Goal: Task Accomplishment & Management: Manage account settings

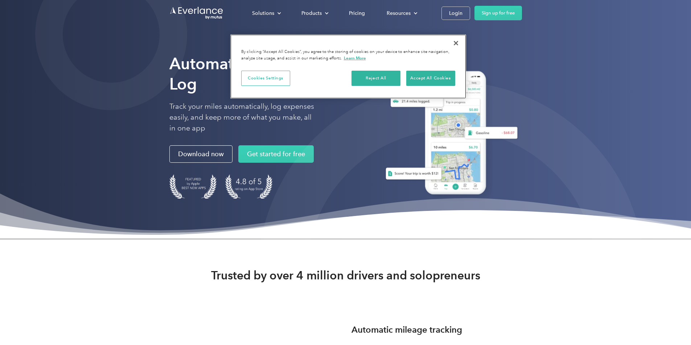
click at [456, 42] on button "Close" at bounding box center [456, 43] width 16 height 16
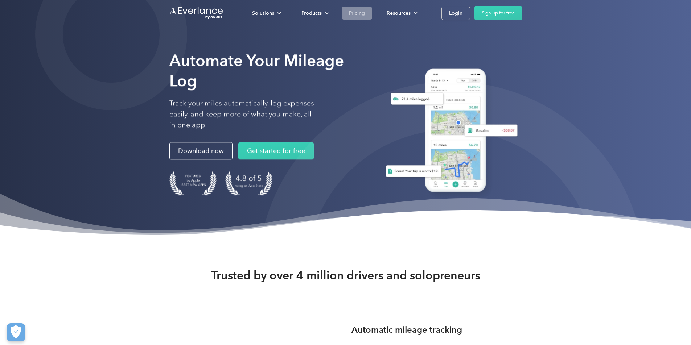
click at [355, 12] on div "Pricing" at bounding box center [357, 13] width 16 height 9
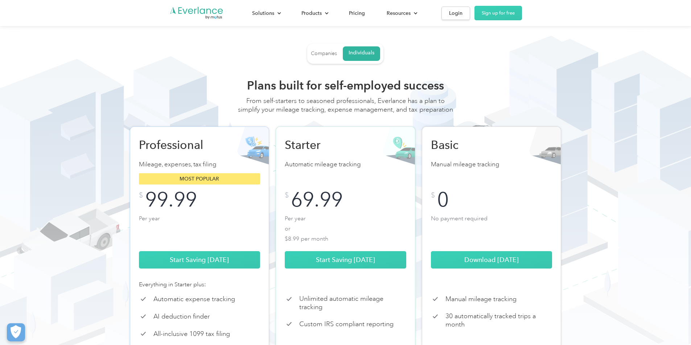
click at [330, 51] on div "Companies" at bounding box center [324, 53] width 26 height 7
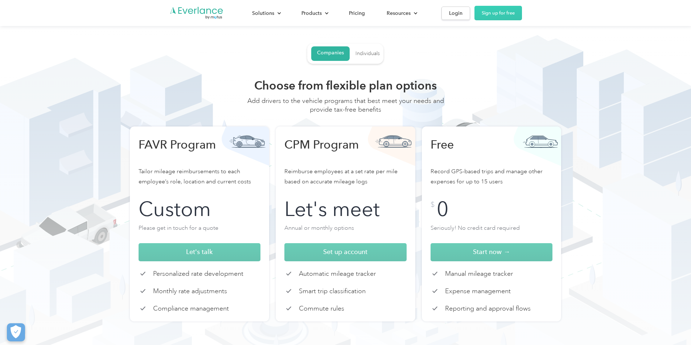
click at [368, 55] on div "Individuals" at bounding box center [367, 53] width 24 height 7
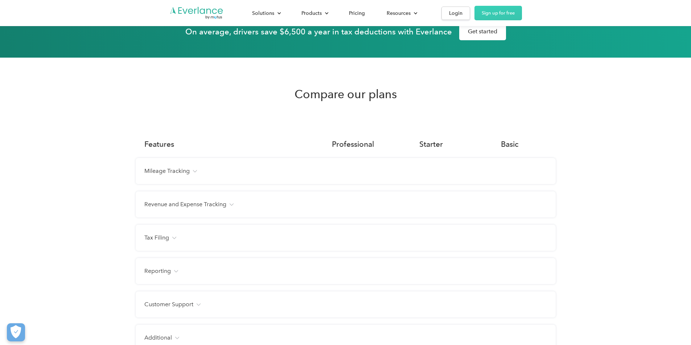
scroll to position [461, 0]
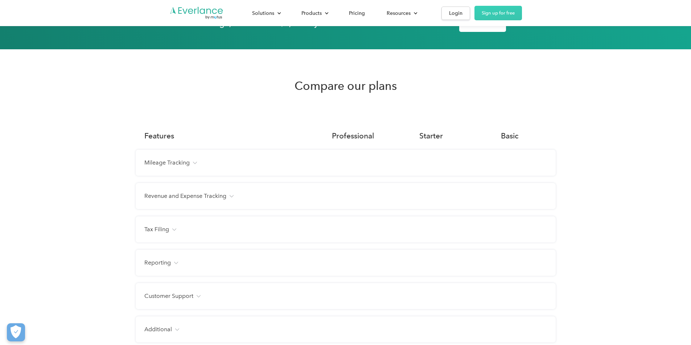
click at [197, 167] on div "Mileage Tracking" at bounding box center [345, 163] width 403 height 9
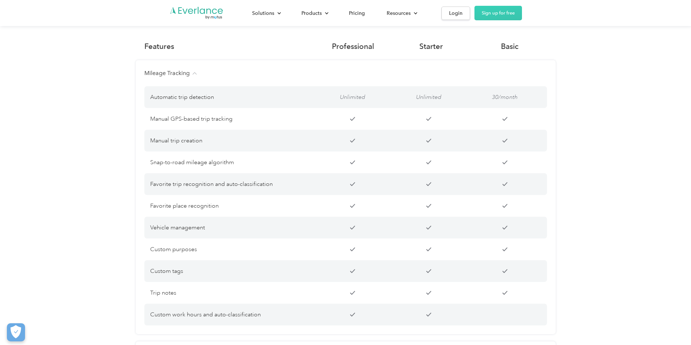
scroll to position [508, 0]
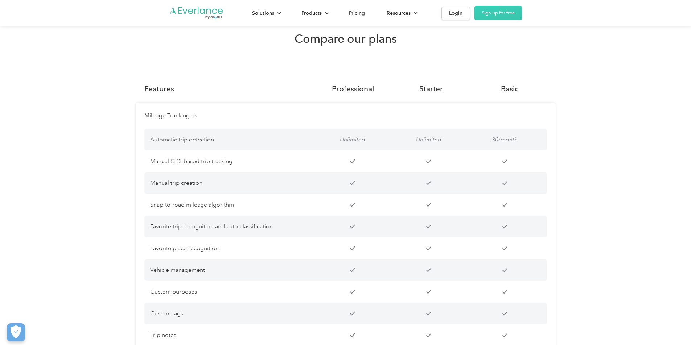
click at [192, 120] on div "Mileage Tracking" at bounding box center [345, 115] width 403 height 9
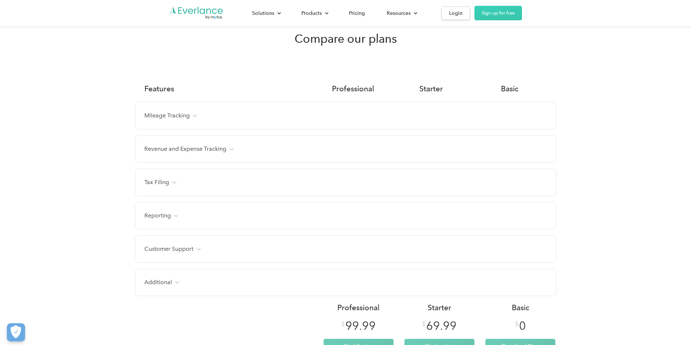
click at [221, 153] on h4 "Revenue and Expense Tracking" at bounding box center [185, 149] width 82 height 9
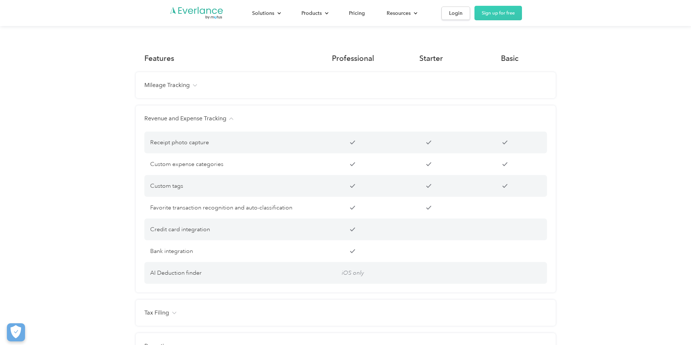
scroll to position [540, 0]
click at [230, 122] on div "Revenue and Expense Tracking" at bounding box center [345, 117] width 403 height 9
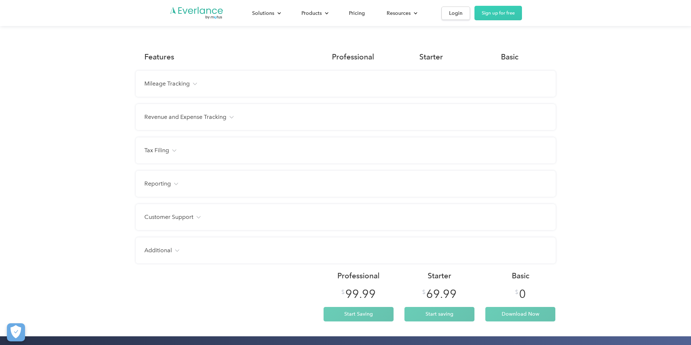
click at [170, 155] on div "Tax Filing" at bounding box center [345, 150] width 403 height 9
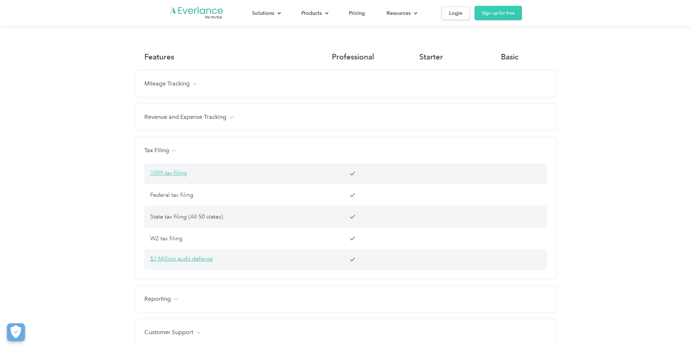
click at [170, 155] on div "Tax Filing" at bounding box center [345, 150] width 403 height 9
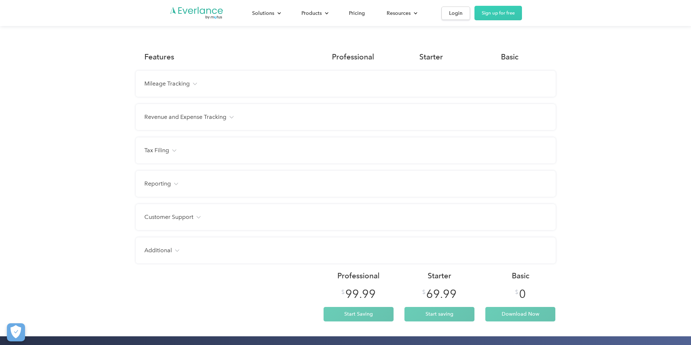
click at [156, 188] on h4 "Reporting" at bounding box center [157, 184] width 26 height 9
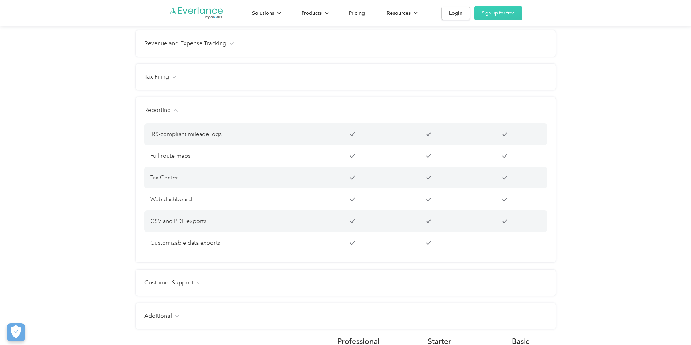
scroll to position [624, 0]
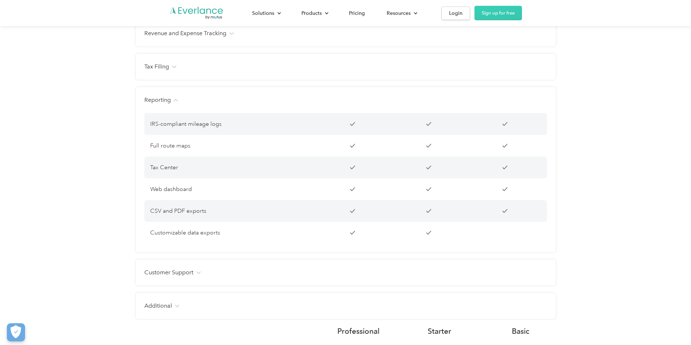
click at [162, 277] on h4 "Customer Support" at bounding box center [168, 272] width 49 height 9
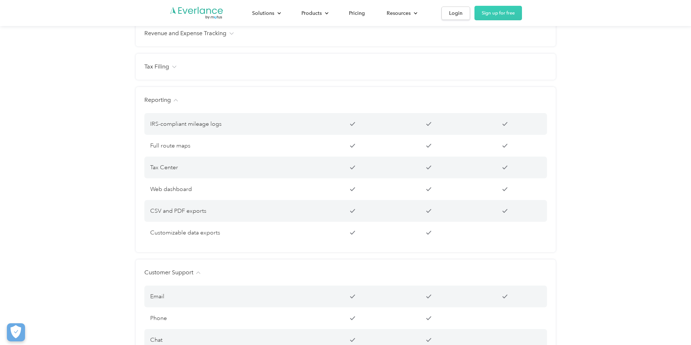
click at [161, 104] on h4 "Reporting" at bounding box center [157, 100] width 26 height 9
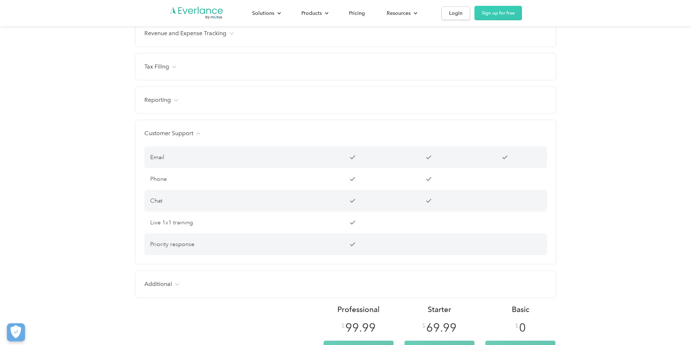
click at [165, 138] on h4 "Customer Support" at bounding box center [168, 133] width 49 height 9
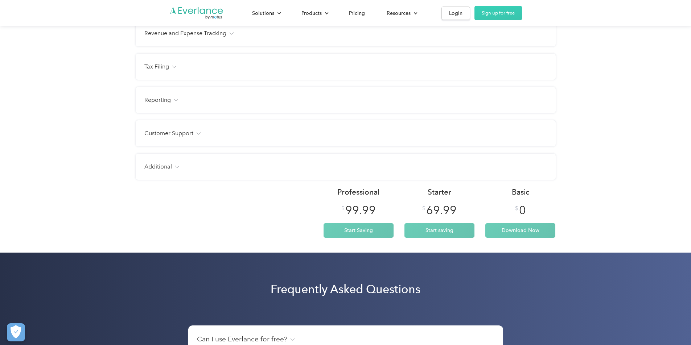
click at [155, 171] on h4 "Additional" at bounding box center [158, 166] width 28 height 9
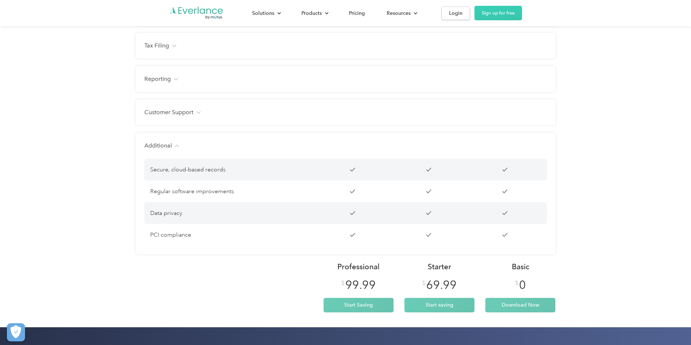
scroll to position [652, 0]
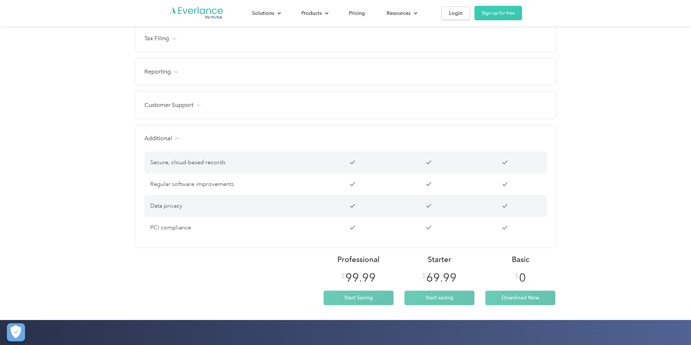
click at [163, 143] on h4 "Additional" at bounding box center [158, 138] width 28 height 9
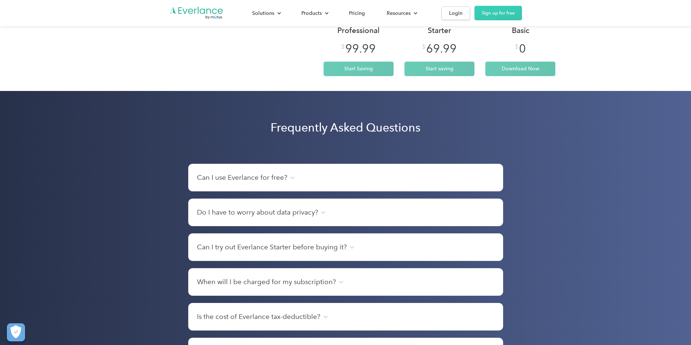
scroll to position [784, 0]
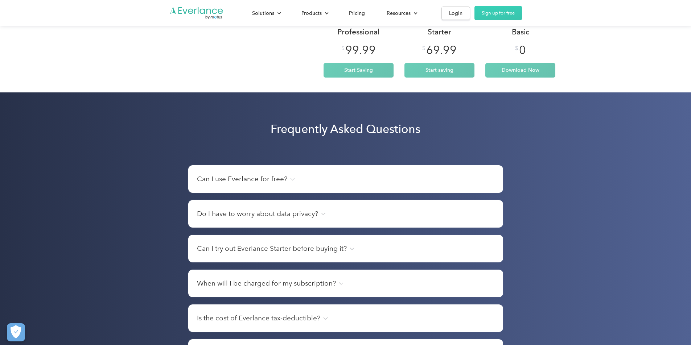
click at [285, 184] on h4 "Can I use Everlance for free?" at bounding box center [242, 179] width 90 height 10
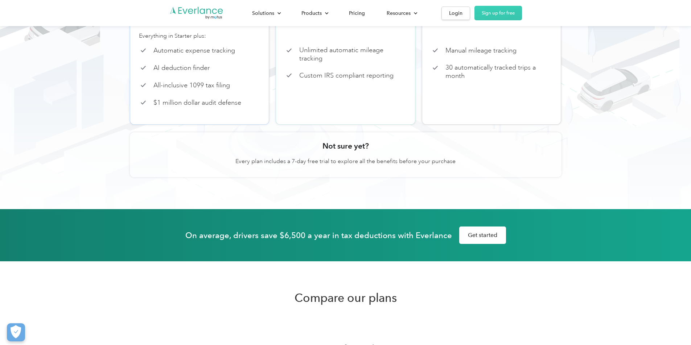
scroll to position [0, 0]
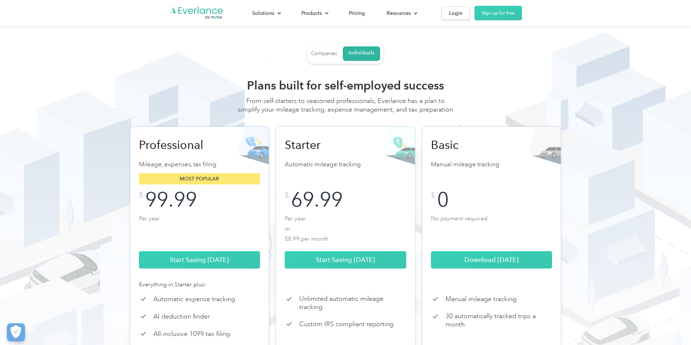
click at [324, 53] on div "Companies" at bounding box center [324, 53] width 26 height 7
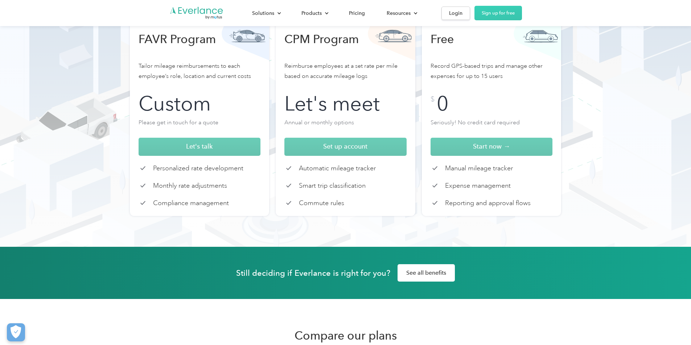
scroll to position [109, 0]
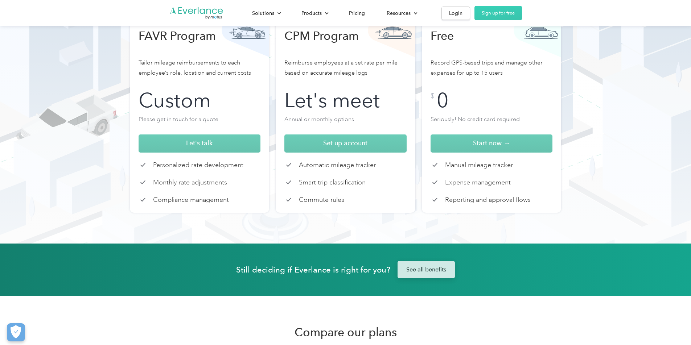
click at [424, 273] on link "See all benefits" at bounding box center [426, 269] width 57 height 17
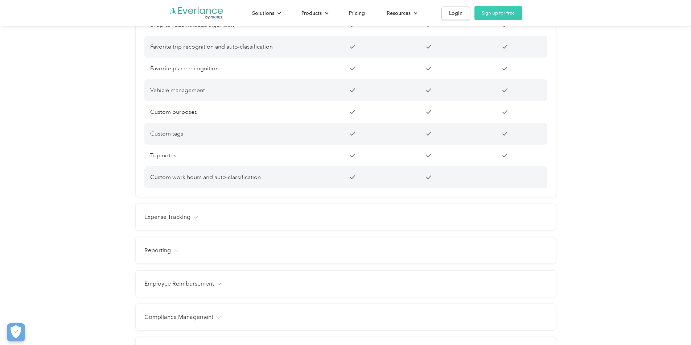
scroll to position [643, 0]
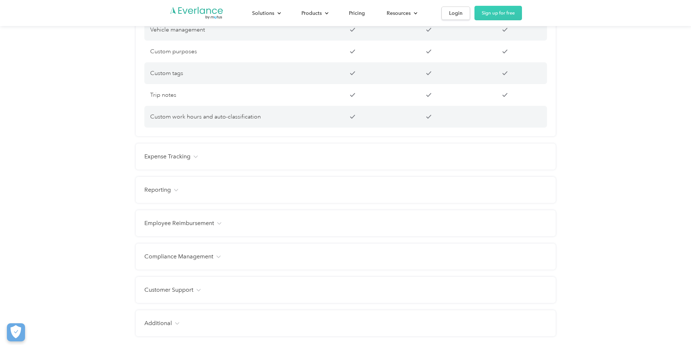
click at [176, 159] on h4 "Expense Tracking" at bounding box center [167, 156] width 46 height 9
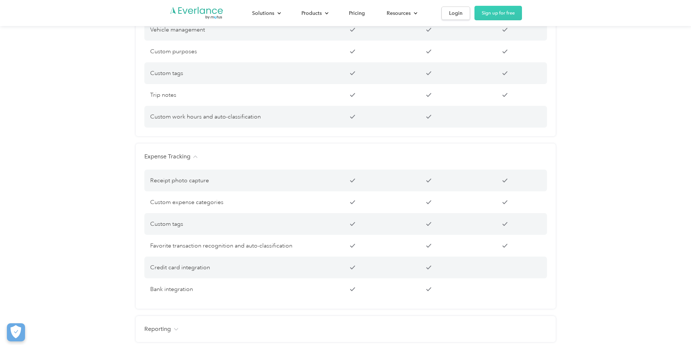
click at [176, 159] on h4 "Expense Tracking" at bounding box center [167, 156] width 46 height 9
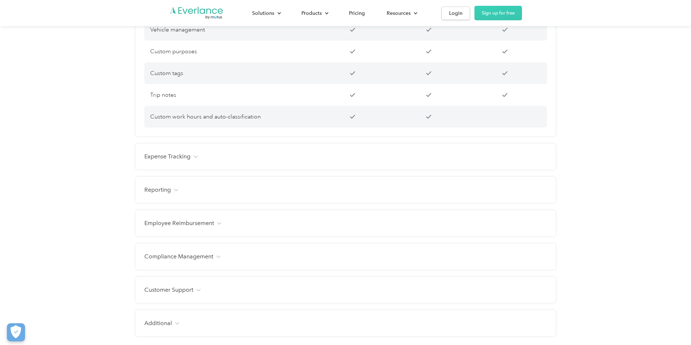
click at [172, 188] on div "Reporting" at bounding box center [345, 190] width 403 height 9
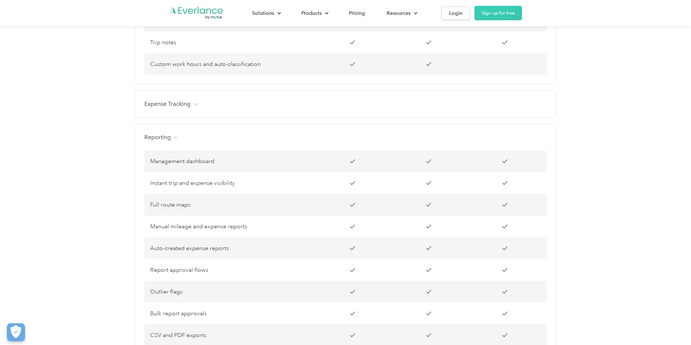
scroll to position [635, 0]
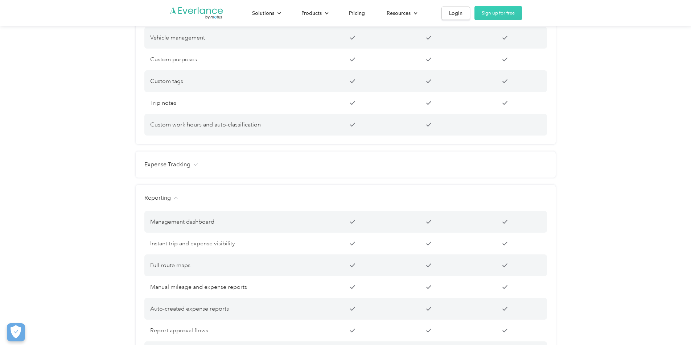
click at [161, 198] on h4 "Reporting" at bounding box center [157, 198] width 26 height 9
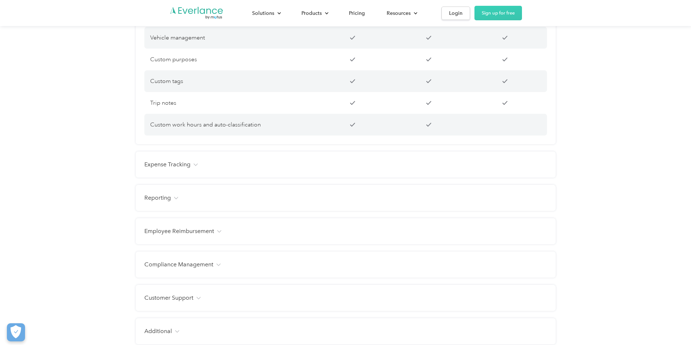
click at [163, 230] on h4 "Employee Reimbursement" at bounding box center [179, 231] width 70 height 9
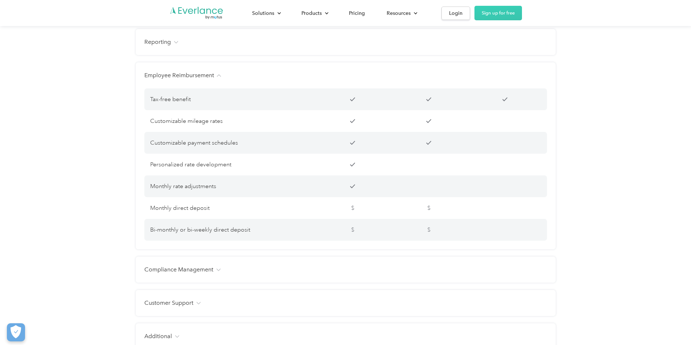
scroll to position [771, 0]
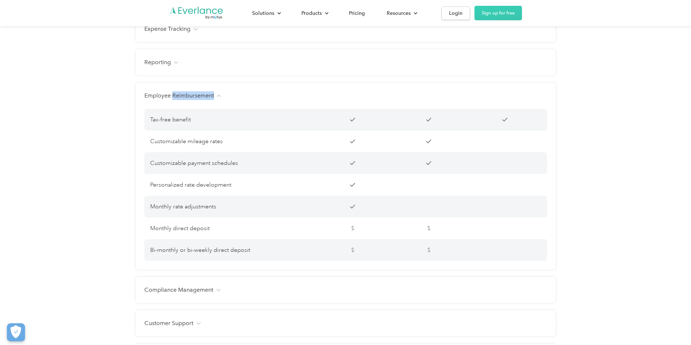
click at [183, 95] on h4 "Employee Reimbursement" at bounding box center [179, 95] width 70 height 9
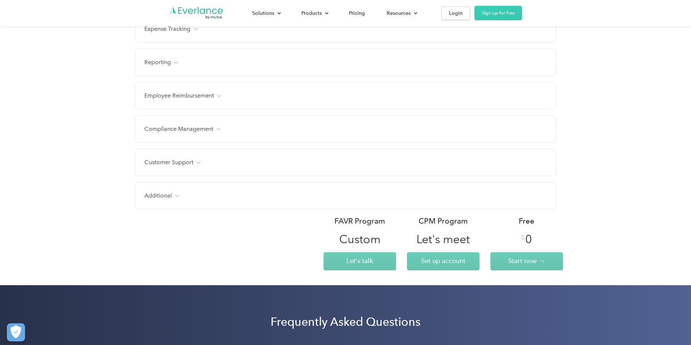
click at [184, 126] on h4 "Compliance Management" at bounding box center [178, 129] width 69 height 9
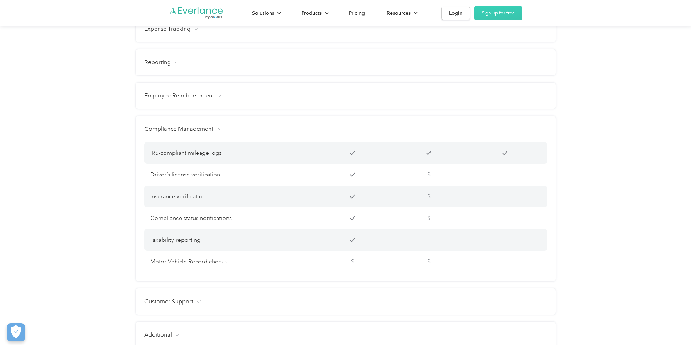
click at [184, 126] on h4 "Compliance Management" at bounding box center [178, 129] width 69 height 9
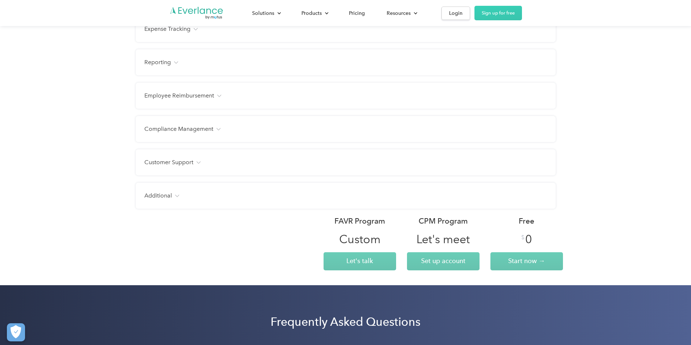
click at [176, 163] on h4 "Customer Support" at bounding box center [168, 162] width 49 height 9
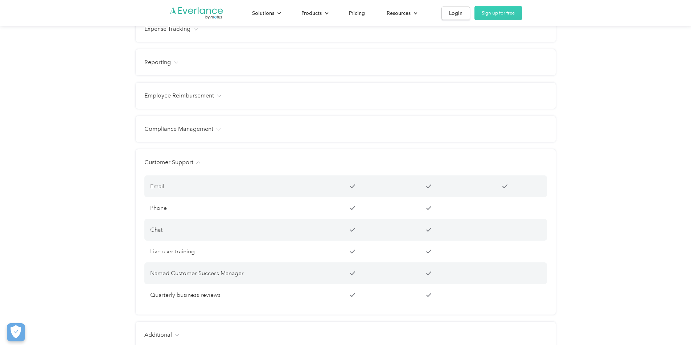
click at [176, 163] on h4 "Customer Support" at bounding box center [168, 162] width 49 height 9
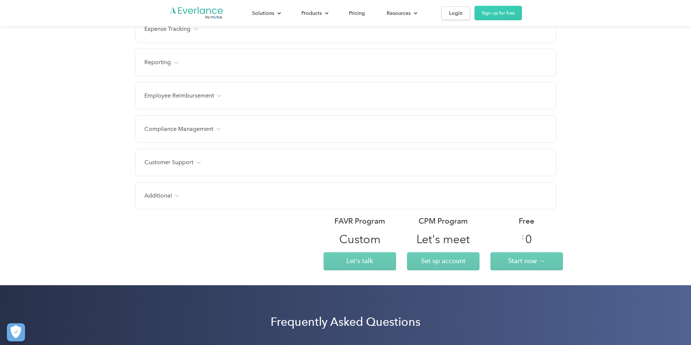
click at [156, 188] on div "Additional Users Unlimited Unlimited Up to 15 Free manager and admin-only licen…" at bounding box center [346, 196] width 420 height 26
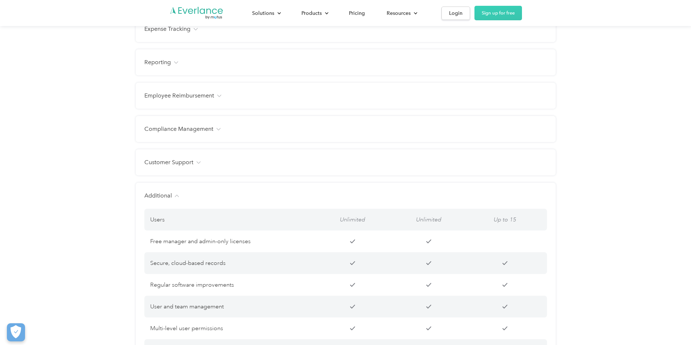
click at [167, 162] on h4 "Customer Support" at bounding box center [168, 162] width 49 height 9
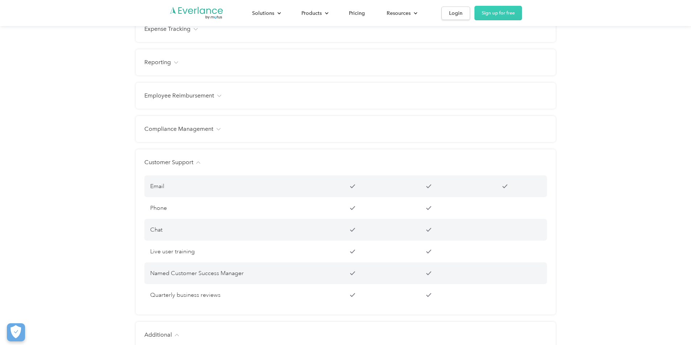
click at [167, 162] on h4 "Customer Support" at bounding box center [168, 162] width 49 height 9
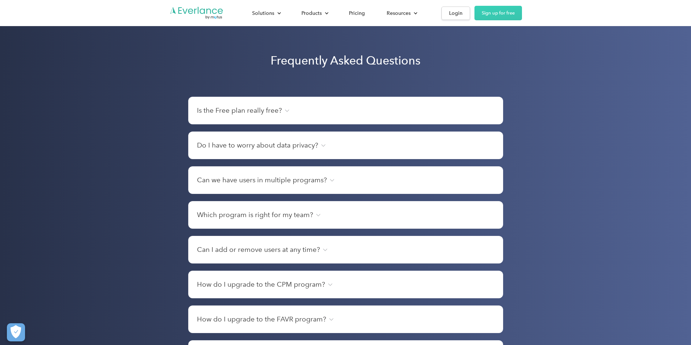
scroll to position [1371, 0]
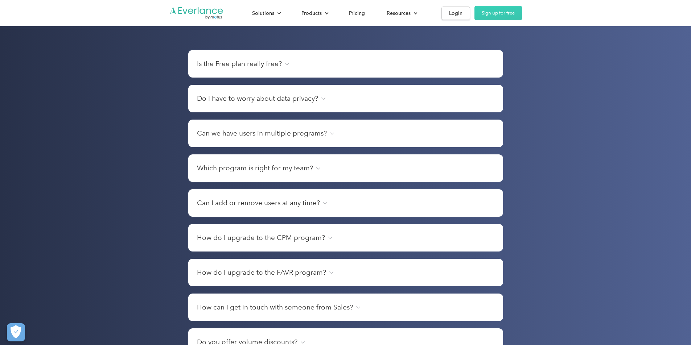
click at [329, 236] on div "How do I upgrade to the CPM program?" at bounding box center [345, 238] width 297 height 10
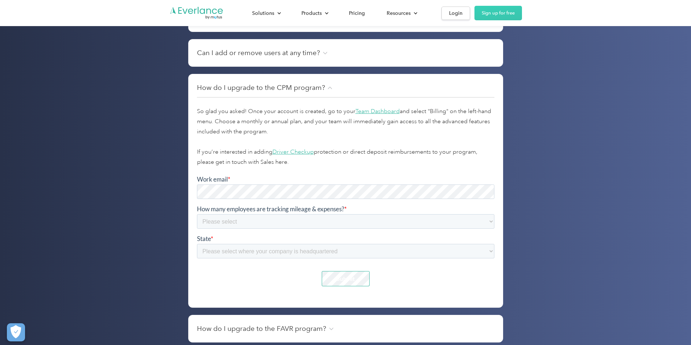
scroll to position [1491, 0]
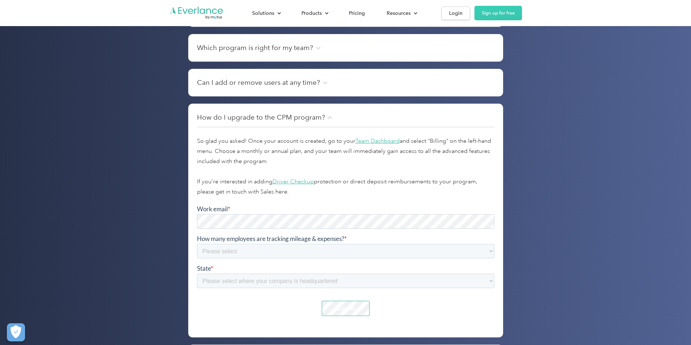
click at [326, 116] on div "How do I upgrade to the CPM program?" at bounding box center [345, 117] width 297 height 10
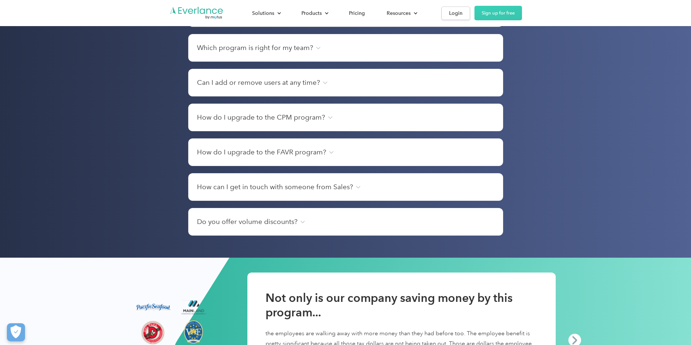
click at [322, 149] on h4 "How do I upgrade to the FAVR program?" at bounding box center [261, 152] width 129 height 10
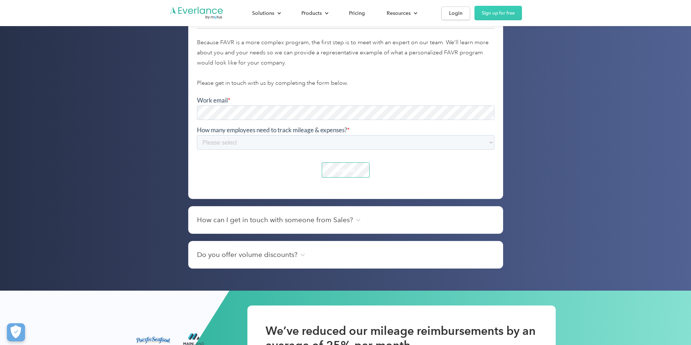
scroll to position [1706, 0]
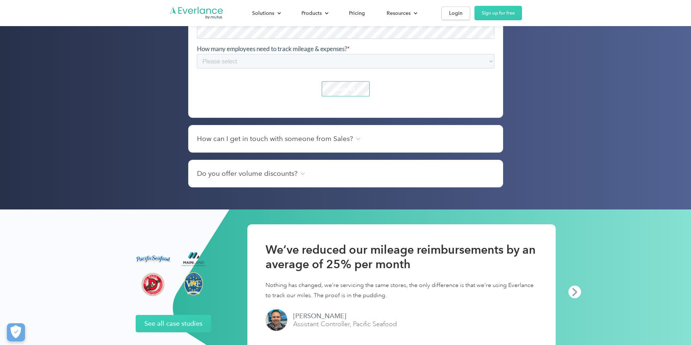
click at [273, 173] on h4 "Do you offer volume discounts?" at bounding box center [247, 174] width 100 height 10
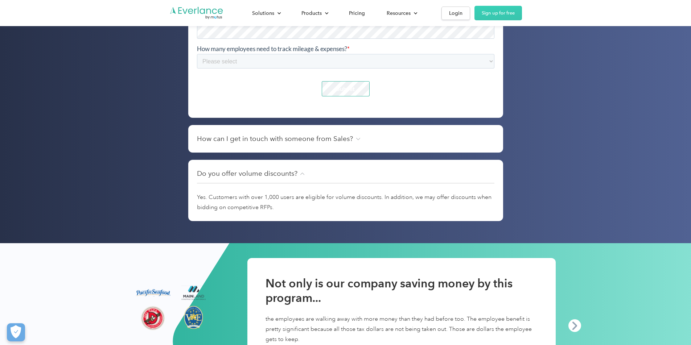
click at [273, 173] on h4 "Do you offer volume discounts?" at bounding box center [247, 174] width 100 height 10
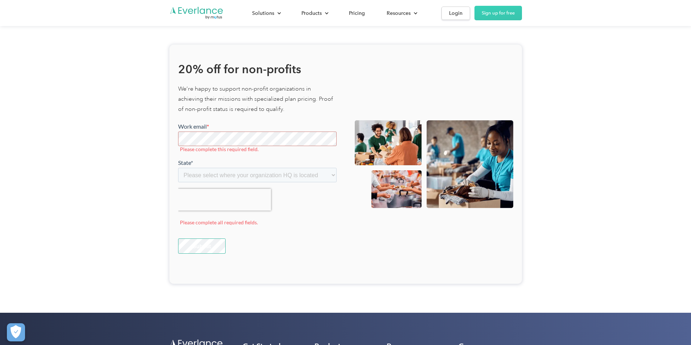
scroll to position [2201, 0]
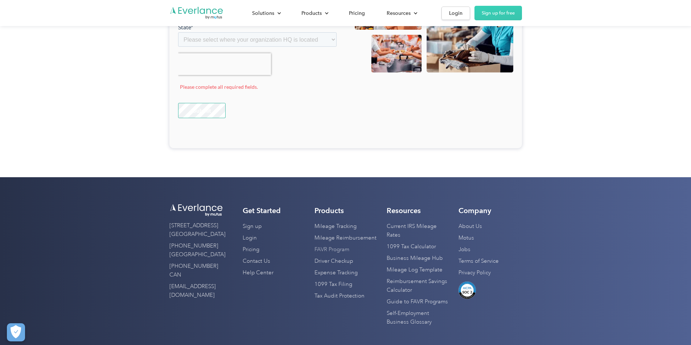
click at [340, 249] on link "FAVR Program" at bounding box center [331, 250] width 35 height 12
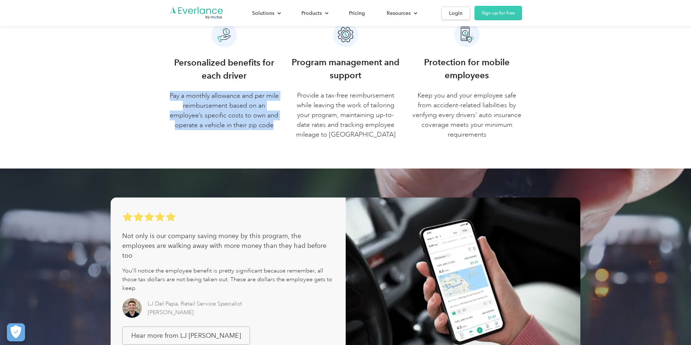
drag, startPoint x: 273, startPoint y: 125, endPoint x: 174, endPoint y: 96, distance: 103.0
click at [174, 96] on p "Pay a monthly allowance and per mile reimbursement based on an employee’s speci…" at bounding box center [224, 110] width 110 height 39
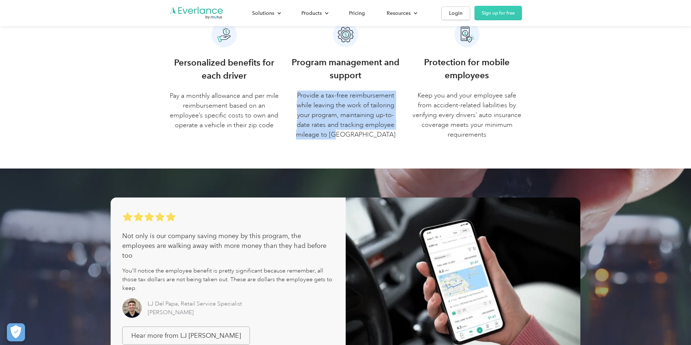
drag, startPoint x: 366, startPoint y: 136, endPoint x: 296, endPoint y: 90, distance: 83.6
click at [296, 90] on div "Program management and support Provide a tax-free reimbursement while leaving t…" at bounding box center [346, 98] width 110 height 84
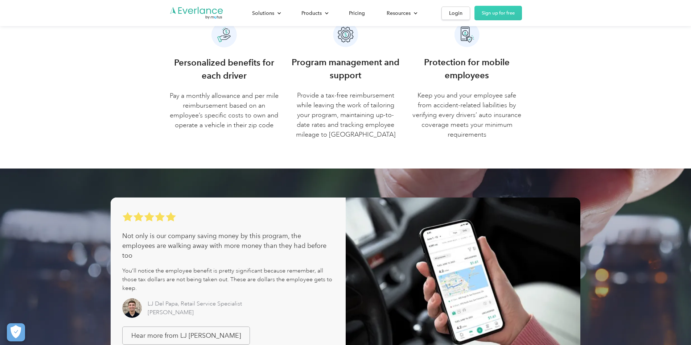
click at [497, 85] on div "Protection for mobile employees Keep you and your employee safe from accident-r…" at bounding box center [467, 98] width 110 height 84
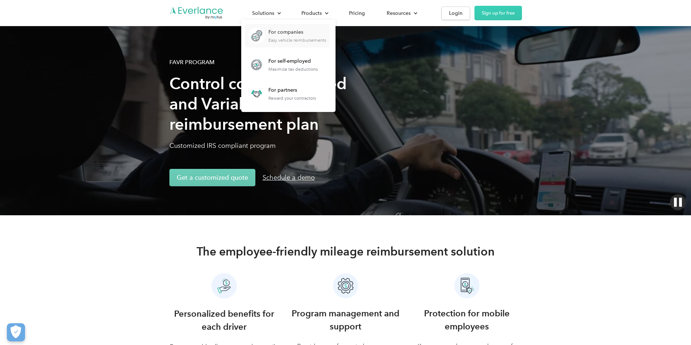
click at [271, 36] on div "For companies" at bounding box center [297, 32] width 58 height 7
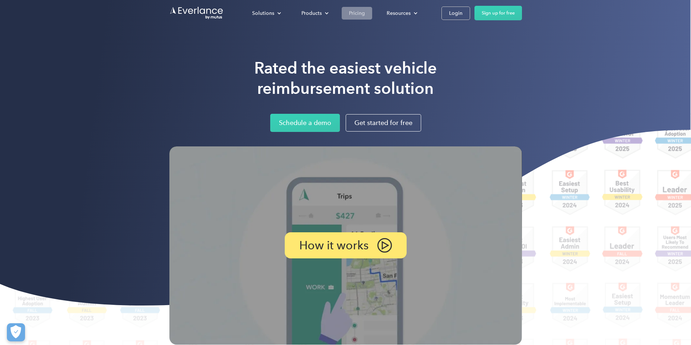
click at [353, 14] on div "Pricing" at bounding box center [357, 13] width 16 height 9
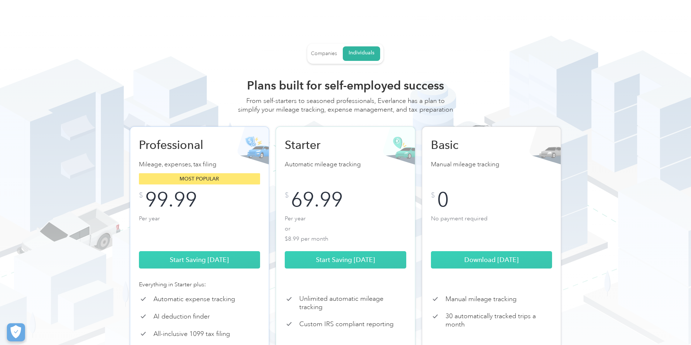
click at [329, 53] on div "Companies" at bounding box center [324, 53] width 26 height 7
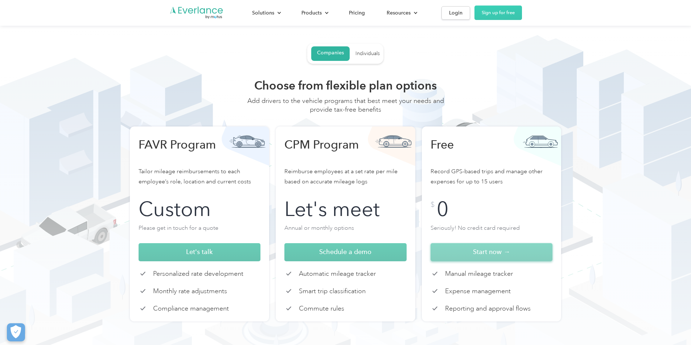
click at [495, 256] on link "Start now →" at bounding box center [492, 252] width 122 height 18
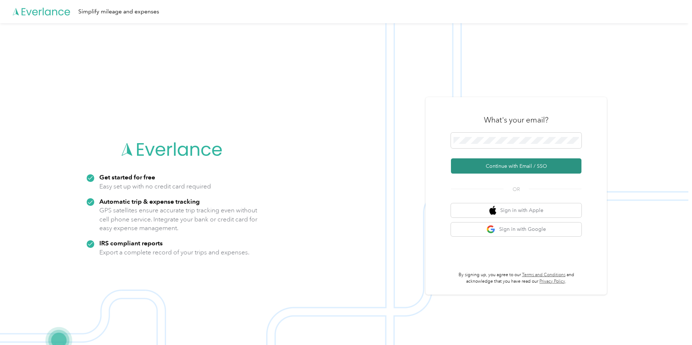
click at [514, 166] on button "Continue with Email / SSO" at bounding box center [516, 166] width 131 height 15
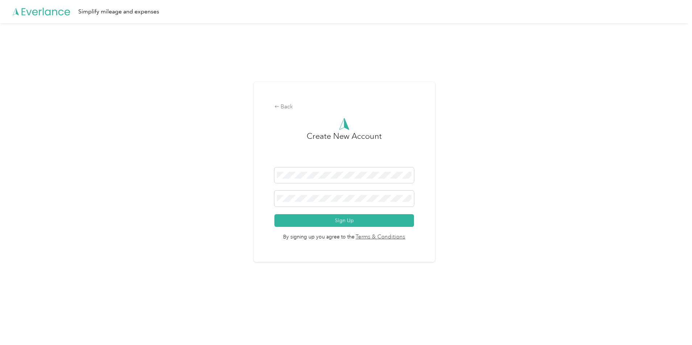
click at [274, 195] on div "Back Create New Account Sign Up By signing up you agree to the Terms & Conditio…" at bounding box center [344, 172] width 181 height 180
click at [514, 168] on div "Back Create New Account Sign Up By signing up you agree to the Terms & Conditio…" at bounding box center [344, 175] width 689 height 304
click at [344, 222] on button "Sign Up" at bounding box center [345, 220] width 140 height 13
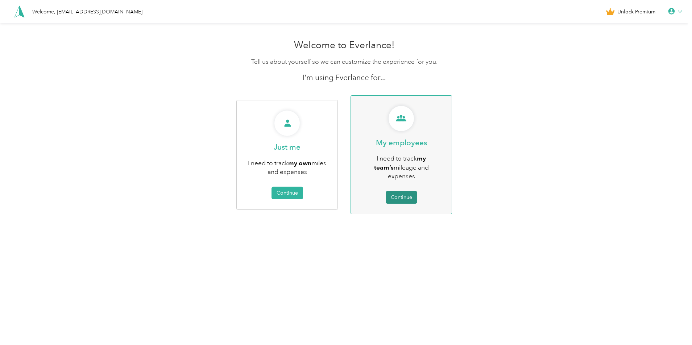
click at [406, 191] on button "Continue" at bounding box center [402, 197] width 32 height 13
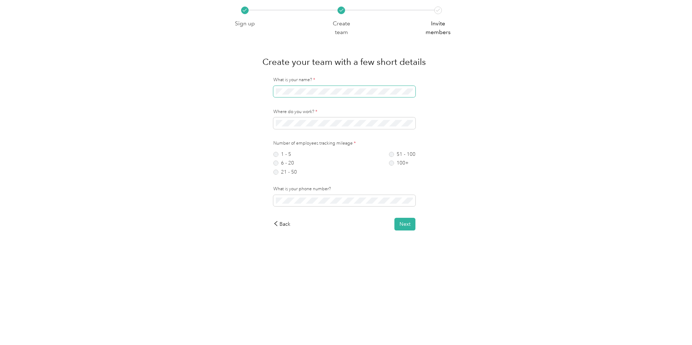
click at [387, 96] on span at bounding box center [344, 92] width 142 height 12
click at [367, 106] on div "What is your name? * Where do you work? * Number of employees tracking mileage …" at bounding box center [345, 154] width 230 height 154
click at [312, 106] on div "What is your name? * Where do you work? * Number of employees tracking mileage …" at bounding box center [345, 154] width 230 height 154
click at [448, 133] on div "What is your name? * Where do you work? * Number of employees tracking mileage …" at bounding box center [345, 154] width 230 height 154
click at [279, 163] on label "6 - 20" at bounding box center [285, 163] width 24 height 5
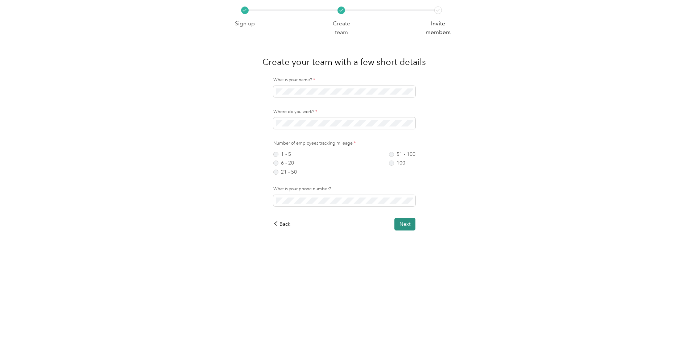
click at [409, 224] on button "Next" at bounding box center [405, 224] width 21 height 13
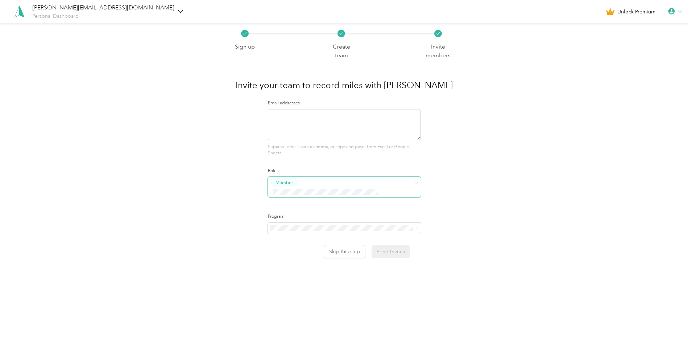
click at [510, 192] on div "Sign up Create team Invite members Invite your team to record miles with Everla…" at bounding box center [344, 158] width 689 height 271
click at [455, 156] on div "Sign up Create team Invite members Invite your team to record miles with Everla…" at bounding box center [345, 140] width 230 height 235
click at [324, 111] on textarea at bounding box center [344, 124] width 153 height 31
type textarea "[PERSON_NAME][EMAIL_ADDRESS][DOMAIN_NAME]"
click at [300, 250] on span "Super Admin" at bounding box center [292, 250] width 27 height 7
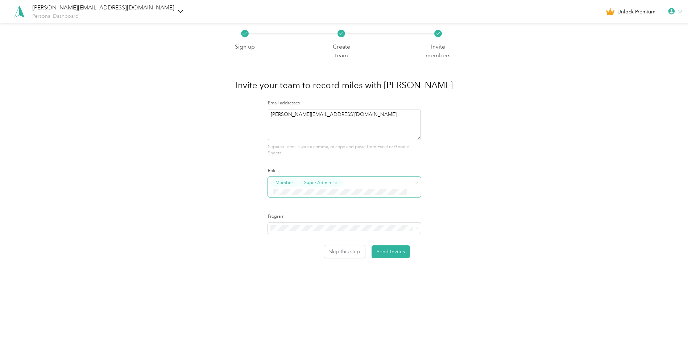
click at [464, 186] on div "Sign up Create team Invite members Invite your team to record miles with Everla…" at bounding box center [344, 158] width 689 height 271
click at [474, 214] on div "Sign up Create team Invite members Invite your team to record miles with Everla…" at bounding box center [344, 158] width 689 height 271
drag, startPoint x: 332, startPoint y: 114, endPoint x: 258, endPoint y: 109, distance: 74.1
click at [258, 109] on div "Sign up Create team Invite members Invite your team to record miles with Everla…" at bounding box center [345, 140] width 230 height 235
type textarea "[PERSON_NAME][EMAIL_ADDRESS][DOMAIN_NAME]"
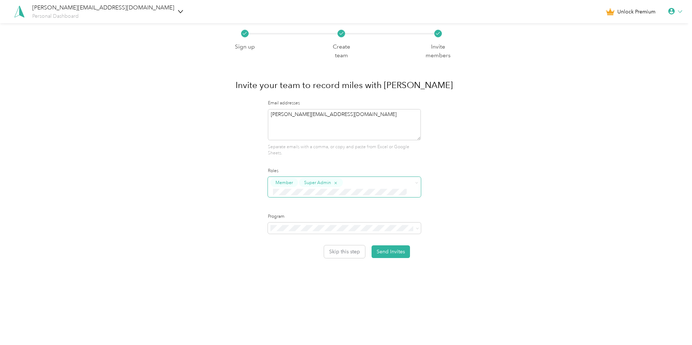
click at [455, 180] on div "Sign up Create team Invite members Invite your team to record miles with Everla…" at bounding box center [345, 140] width 230 height 235
click at [392, 249] on button "Send Invites" at bounding box center [391, 252] width 38 height 13
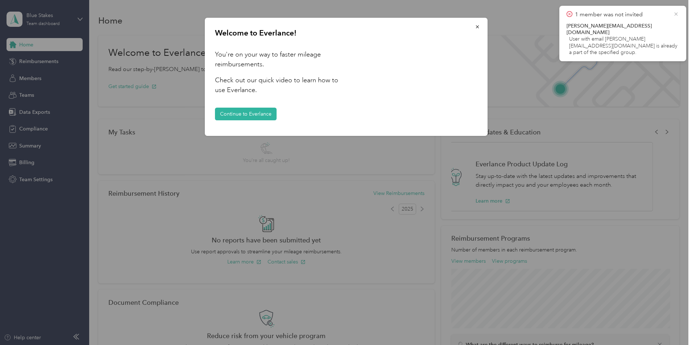
click at [676, 12] on icon at bounding box center [677, 14] width 6 height 7
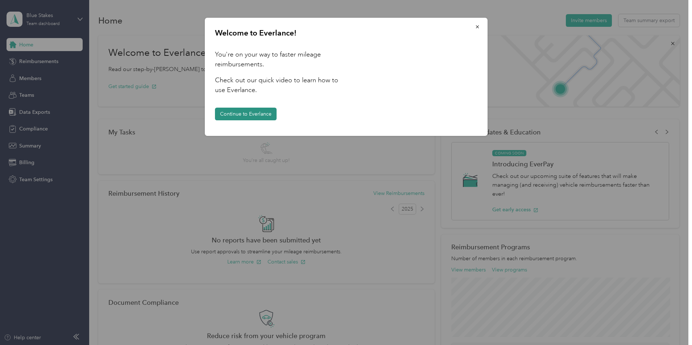
click at [234, 114] on button "Continue to Everlance" at bounding box center [246, 114] width 62 height 13
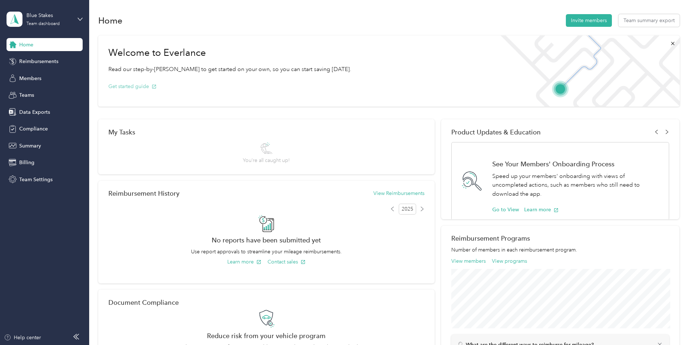
click at [138, 86] on button "Get started guide" at bounding box center [132, 87] width 48 height 8
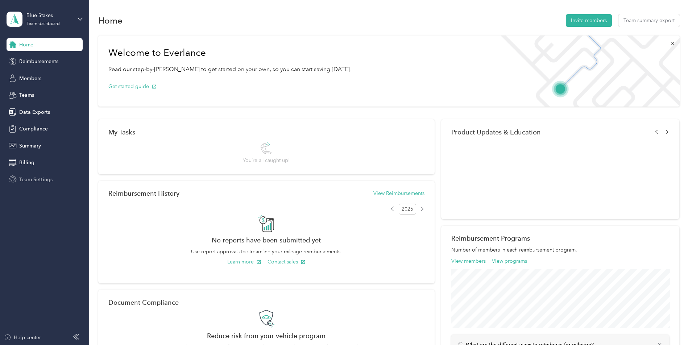
click at [34, 181] on span "Team Settings" at bounding box center [35, 180] width 33 height 8
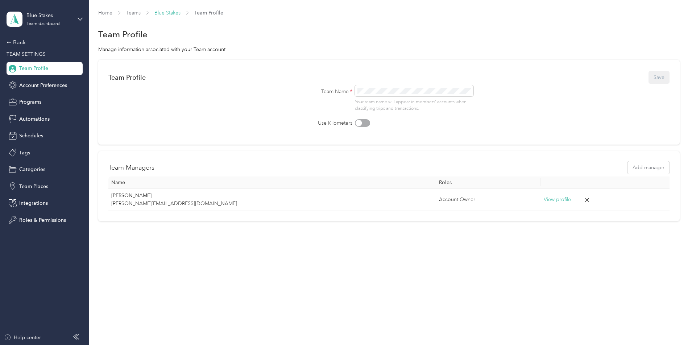
click at [173, 13] on link "Blue Stakes" at bounding box center [168, 13] width 26 height 6
click at [225, 79] on div "Team Profile Save" at bounding box center [388, 77] width 561 height 15
click at [42, 85] on span "Account Preferences" at bounding box center [43, 86] width 48 height 8
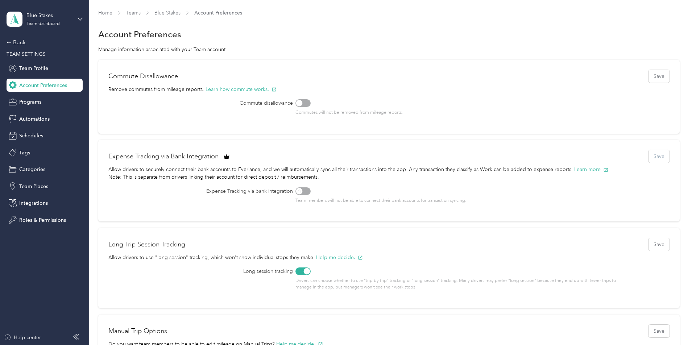
click at [306, 105] on div at bounding box center [303, 103] width 15 height 8
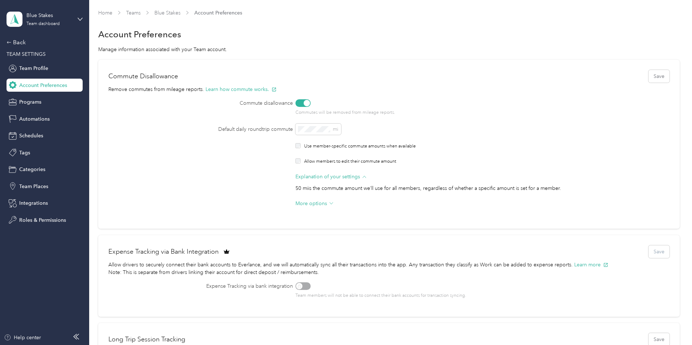
click at [305, 105] on div at bounding box center [307, 103] width 7 height 7
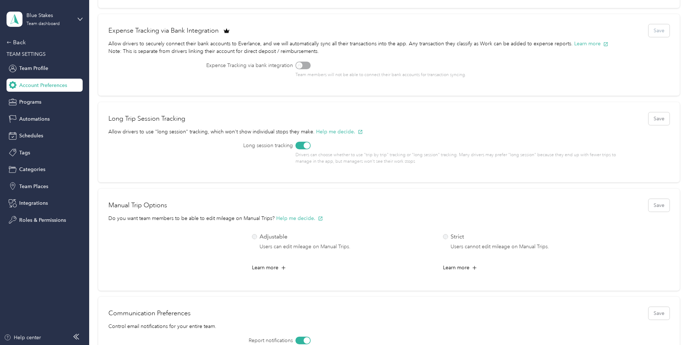
scroll to position [144, 0]
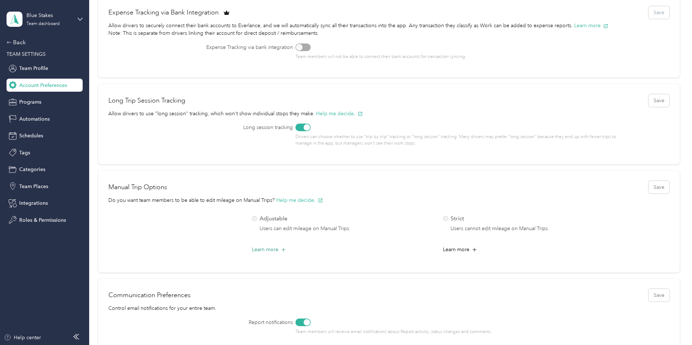
click at [285, 249] on icon at bounding box center [283, 250] width 4 height 4
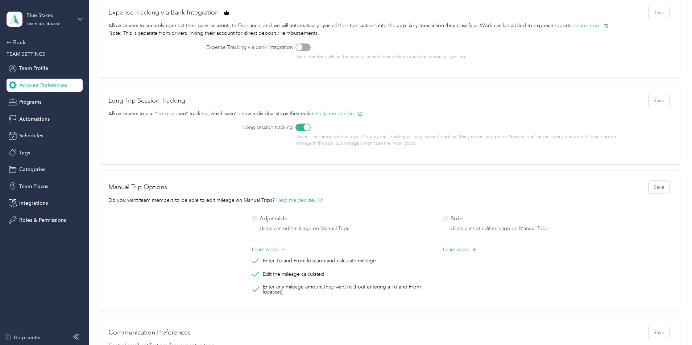
click at [478, 248] on icon at bounding box center [474, 249] width 7 height 7
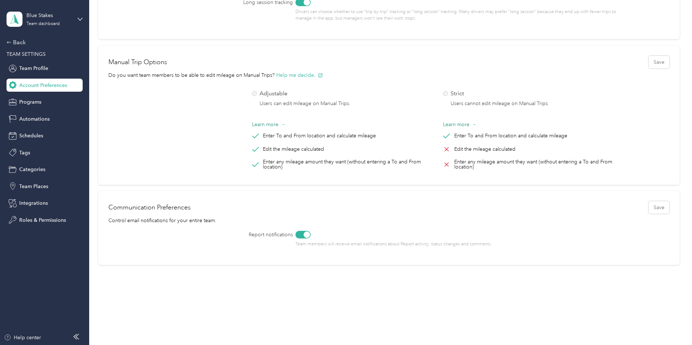
scroll to position [0, 0]
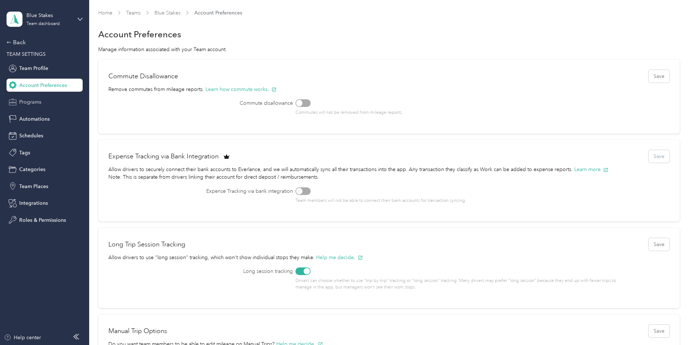
click at [36, 101] on span "Programs" at bounding box center [30, 102] width 22 height 8
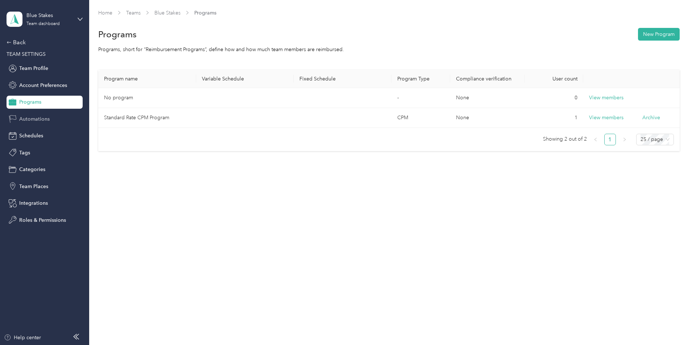
click at [38, 120] on span "Automations" at bounding box center [34, 119] width 30 height 8
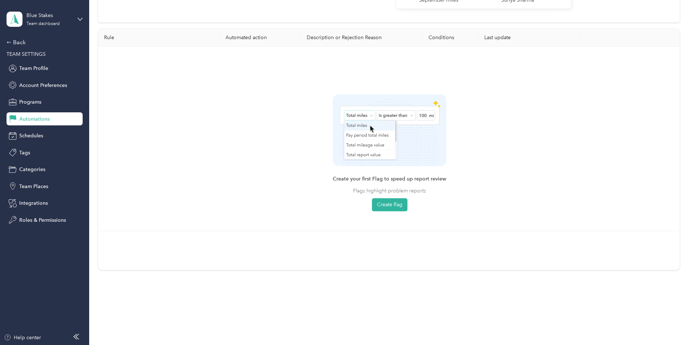
scroll to position [22, 0]
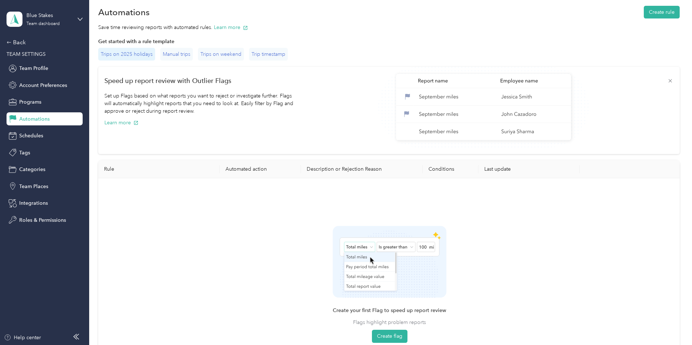
click at [127, 53] on div "Trips on 2025 holidays" at bounding box center [126, 54] width 57 height 13
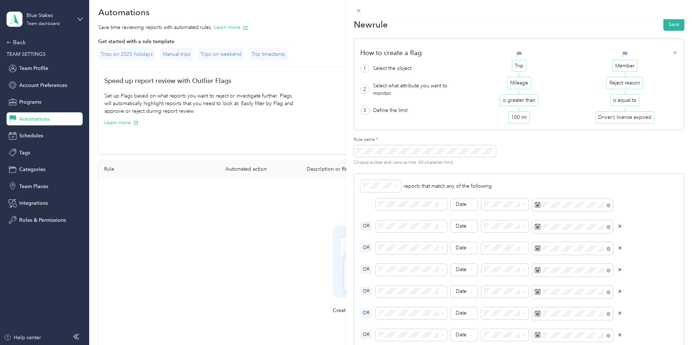
scroll to position [0, 0]
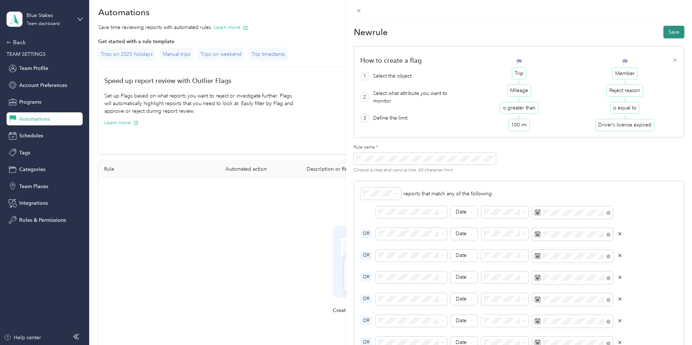
click at [673, 33] on button "Save" at bounding box center [674, 32] width 21 height 13
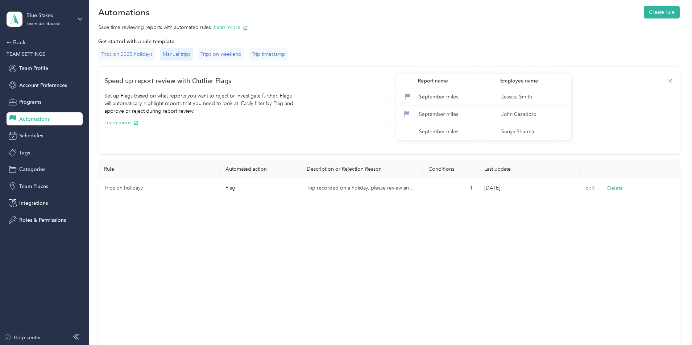
click at [178, 55] on div "Manual trips" at bounding box center [176, 54] width 33 height 13
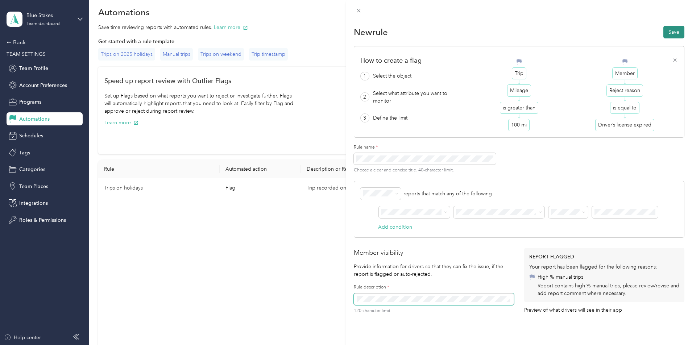
click at [676, 33] on button "Save" at bounding box center [674, 32] width 21 height 13
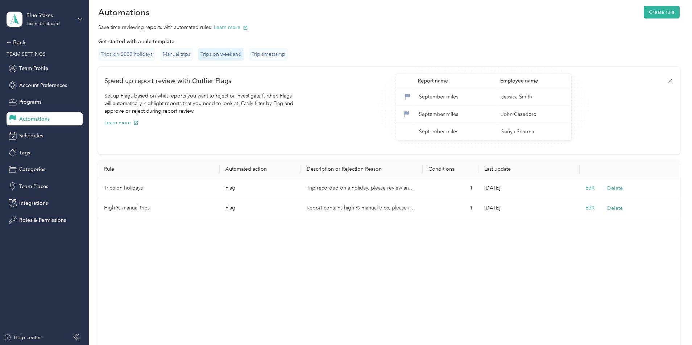
click at [223, 55] on div "Trips on weekend" at bounding box center [221, 54] width 46 height 13
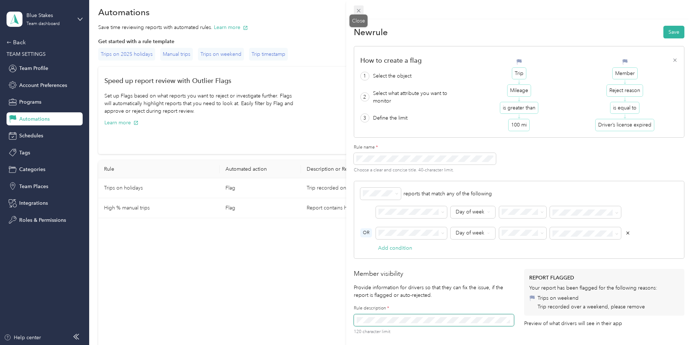
click at [358, 11] on icon at bounding box center [359, 11] width 6 height 6
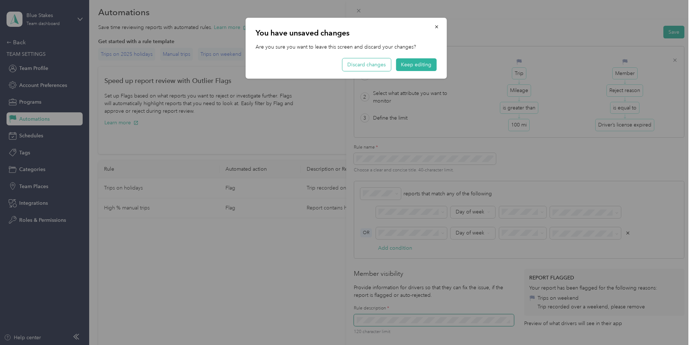
click at [378, 65] on button "Discard changes" at bounding box center [366, 64] width 49 height 13
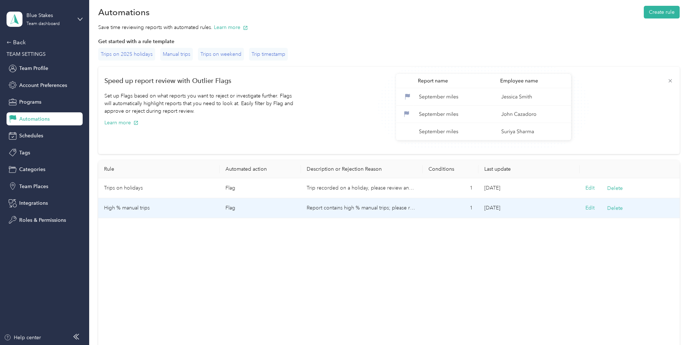
click at [375, 206] on td "Report contains high % manual trips; please review/revise and add report commen…" at bounding box center [362, 208] width 122 height 20
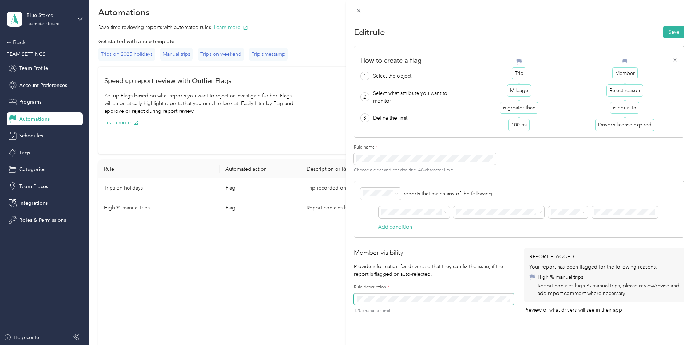
click at [463, 303] on span at bounding box center [434, 299] width 160 height 12
click at [358, 10] on icon at bounding box center [359, 11] width 4 height 4
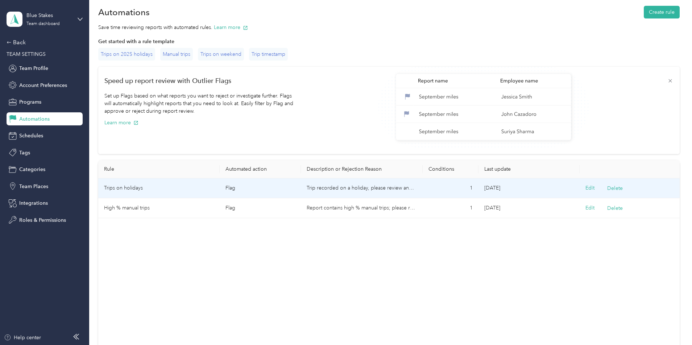
click at [259, 186] on td "Flag" at bounding box center [260, 188] width 81 height 20
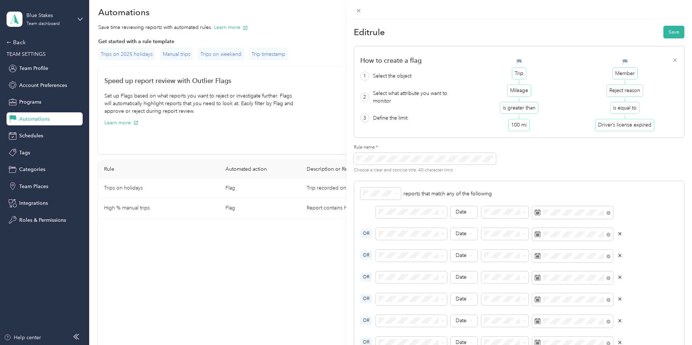
scroll to position [243, 0]
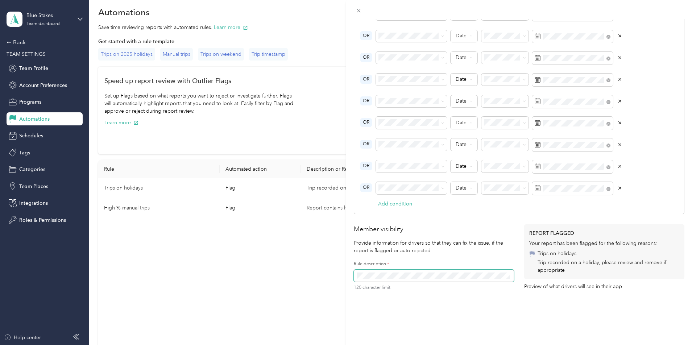
click at [519, 273] on div "Member visibility Provide information for drivers so that they can fix the issu…" at bounding box center [519, 262] width 331 height 74
click at [486, 249] on p "Provide information for drivers so that they can fix the issue, if the report i…" at bounding box center [434, 246] width 160 height 15
click at [360, 11] on icon at bounding box center [359, 11] width 6 height 6
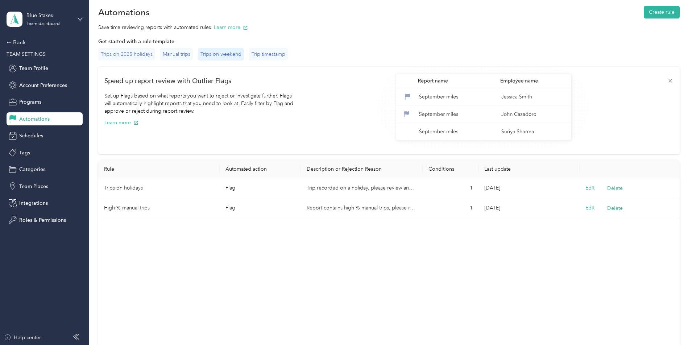
click at [226, 54] on div "Trips on weekend" at bounding box center [221, 54] width 46 height 13
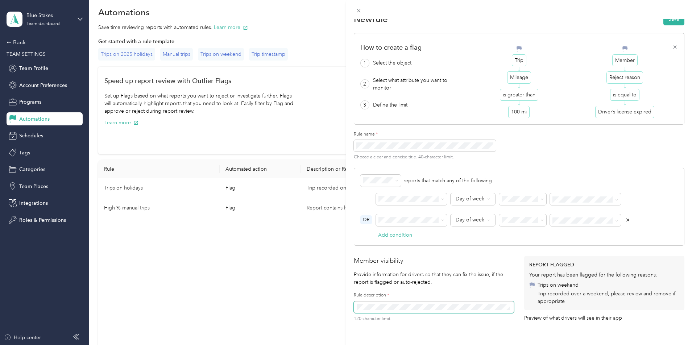
scroll to position [0, 0]
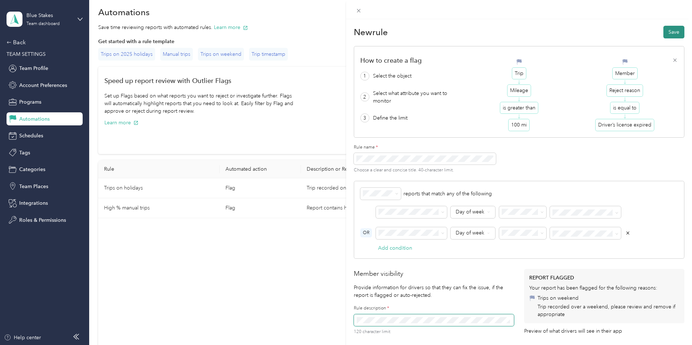
click at [674, 34] on button "Save" at bounding box center [674, 32] width 21 height 13
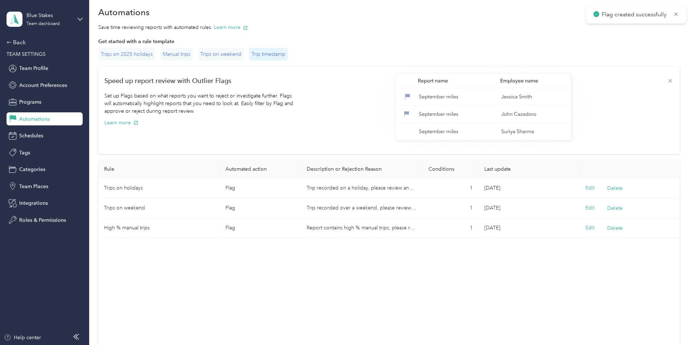
click at [271, 54] on div "Trip timestamp" at bounding box center [268, 54] width 39 height 13
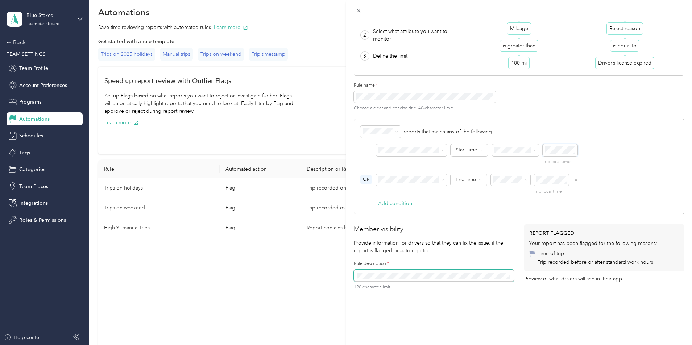
scroll to position [44, 0]
click at [620, 136] on p "reports that match any of the following" at bounding box center [520, 132] width 318 height 12
click at [603, 129] on p "reports that match any of the following" at bounding box center [520, 132] width 318 height 12
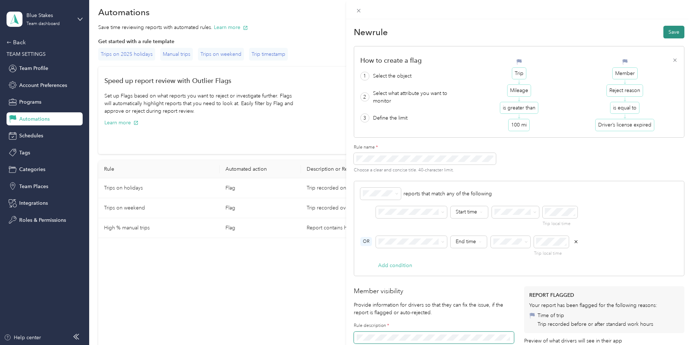
click at [674, 32] on button "Save" at bounding box center [674, 32] width 21 height 13
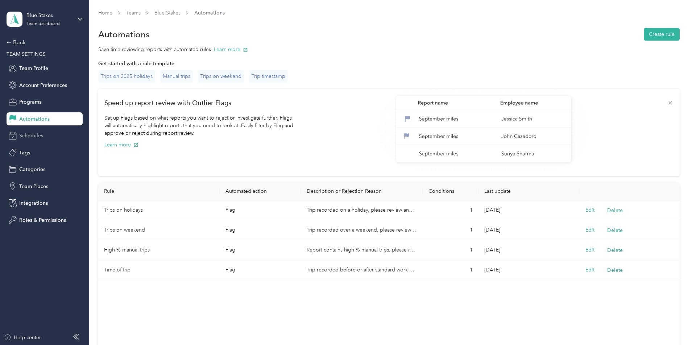
click at [36, 134] on span "Schedules" at bounding box center [31, 136] width 24 height 8
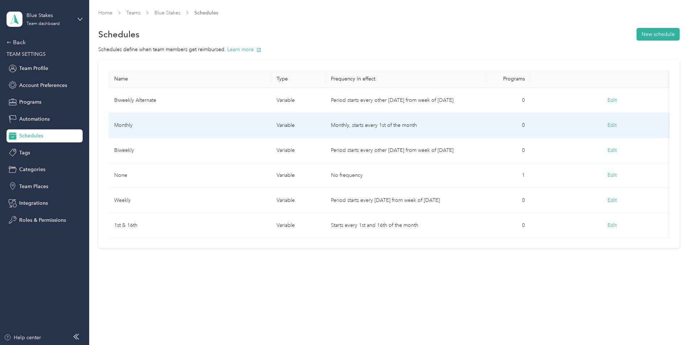
click at [133, 125] on td "Monthly" at bounding box center [189, 125] width 162 height 25
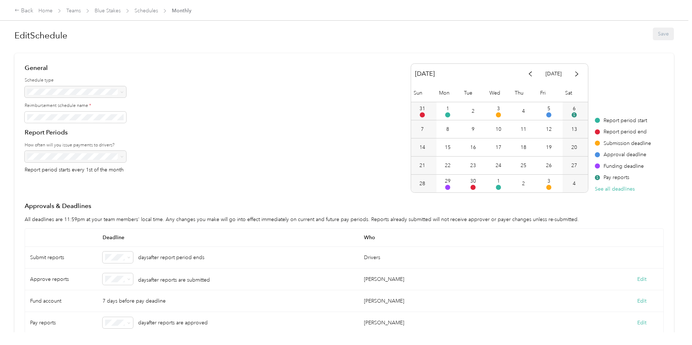
scroll to position [6, 0]
click at [76, 93] on div at bounding box center [76, 94] width 102 height 12
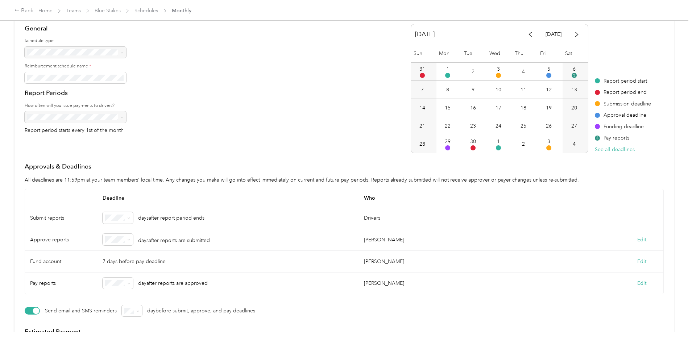
scroll to position [32, 0]
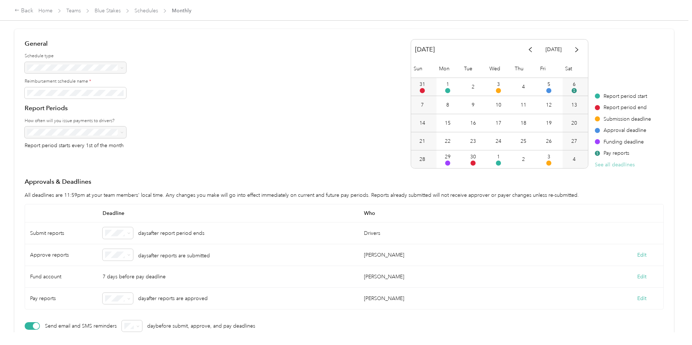
click at [618, 165] on button "See all deadlines" at bounding box center [615, 165] width 40 height 8
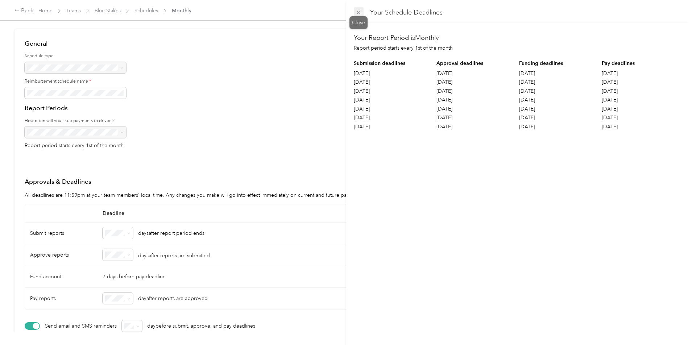
click at [357, 12] on icon at bounding box center [359, 12] width 6 height 6
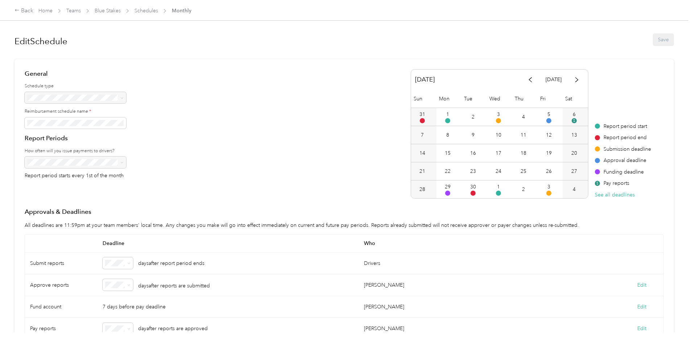
scroll to position [0, 0]
click at [145, 10] on link "Schedules" at bounding box center [147, 11] width 24 height 6
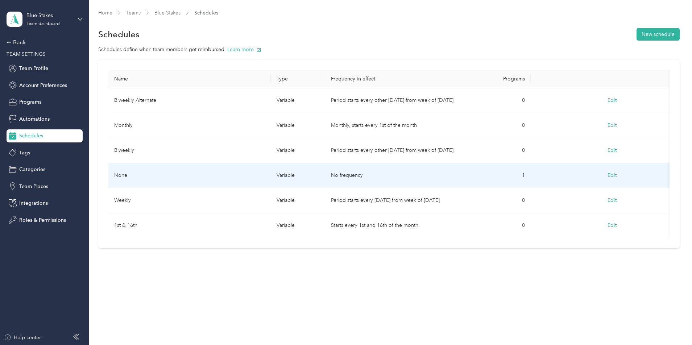
click at [162, 173] on td "None" at bounding box center [189, 175] width 162 height 25
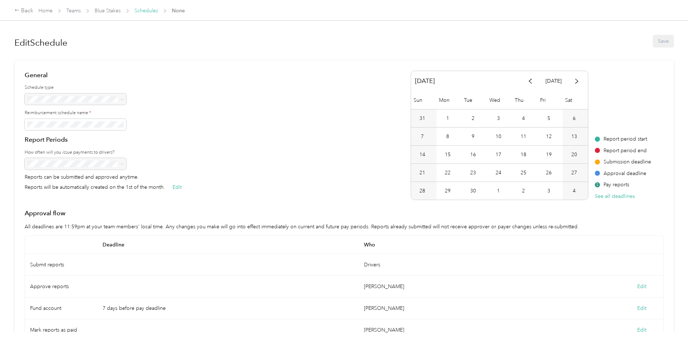
click at [147, 12] on link "Schedules" at bounding box center [147, 11] width 24 height 6
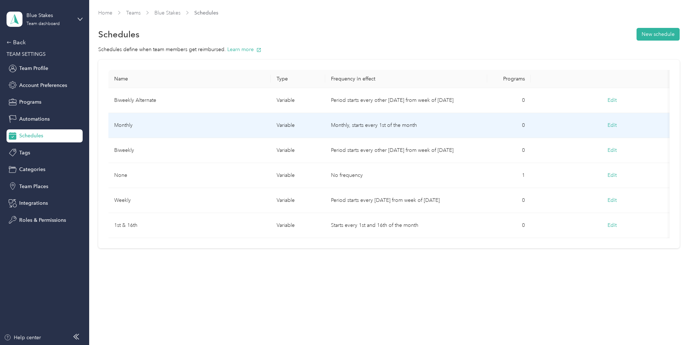
click at [155, 123] on td "Monthly" at bounding box center [189, 125] width 162 height 25
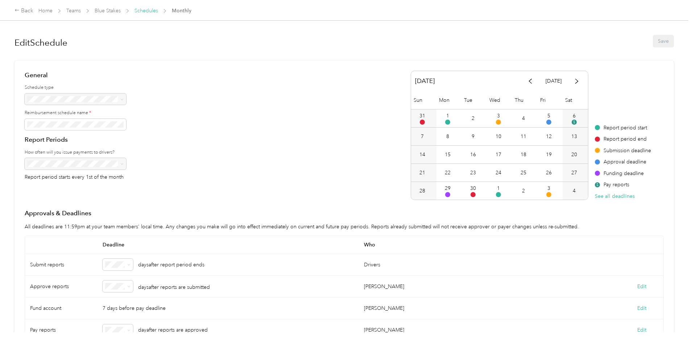
click at [141, 11] on link "Schedules" at bounding box center [147, 11] width 24 height 6
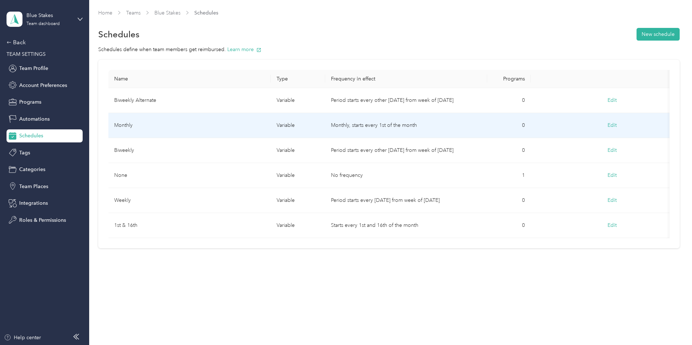
click at [616, 123] on button "Edit" at bounding box center [612, 125] width 19 height 13
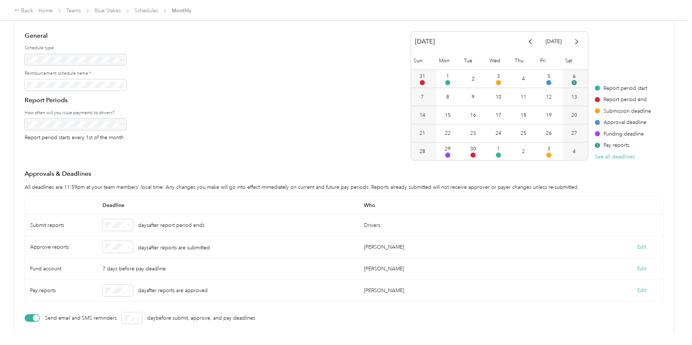
scroll to position [41, 0]
click at [47, 122] on div at bounding box center [76, 123] width 102 height 12
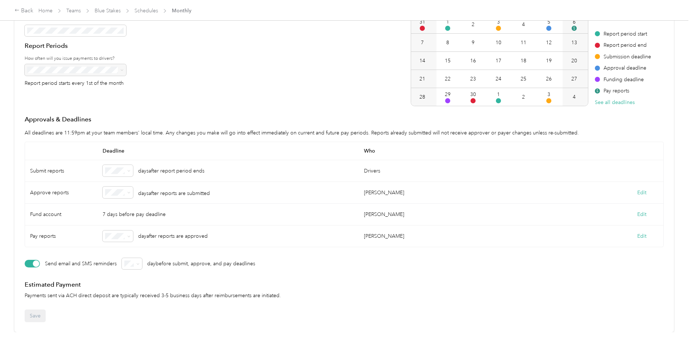
scroll to position [0, 0]
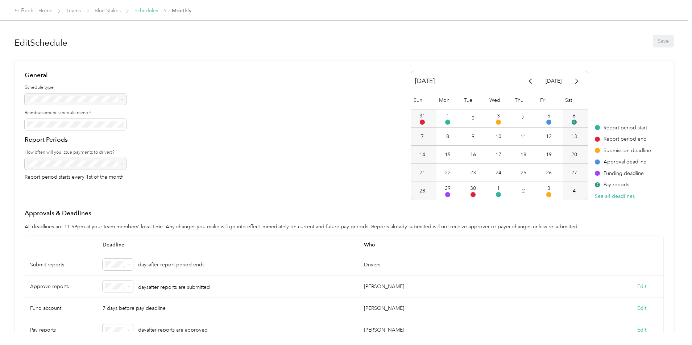
click at [152, 8] on link "Schedules" at bounding box center [147, 11] width 24 height 6
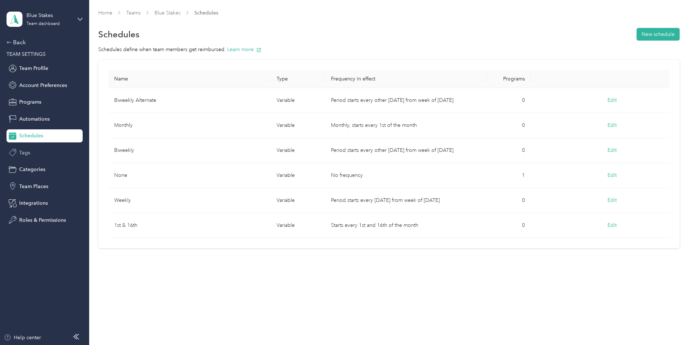
click at [29, 154] on span "Tags" at bounding box center [24, 153] width 11 height 8
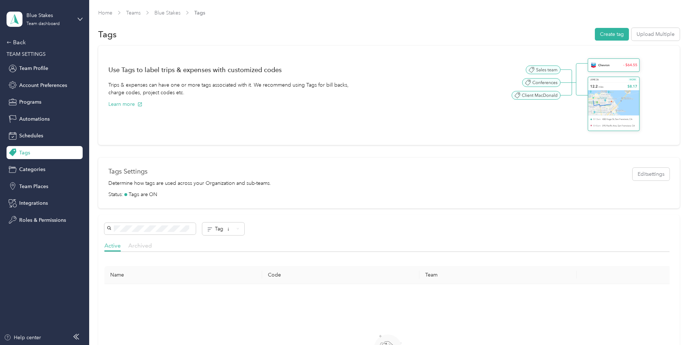
click at [147, 245] on span "Archived" at bounding box center [140, 245] width 24 height 7
click at [111, 248] on span "Active" at bounding box center [112, 245] width 16 height 7
click at [226, 230] on span "Tag ↓" at bounding box center [224, 229] width 18 height 6
click at [277, 197] on div "Status: Tags are ON" at bounding box center [388, 195] width 561 height 8
click at [35, 168] on span "Categories" at bounding box center [32, 170] width 26 height 8
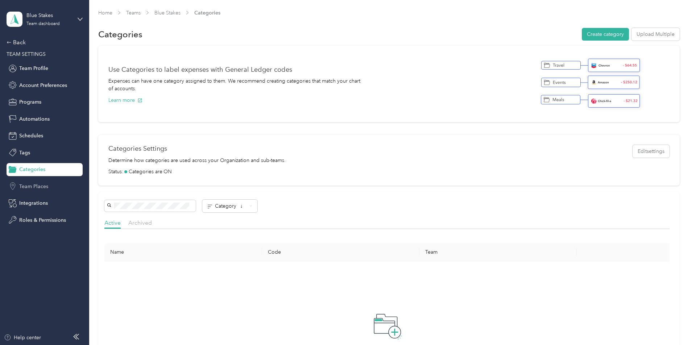
click at [28, 189] on span "Team Places" at bounding box center [33, 187] width 29 height 8
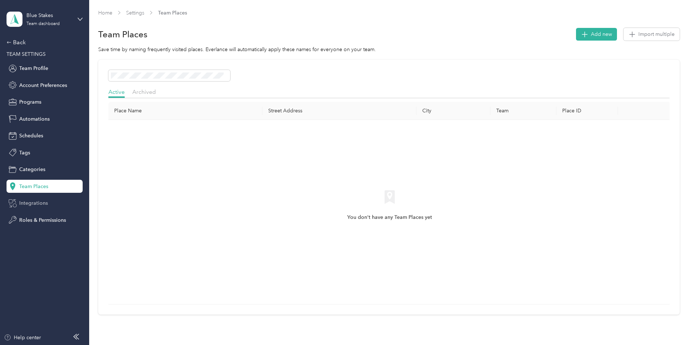
click at [40, 203] on span "Integrations" at bounding box center [33, 203] width 29 height 8
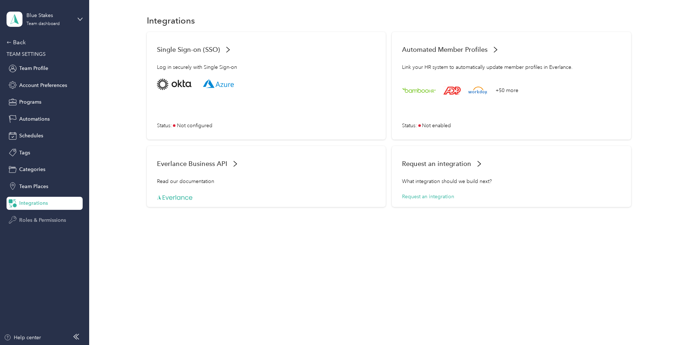
click at [42, 225] on div "Roles & Permissions" at bounding box center [45, 220] width 76 height 13
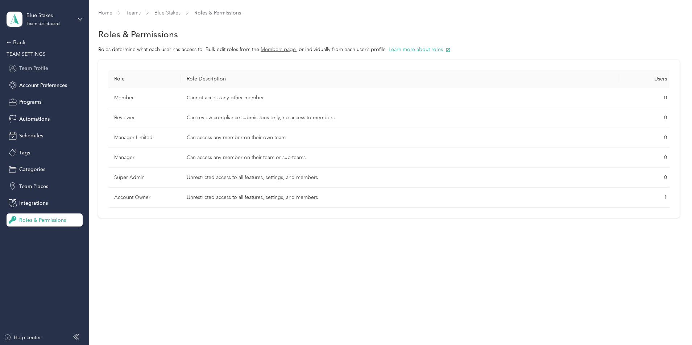
click at [34, 69] on span "Team Profile" at bounding box center [33, 69] width 29 height 8
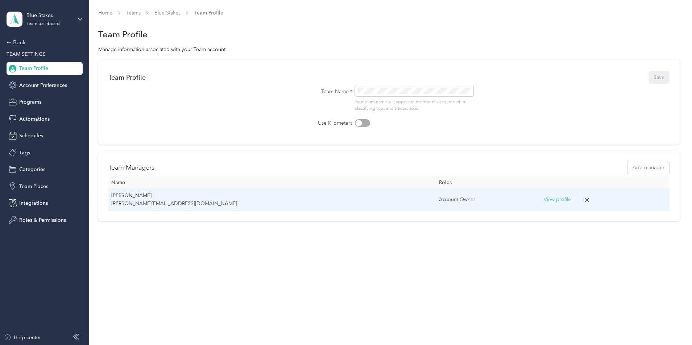
click at [439, 198] on div "Account Owner" at bounding box center [488, 200] width 99 height 8
click at [544, 198] on button "View profile" at bounding box center [557, 200] width 27 height 8
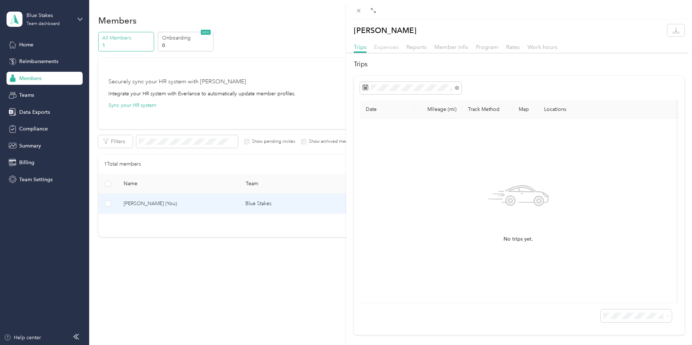
click at [388, 49] on span "Expenses" at bounding box center [386, 47] width 25 height 7
click at [417, 47] on span "Reports" at bounding box center [417, 47] width 20 height 7
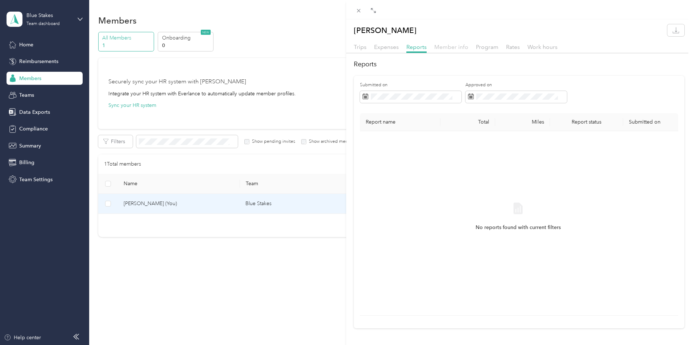
click at [451, 46] on span "Member info" at bounding box center [452, 47] width 34 height 7
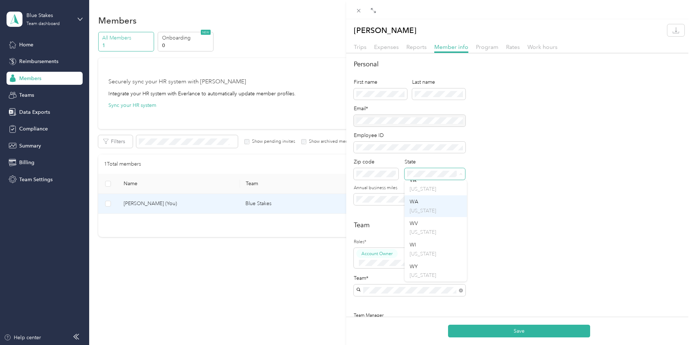
scroll to position [970, 0]
click at [429, 194] on p "[US_STATE]" at bounding box center [436, 197] width 52 height 8
click at [526, 198] on div "Personal First name Last name Email* Employee ID Zip code State Annual business…" at bounding box center [519, 136] width 331 height 155
click at [488, 228] on h2 "Team" at bounding box center [519, 226] width 331 height 10
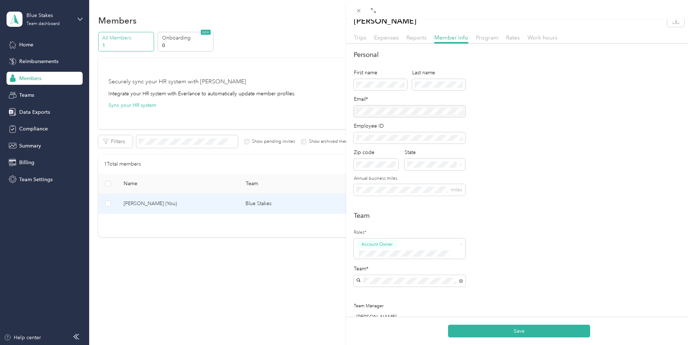
scroll to position [0, 0]
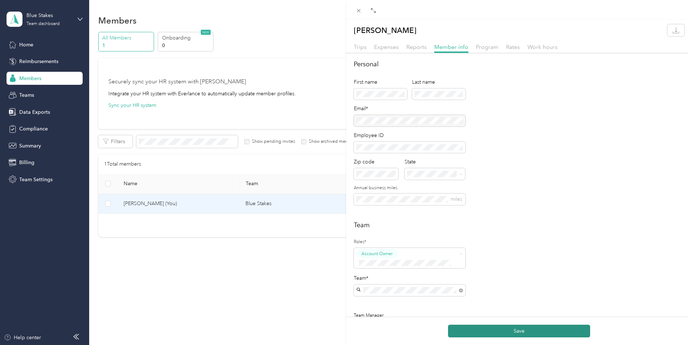
click at [522, 330] on button "Save" at bounding box center [519, 331] width 142 height 13
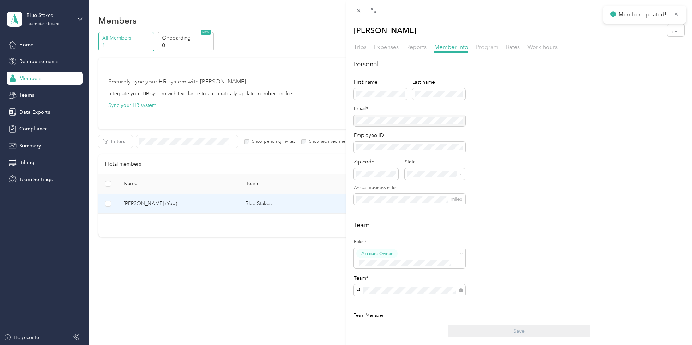
click at [492, 48] on span "Program" at bounding box center [487, 47] width 22 height 7
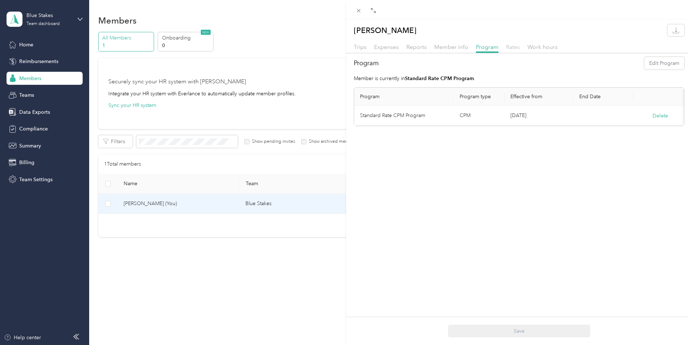
click at [513, 46] on span "Rates" at bounding box center [513, 47] width 14 height 7
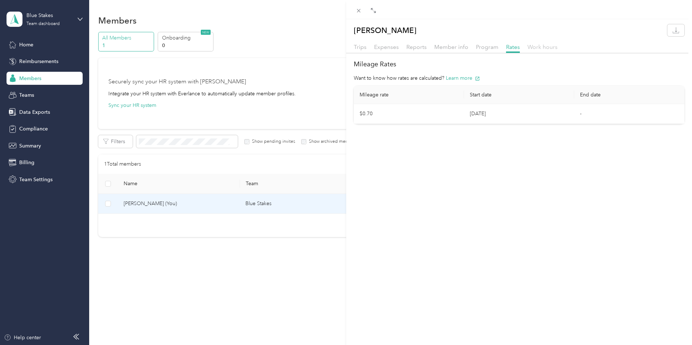
click at [542, 46] on span "Work hours" at bounding box center [543, 47] width 30 height 7
click at [514, 94] on div "OFF" at bounding box center [505, 93] width 28 height 8
click at [509, 91] on div "OFF" at bounding box center [505, 93] width 28 height 8
click at [506, 91] on div "OFF" at bounding box center [505, 93] width 28 height 8
click at [494, 92] on span "OFF" at bounding box center [496, 93] width 10 height 8
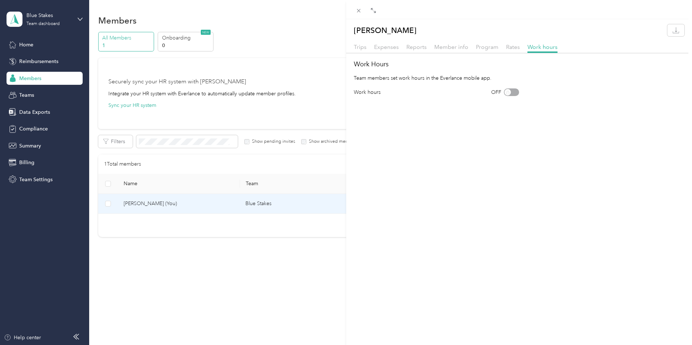
click at [517, 91] on div "OFF" at bounding box center [505, 93] width 28 height 8
click at [512, 47] on span "Rates" at bounding box center [513, 47] width 14 height 7
click at [362, 46] on span "Trips" at bounding box center [360, 47] width 13 height 7
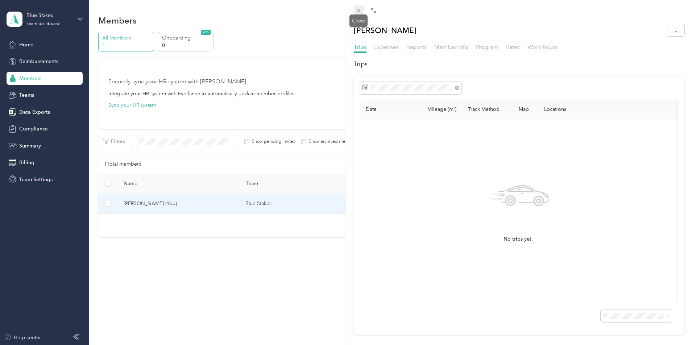
click at [359, 8] on icon at bounding box center [359, 11] width 6 height 6
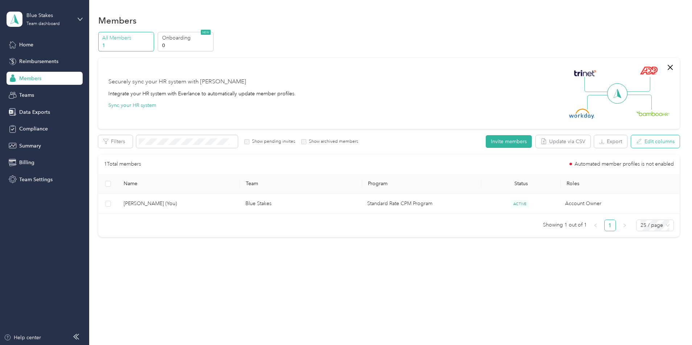
click at [670, 144] on button "Edit columns" at bounding box center [655, 141] width 49 height 13
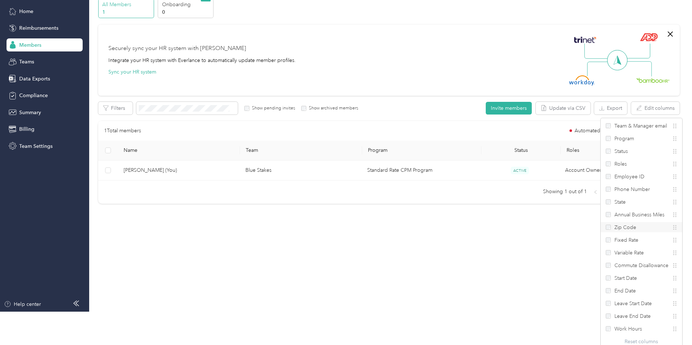
scroll to position [38, 0]
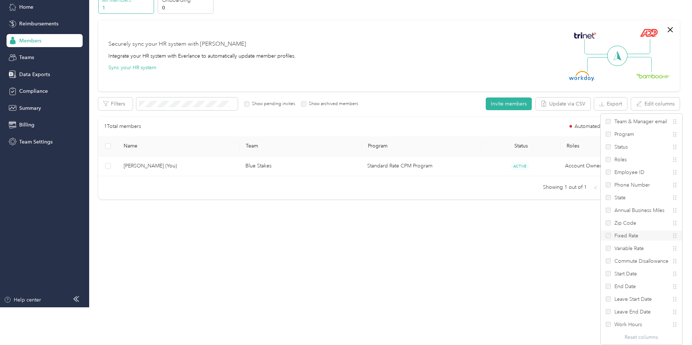
click at [611, 234] on label "Fixed Rate" at bounding box center [622, 236] width 33 height 8
click at [531, 223] on div "Members All Members 1 Onboarding 0 NEW Securely sync your HR system with Everla…" at bounding box center [389, 103] width 600 height 283
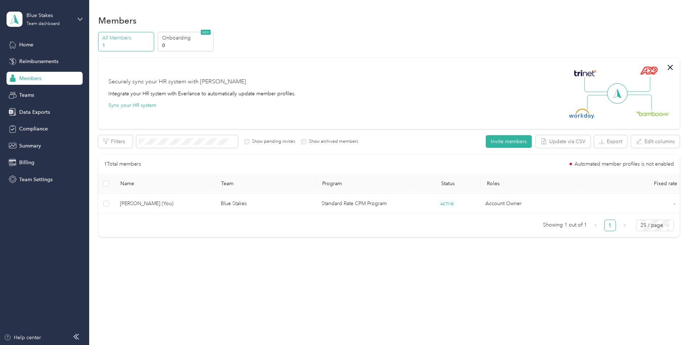
scroll to position [0, 0]
click at [668, 141] on button "Edit columns" at bounding box center [655, 141] width 49 height 13
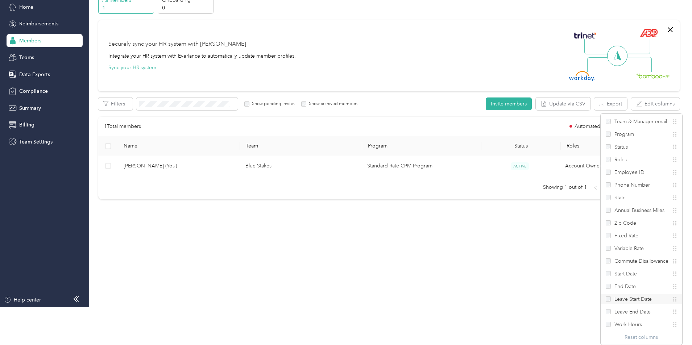
scroll to position [36, 0]
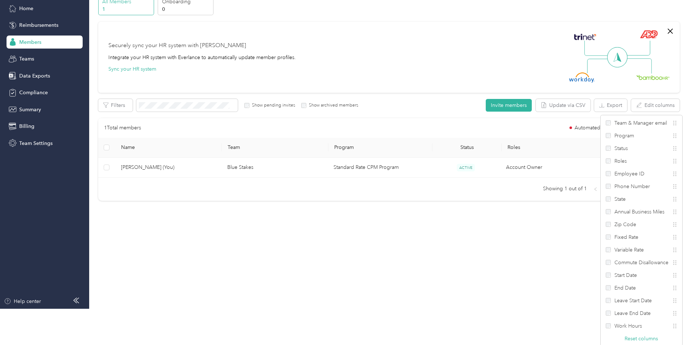
click at [549, 242] on div "Members All Members 1 Onboarding 0 NEW Securely sync your HR system with Everla…" at bounding box center [389, 105] width 600 height 283
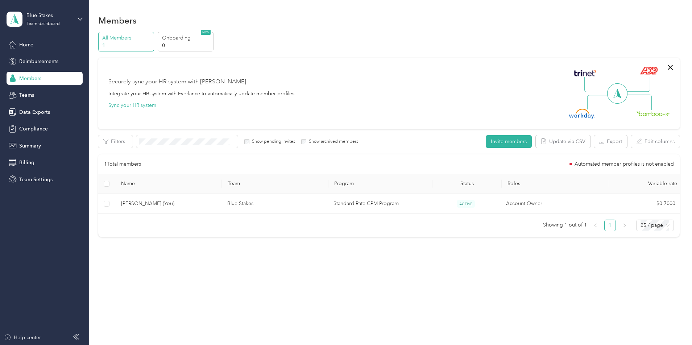
scroll to position [0, 0]
click at [654, 141] on button "Edit columns" at bounding box center [655, 141] width 49 height 13
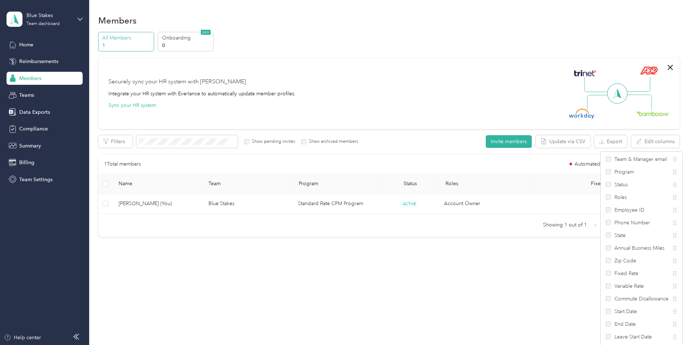
click at [548, 249] on div "Members All Members 1 Onboarding 0 NEW Securely sync your HR system with Everla…" at bounding box center [389, 141] width 600 height 283
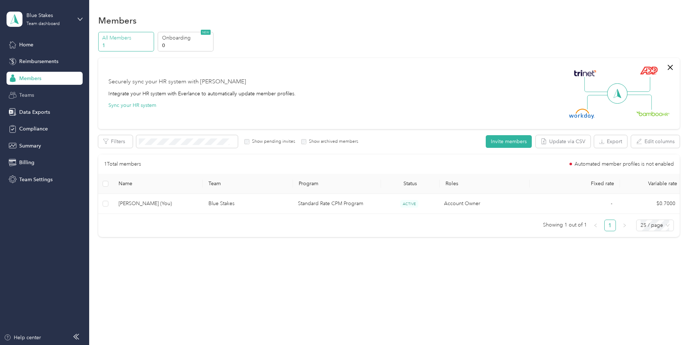
click at [36, 97] on div "Teams" at bounding box center [45, 95] width 76 height 13
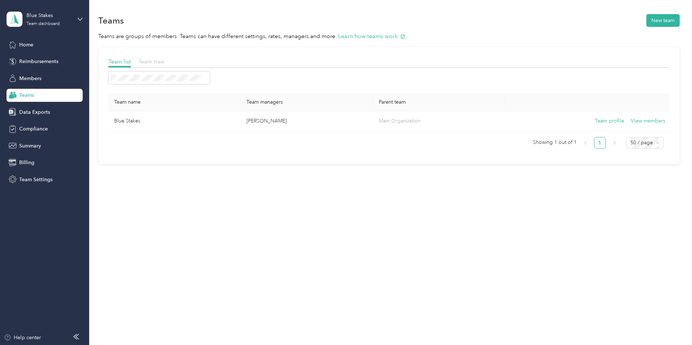
click at [153, 61] on span "Team tree" at bounding box center [152, 61] width 26 height 7
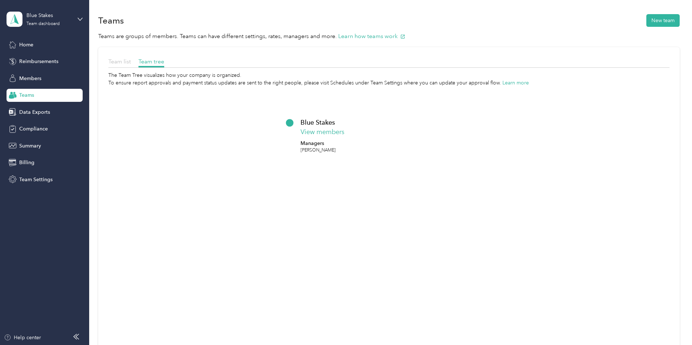
click at [116, 61] on span "Team list" at bounding box center [119, 61] width 22 height 7
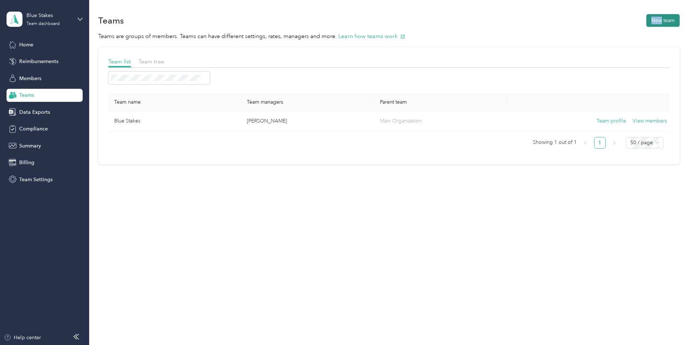
click at [667, 20] on button "New team" at bounding box center [663, 20] width 33 height 13
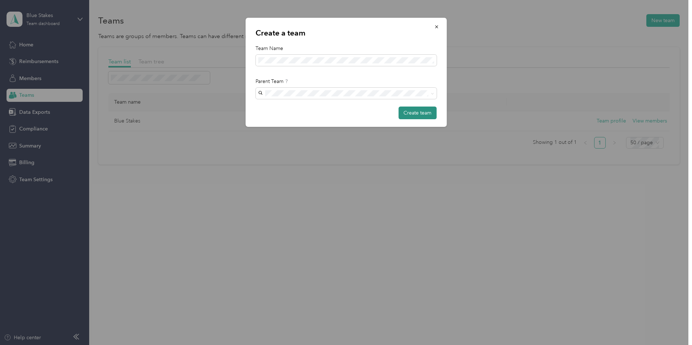
click at [420, 113] on button "Create team" at bounding box center [418, 113] width 38 height 13
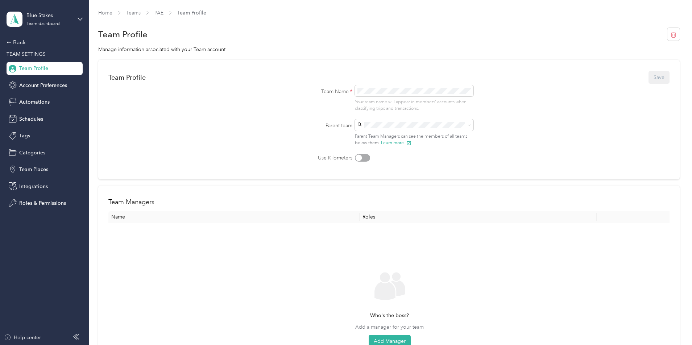
scroll to position [14, 0]
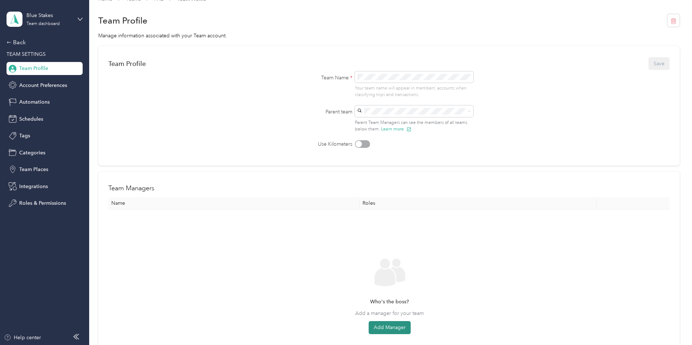
click at [391, 326] on button "Add Manager" at bounding box center [390, 327] width 42 height 13
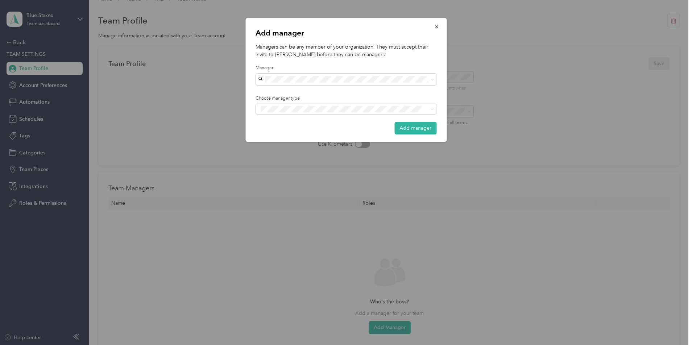
click at [316, 91] on div "[PERSON_NAME]" at bounding box center [346, 90] width 171 height 8
click at [352, 39] on div "Add manager Managers can be any member of your organization. They must accept t…" at bounding box center [346, 80] width 201 height 124
click at [420, 129] on button "Add manager" at bounding box center [416, 128] width 42 height 13
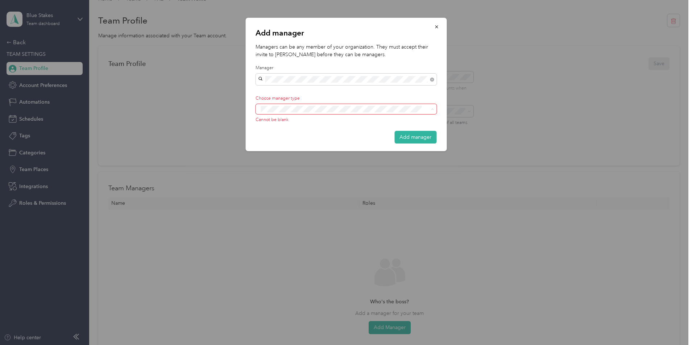
click at [288, 136] on button "Manager" at bounding box center [275, 137] width 29 height 9
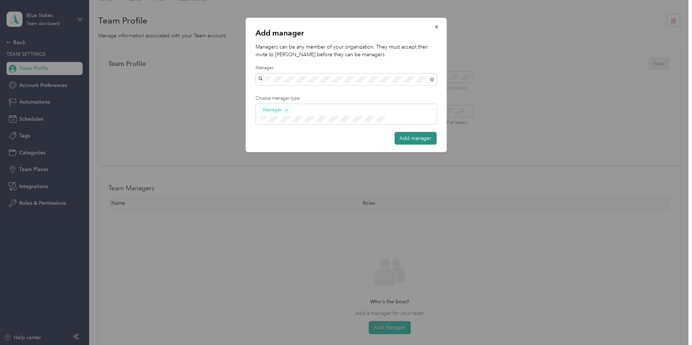
click at [412, 132] on button "Add manager" at bounding box center [416, 138] width 42 height 13
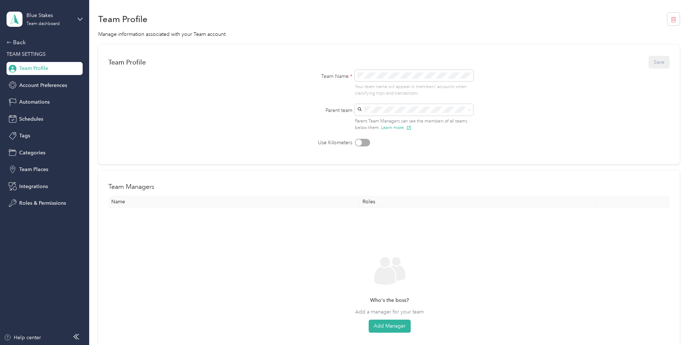
scroll to position [0, 0]
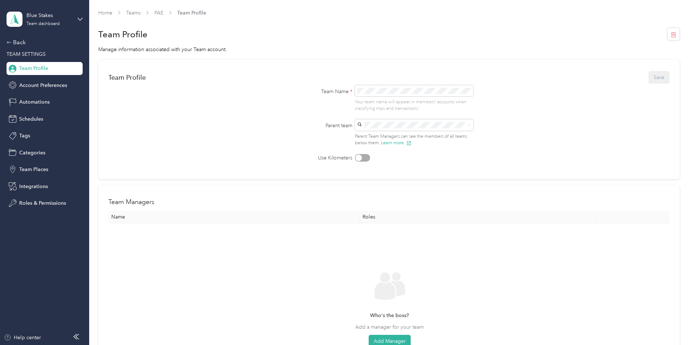
click at [659, 78] on div "Team Profile Save" at bounding box center [388, 77] width 561 height 15
click at [376, 215] on th "Roles" at bounding box center [478, 217] width 237 height 12
click at [274, 232] on div "Who's the boss? Add a manager for your team Add Manager" at bounding box center [389, 315] width 551 height 173
click at [161, 11] on link "PAE" at bounding box center [159, 13] width 9 height 6
click at [131, 13] on link "Teams" at bounding box center [133, 13] width 15 height 6
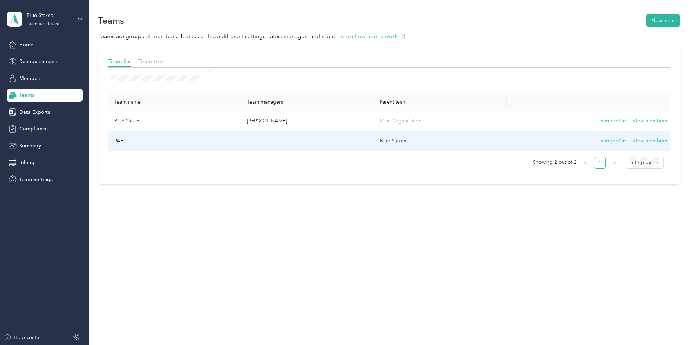
click at [156, 144] on td "PAE" at bounding box center [174, 141] width 133 height 20
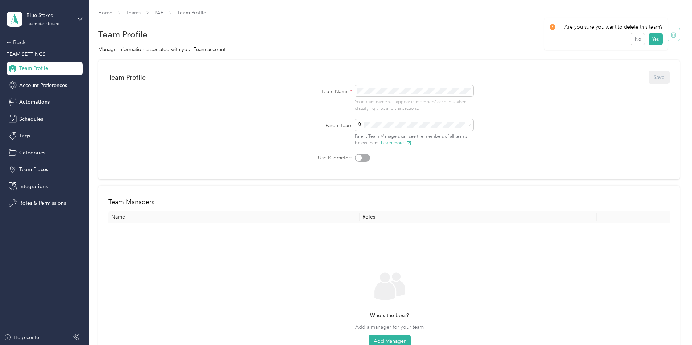
click at [677, 33] on icon "button" at bounding box center [674, 35] width 6 height 6
click at [656, 38] on button "Yes" at bounding box center [656, 40] width 14 height 12
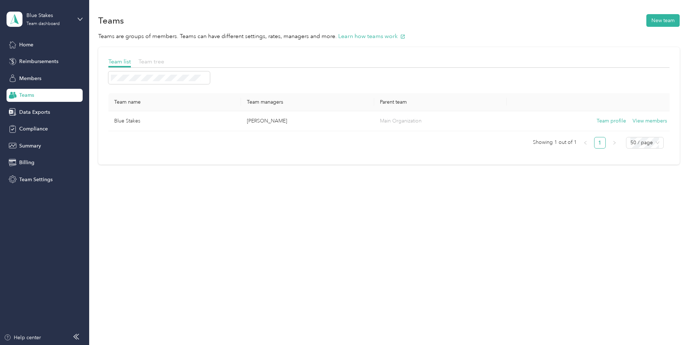
click at [151, 63] on span "Team tree" at bounding box center [152, 61] width 26 height 7
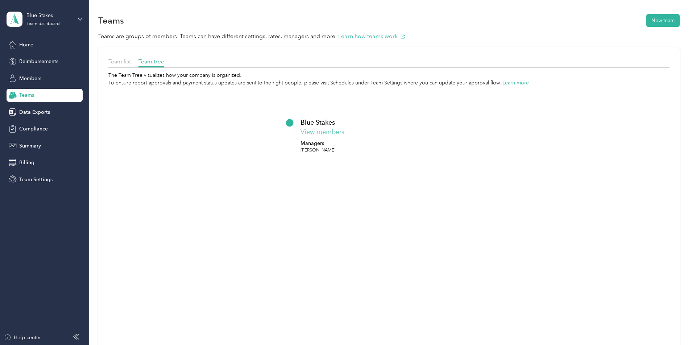
click at [320, 132] on div "Blue Stakes View members Managers [PERSON_NAME]" at bounding box center [346, 136] width 91 height 36
click at [327, 132] on div "Blue Stakes View members Managers [PERSON_NAME]" at bounding box center [346, 136] width 91 height 36
click at [319, 129] on div "Blue Stakes View members Managers [PERSON_NAME]" at bounding box center [346, 136] width 91 height 36
click at [32, 112] on span "Data Exports" at bounding box center [34, 112] width 31 height 8
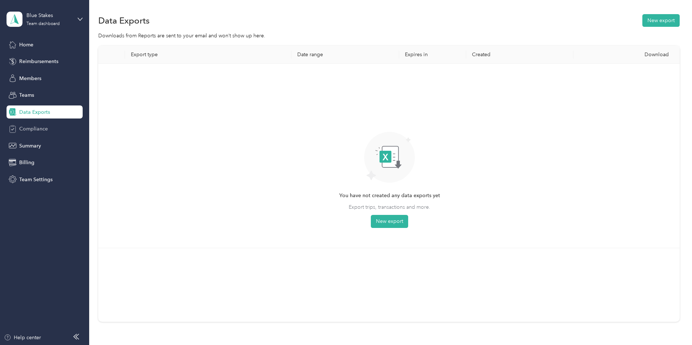
click at [35, 129] on span "Compliance" at bounding box center [33, 129] width 29 height 8
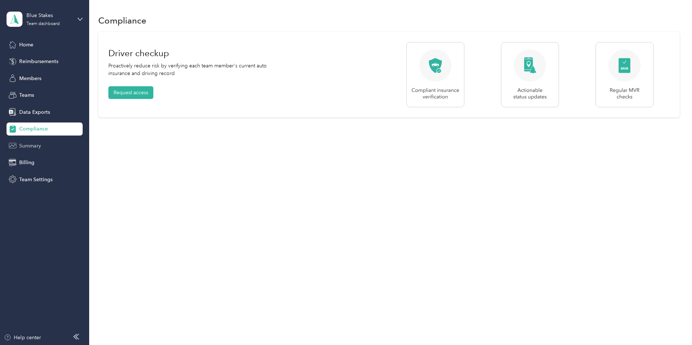
click at [30, 145] on span "Summary" at bounding box center [30, 146] width 22 height 8
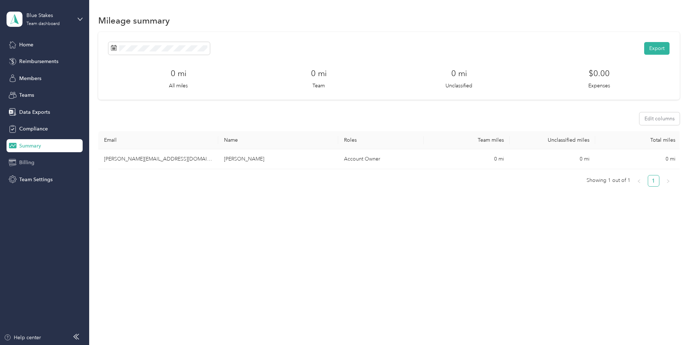
click at [28, 164] on span "Billing" at bounding box center [26, 163] width 15 height 8
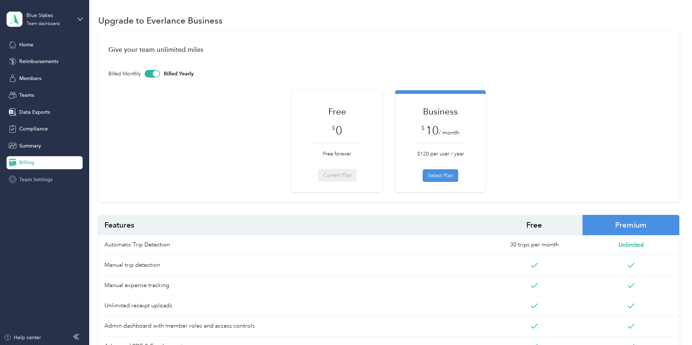
click at [36, 178] on span "Team Settings" at bounding box center [35, 180] width 33 height 8
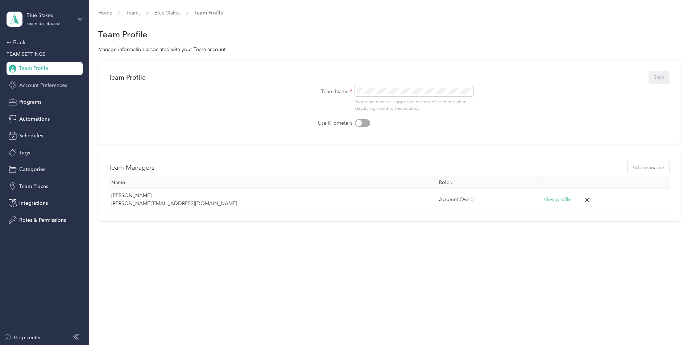
click at [30, 85] on span "Account Preferences" at bounding box center [43, 86] width 48 height 8
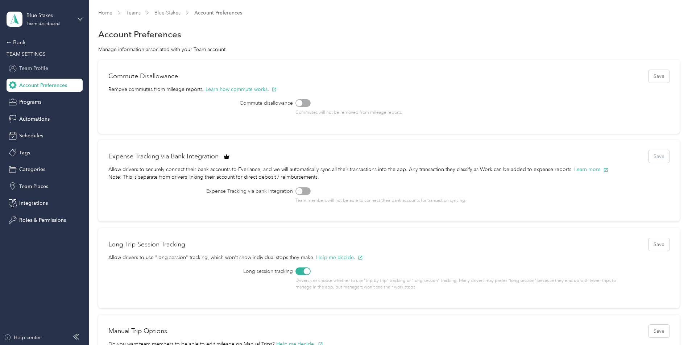
click at [28, 68] on span "Team Profile" at bounding box center [33, 69] width 29 height 8
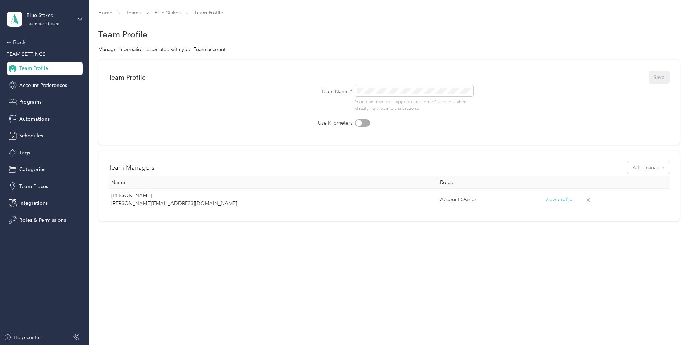
click at [84, 17] on aside "Blue Stakes Team dashboard Back TEAM SETTINGS Team Profile Account Preferences …" at bounding box center [44, 172] width 89 height 345
click at [81, 17] on icon at bounding box center [80, 19] width 5 height 5
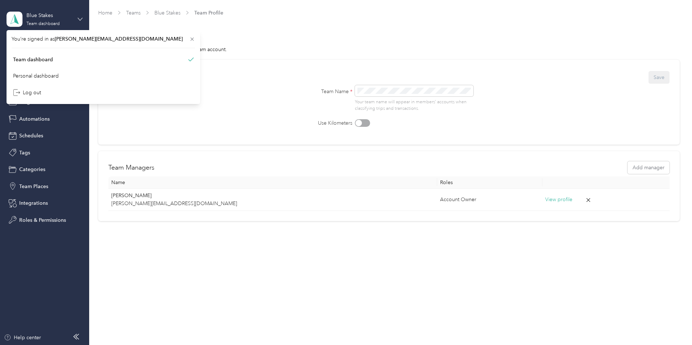
click at [81, 18] on icon at bounding box center [80, 19] width 5 height 5
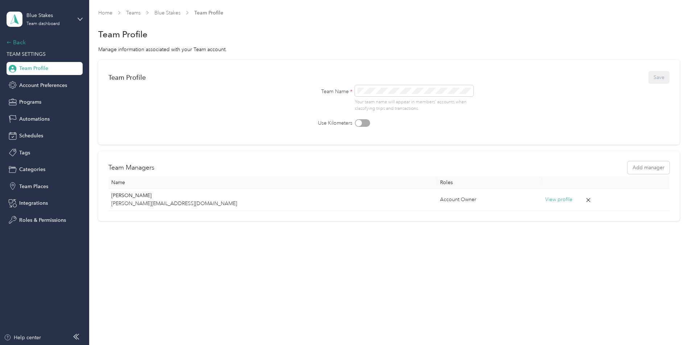
click at [18, 45] on div "Back" at bounding box center [43, 42] width 73 height 9
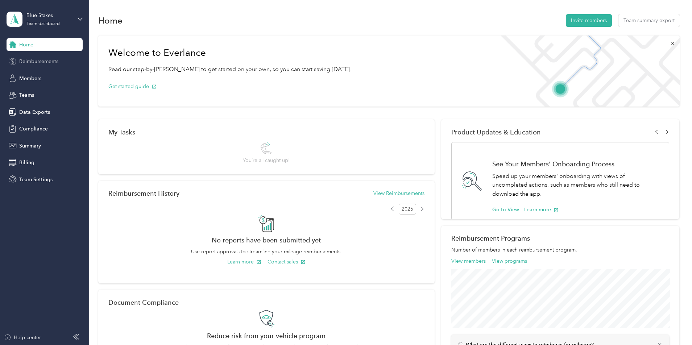
click at [36, 59] on span "Reimbursements" at bounding box center [38, 62] width 39 height 8
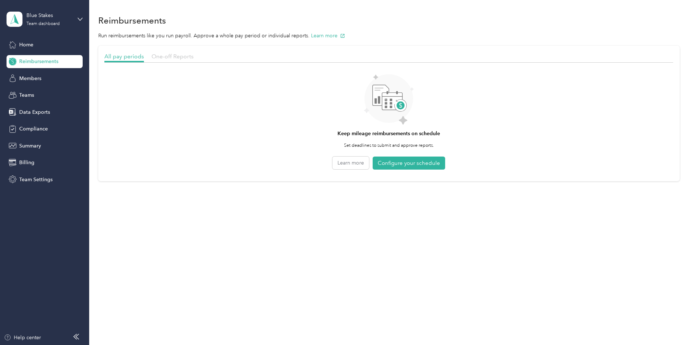
click at [167, 55] on span "One-off Reports" at bounding box center [173, 56] width 42 height 7
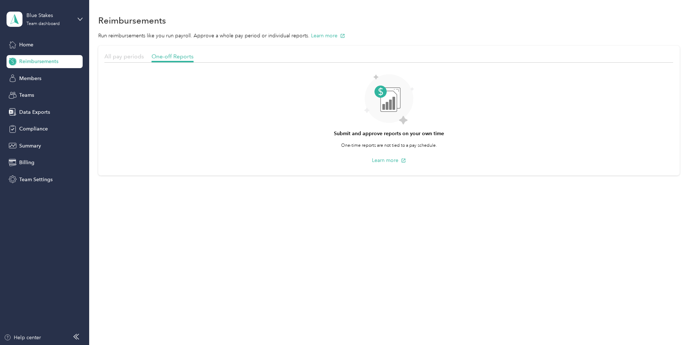
click at [119, 55] on span "All pay periods" at bounding box center [124, 56] width 40 height 7
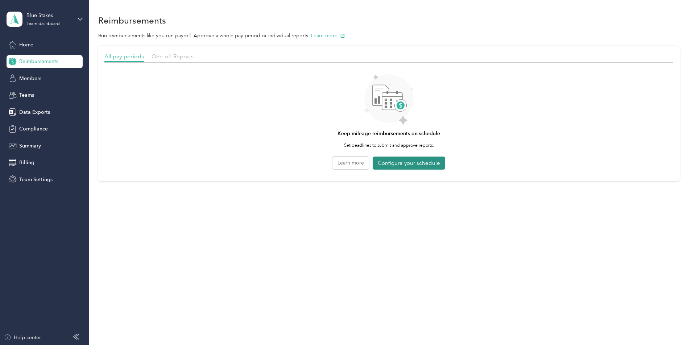
click at [413, 162] on button "Configure your schedule" at bounding box center [409, 163] width 73 height 13
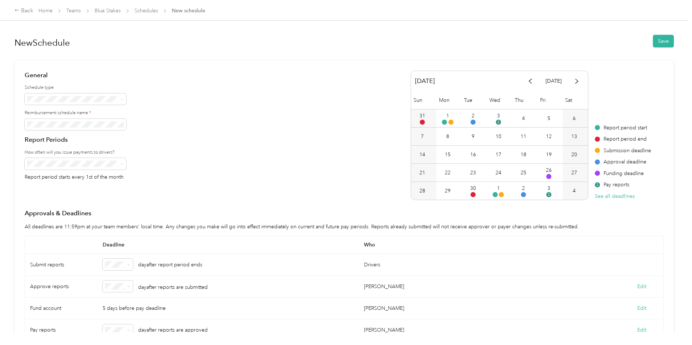
click at [206, 157] on div "General Schedule type Reimbursement schedule name * Report Periods How often wi…" at bounding box center [344, 135] width 639 height 129
click at [28, 9] on div "Back" at bounding box center [24, 11] width 19 height 9
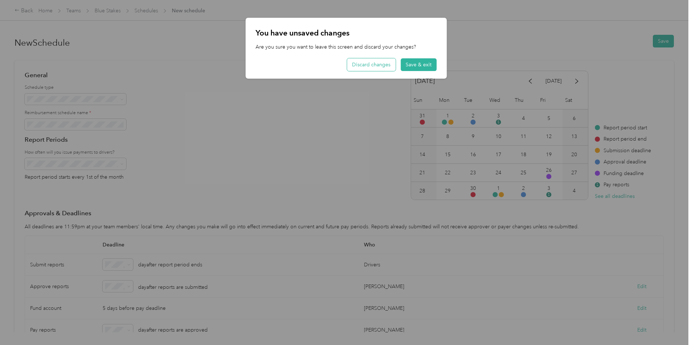
click at [382, 65] on button "Discard changes" at bounding box center [371, 64] width 49 height 13
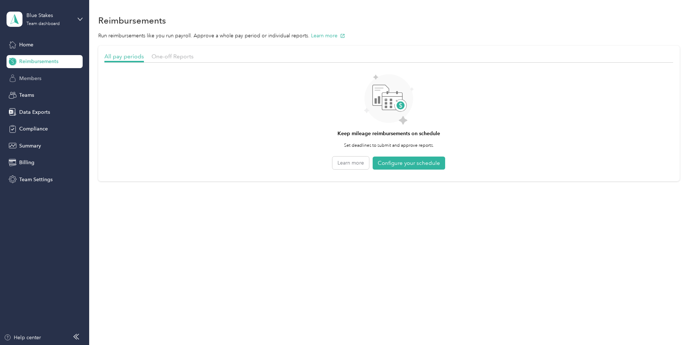
click at [26, 76] on span "Members" at bounding box center [30, 79] width 22 height 8
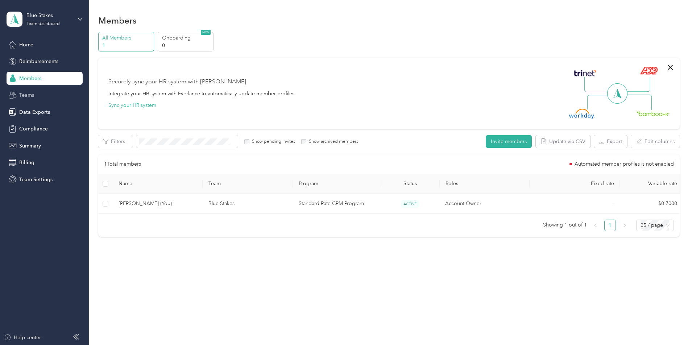
click at [28, 97] on span "Teams" at bounding box center [26, 95] width 15 height 8
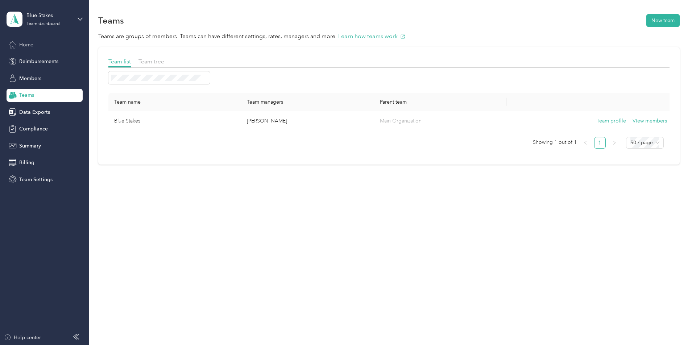
click at [29, 48] on span "Home" at bounding box center [26, 45] width 14 height 8
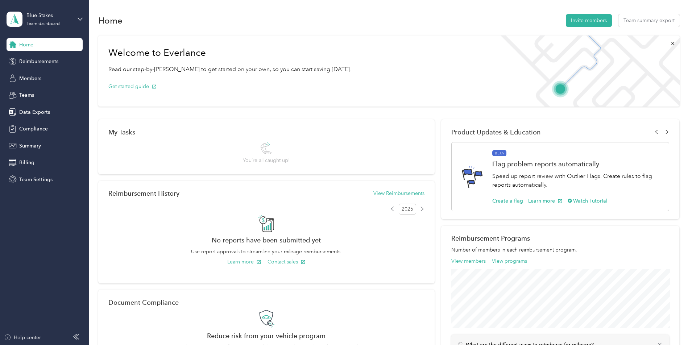
click at [72, 17] on div "Blue Stakes Team dashboard" at bounding box center [45, 19] width 76 height 25
click at [38, 80] on div "Team dashboard Personal dashboard Log out" at bounding box center [104, 76] width 184 height 46
click at [80, 18] on icon at bounding box center [80, 19] width 5 height 5
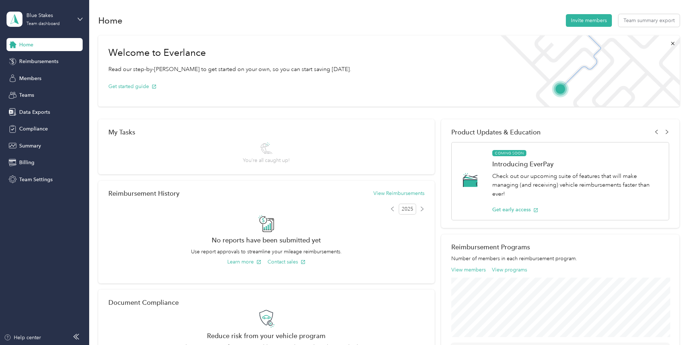
click at [40, 75] on div "Personal dashboard" at bounding box center [36, 76] width 46 height 8
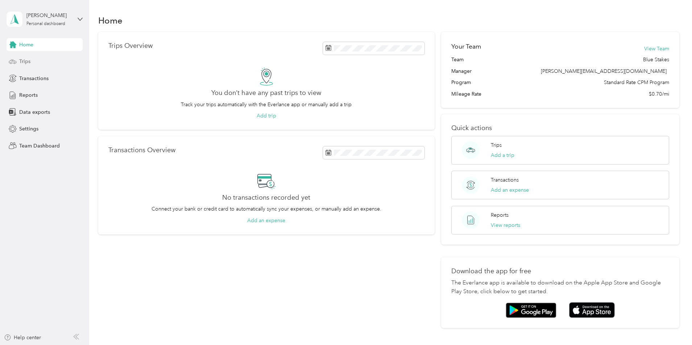
click at [25, 62] on span "Trips" at bounding box center [24, 62] width 11 height 8
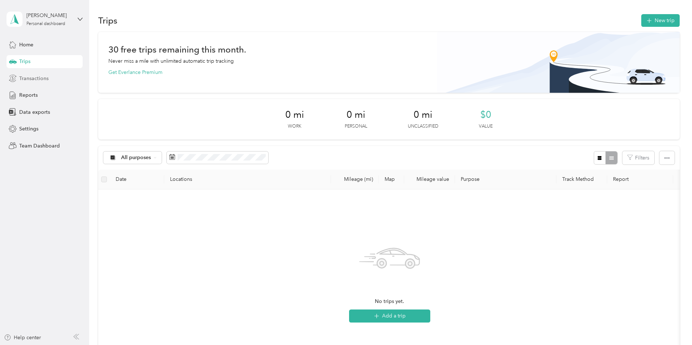
click at [32, 81] on span "Transactions" at bounding box center [33, 79] width 29 height 8
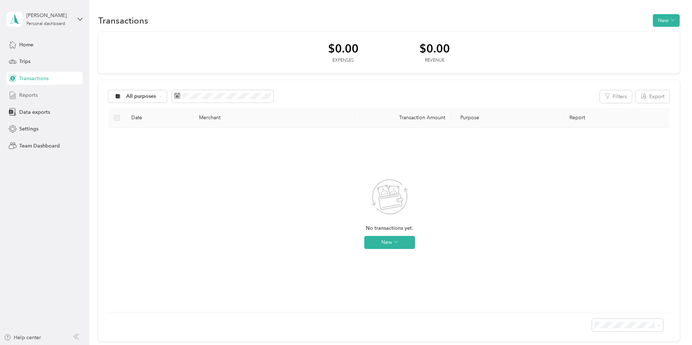
click at [32, 97] on span "Reports" at bounding box center [28, 95] width 18 height 8
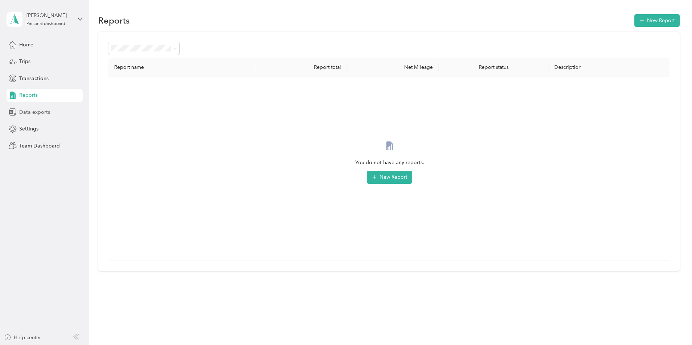
click at [32, 113] on span "Data exports" at bounding box center [34, 112] width 31 height 8
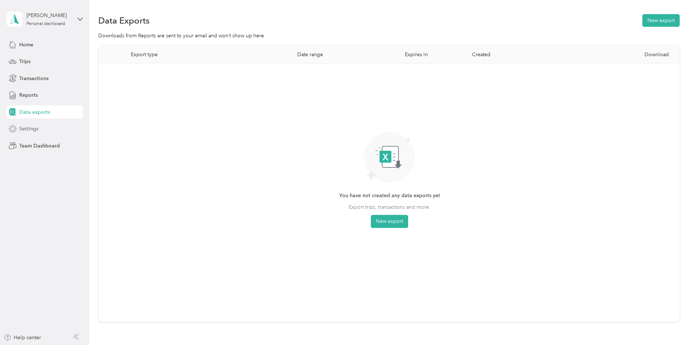
click at [31, 130] on span "Settings" at bounding box center [28, 129] width 19 height 8
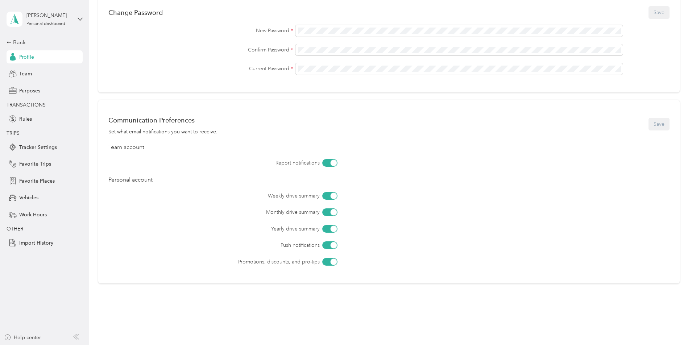
scroll to position [224, 0]
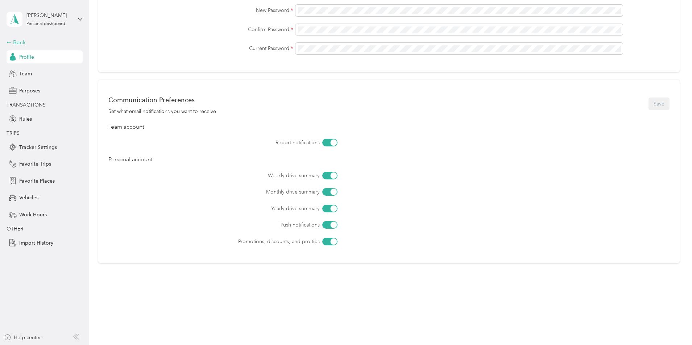
click at [15, 44] on div "Back" at bounding box center [43, 42] width 73 height 9
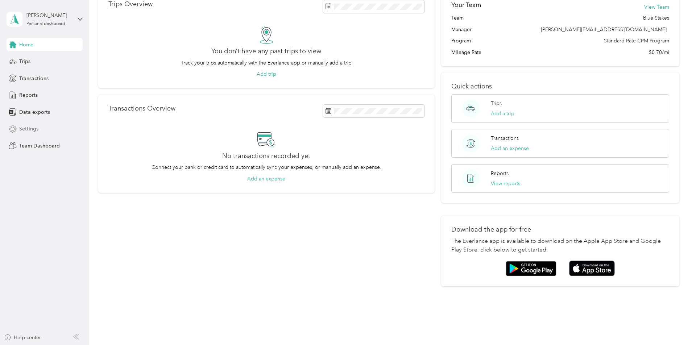
click at [30, 128] on span "Settings" at bounding box center [28, 129] width 19 height 8
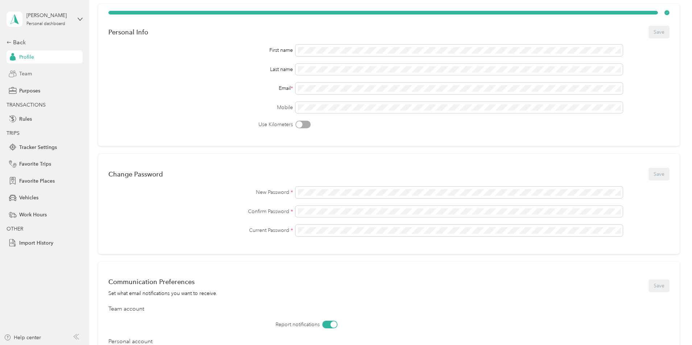
click at [25, 73] on span "Team" at bounding box center [25, 74] width 13 height 8
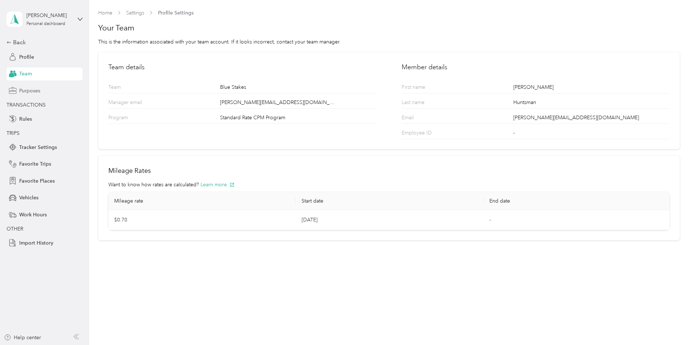
click at [34, 91] on span "Purposes" at bounding box center [29, 91] width 21 height 8
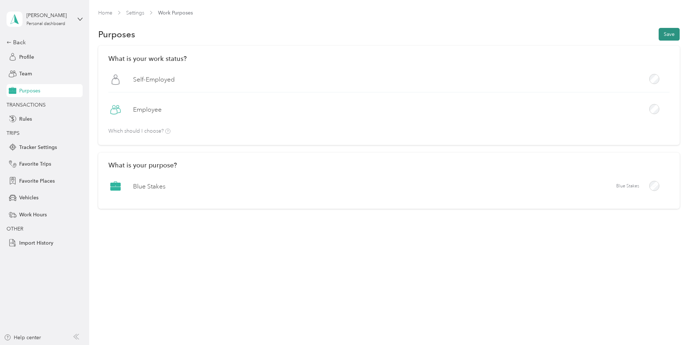
click at [674, 35] on button "Save" at bounding box center [669, 34] width 21 height 13
click at [40, 120] on div "Rules" at bounding box center [45, 118] width 76 height 13
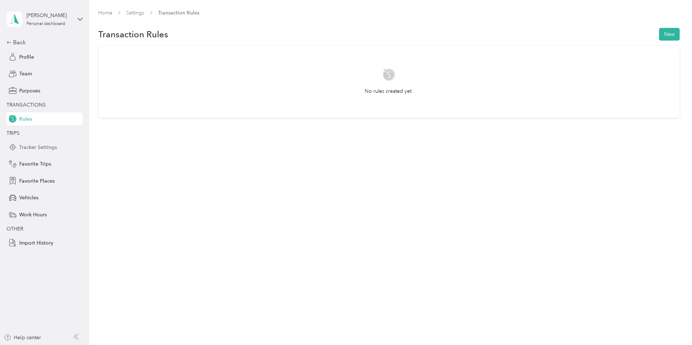
click at [34, 147] on span "Tracker Settings" at bounding box center [38, 148] width 38 height 8
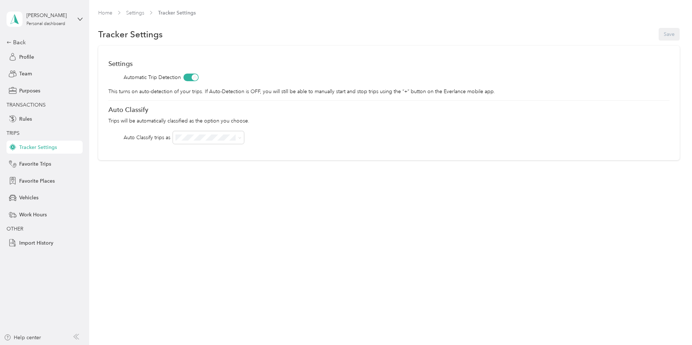
click at [306, 140] on div "Auto Classify trips as" at bounding box center [388, 137] width 561 height 13
click at [41, 163] on span "Favorite Trips" at bounding box center [35, 164] width 32 height 8
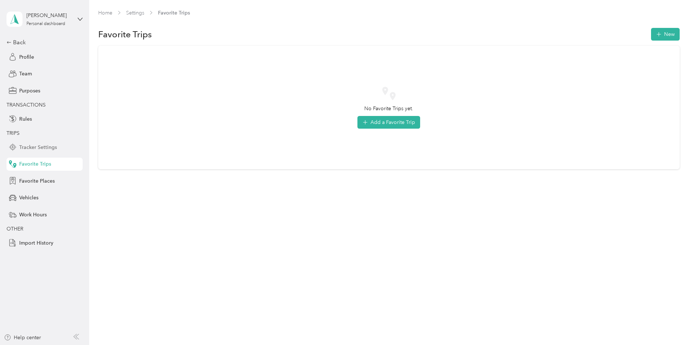
click at [36, 146] on span "Tracker Settings" at bounding box center [38, 148] width 38 height 8
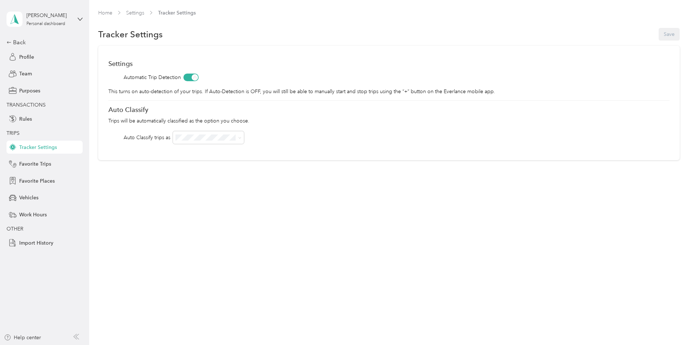
click at [204, 149] on span "Blue Stakes" at bounding box center [191, 151] width 26 height 6
click at [41, 165] on span "Favorite Trips" at bounding box center [35, 164] width 32 height 8
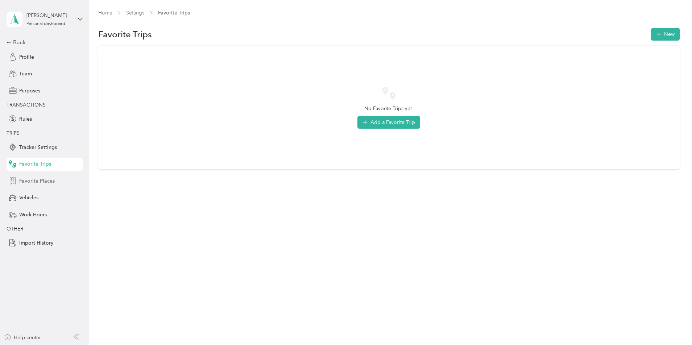
click at [40, 181] on span "Favorite Places" at bounding box center [37, 181] width 36 height 8
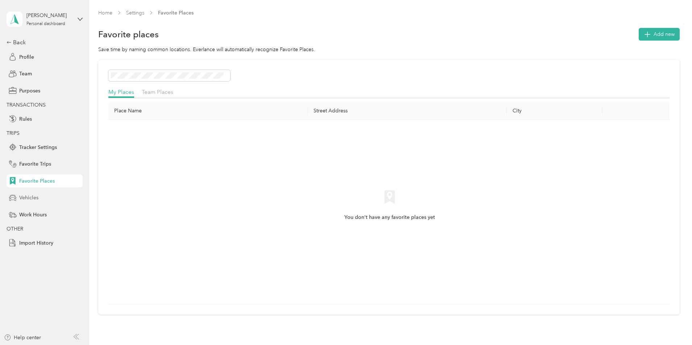
click at [32, 196] on span "Vehicles" at bounding box center [28, 198] width 19 height 8
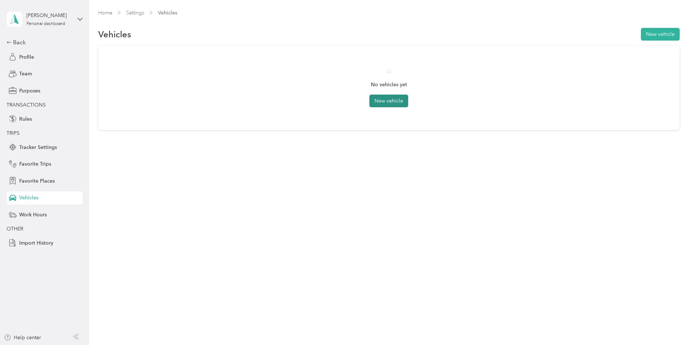
click at [394, 102] on button "New vehicle" at bounding box center [389, 101] width 39 height 13
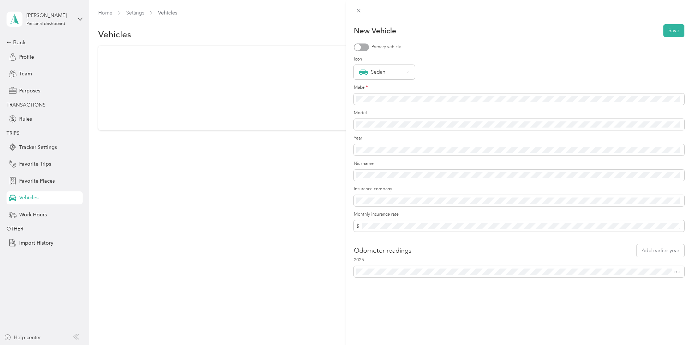
click at [275, 198] on div "New Vehicle Save Primary vehicle Icon Sedan Make * Model Year Nickname Insuranc…" at bounding box center [346, 172] width 692 height 345
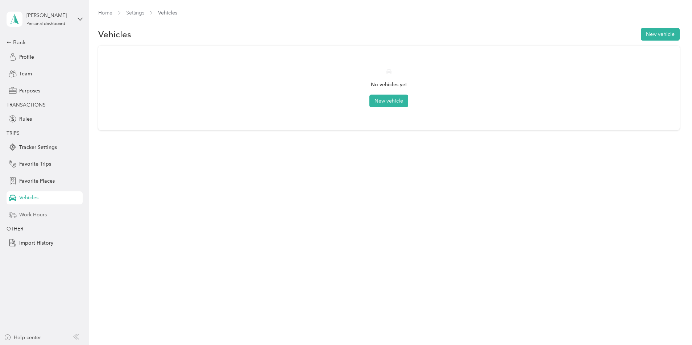
click at [30, 215] on span "Work Hours" at bounding box center [33, 215] width 28 height 8
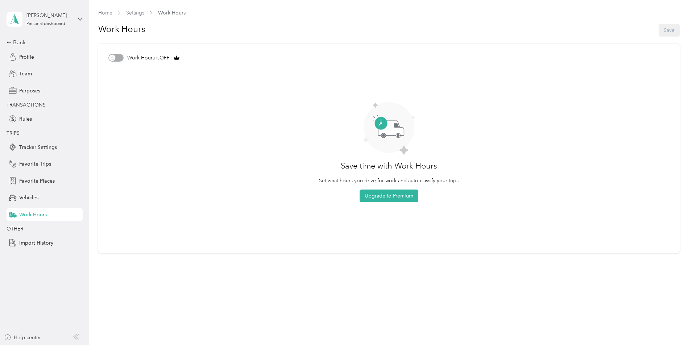
click at [120, 59] on div "Work Hours is OFF" at bounding box center [388, 58] width 561 height 8
click at [115, 59] on div "Work Hours is OFF" at bounding box center [388, 58] width 561 height 8
click at [43, 242] on span "Import History" at bounding box center [36, 243] width 34 height 8
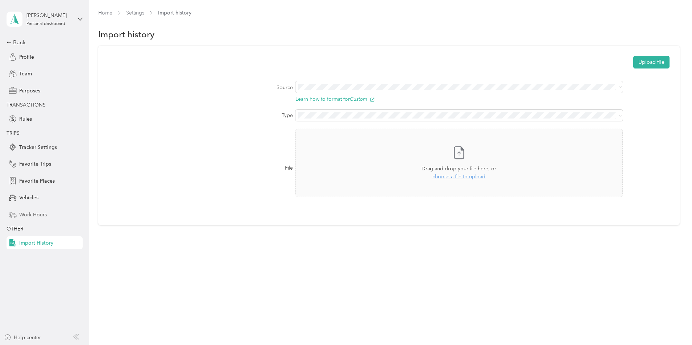
click at [30, 216] on span "Work Hours" at bounding box center [33, 215] width 28 height 8
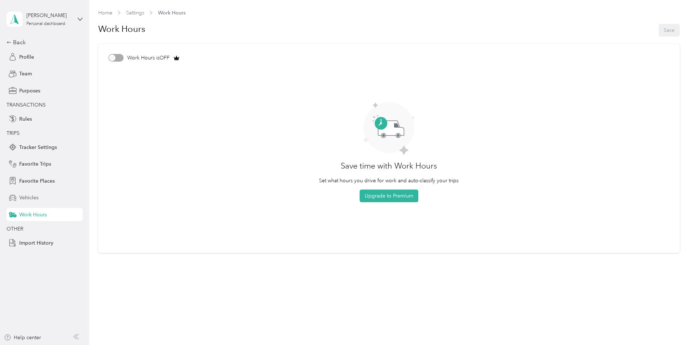
click at [28, 197] on span "Vehicles" at bounding box center [28, 198] width 19 height 8
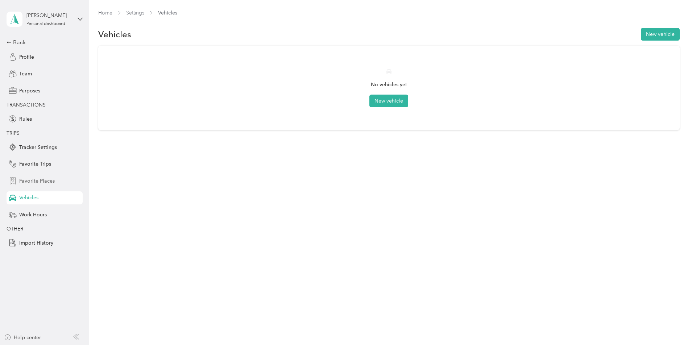
click at [29, 182] on span "Favorite Places" at bounding box center [37, 181] width 36 height 8
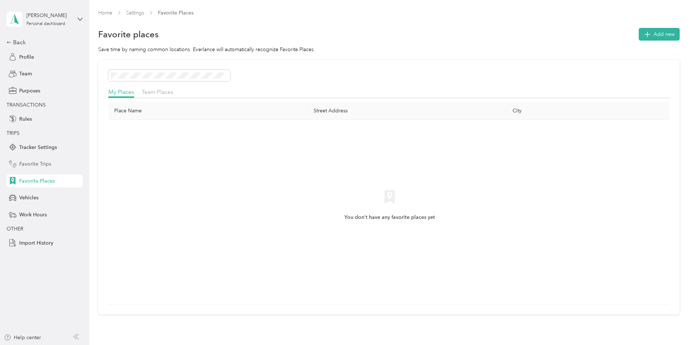
click at [38, 168] on span "Favorite Trips" at bounding box center [35, 164] width 32 height 8
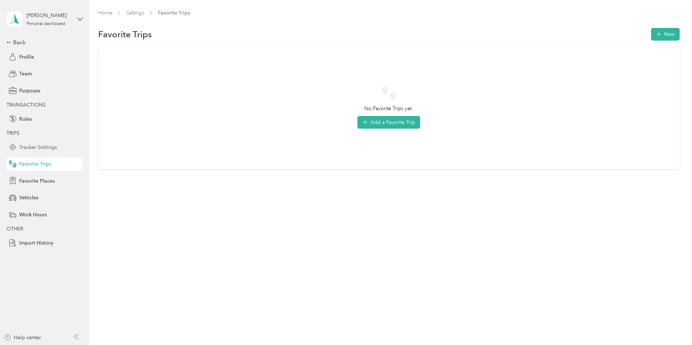
click at [36, 149] on span "Tracker Settings" at bounding box center [38, 148] width 38 height 8
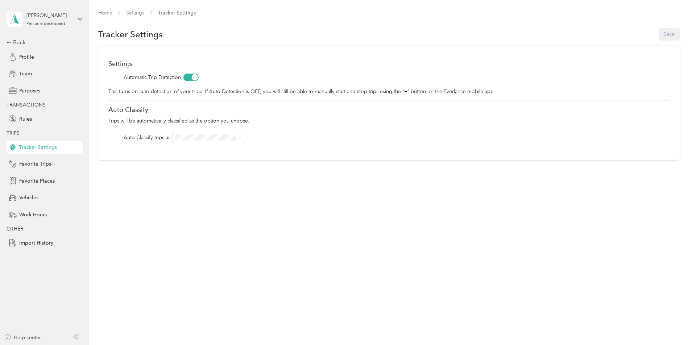
click at [201, 147] on li "Blue Stakes" at bounding box center [208, 151] width 71 height 13
click at [668, 34] on button "Save" at bounding box center [669, 34] width 21 height 13
click at [28, 116] on span "Rules" at bounding box center [25, 119] width 13 height 8
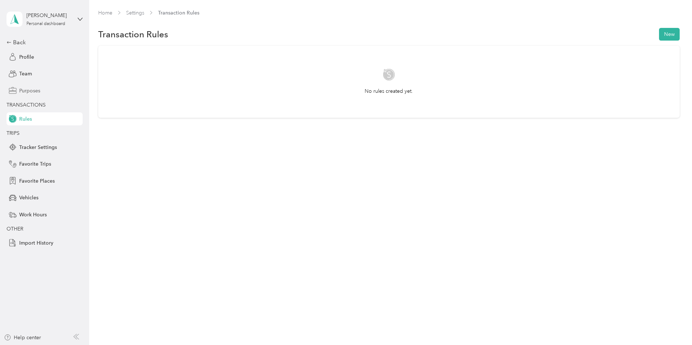
click at [32, 89] on span "Purposes" at bounding box center [29, 91] width 21 height 8
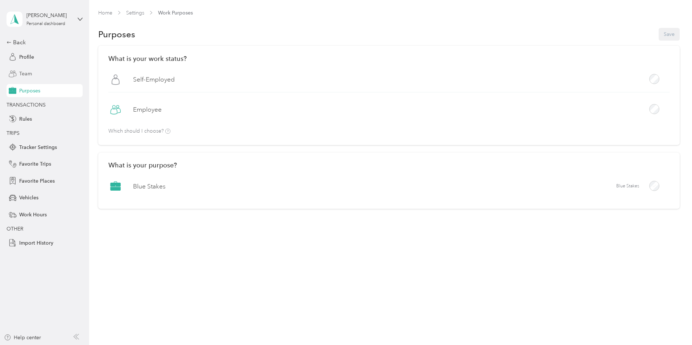
click at [26, 74] on span "Team" at bounding box center [25, 74] width 13 height 8
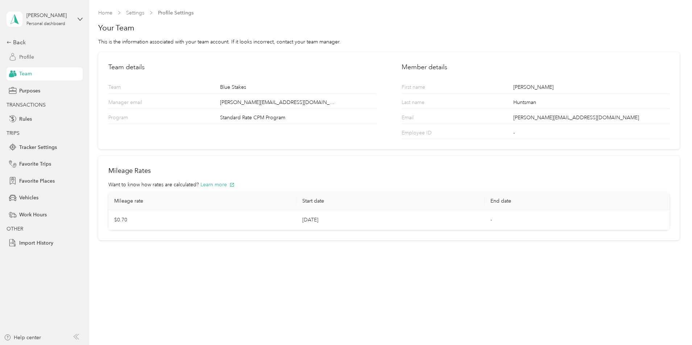
click at [33, 54] on span "Profile" at bounding box center [26, 57] width 15 height 8
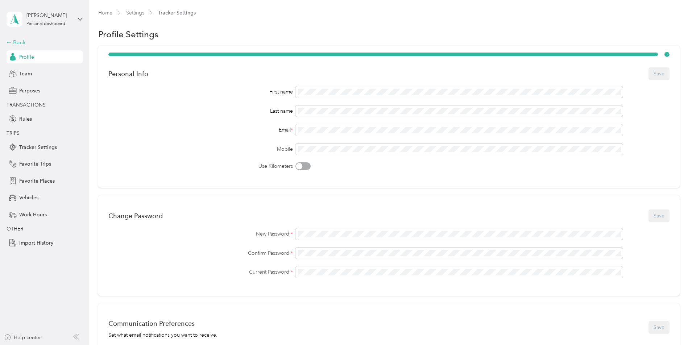
click at [17, 43] on div "Back" at bounding box center [43, 42] width 73 height 9
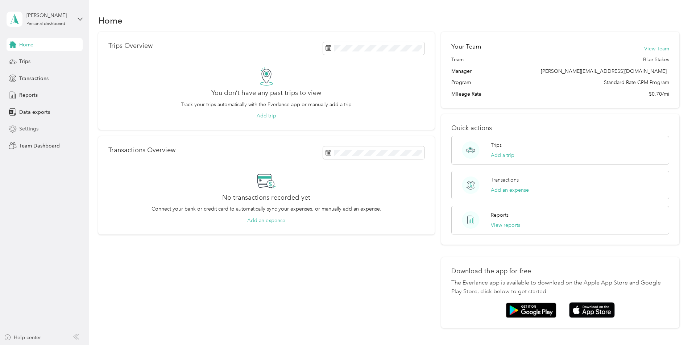
click at [28, 131] on span "Settings" at bounding box center [28, 129] width 19 height 8
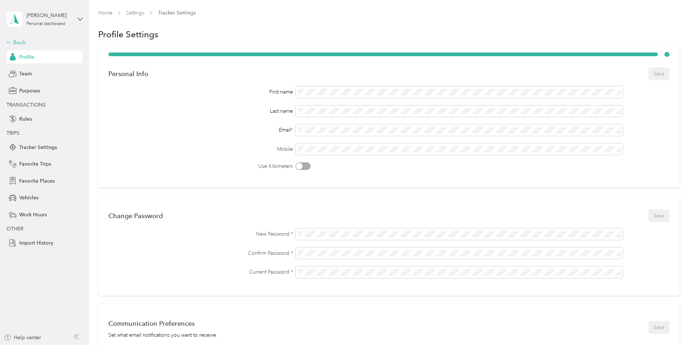
click at [20, 43] on div "Back" at bounding box center [43, 42] width 73 height 9
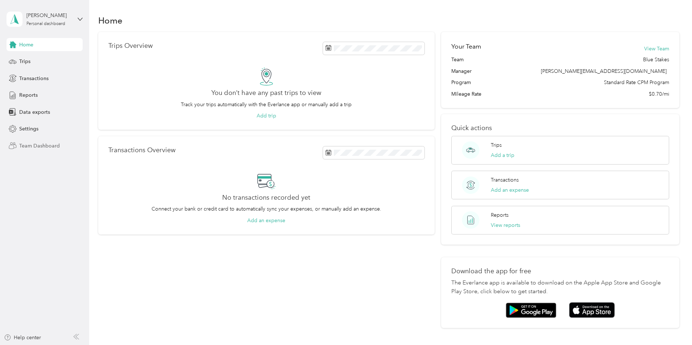
click at [42, 144] on span "Team Dashboard" at bounding box center [39, 146] width 41 height 8
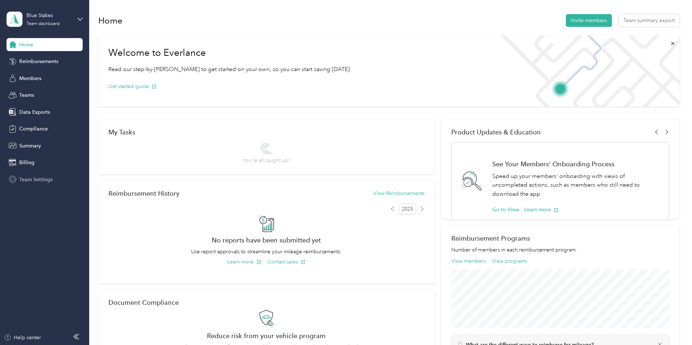
click at [41, 178] on span "Team Settings" at bounding box center [35, 180] width 33 height 8
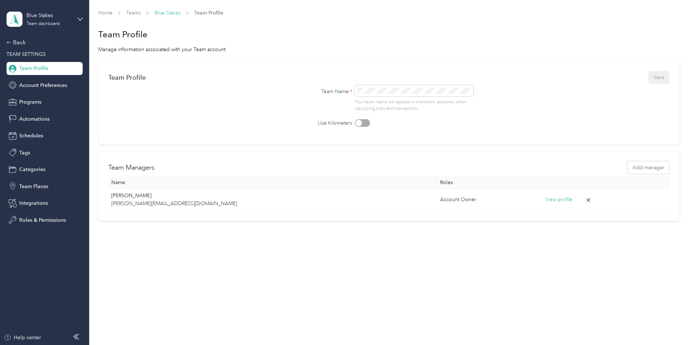
click at [174, 12] on link "Blue Stakes" at bounding box center [168, 13] width 26 height 6
click at [210, 13] on span "Team Profile" at bounding box center [208, 13] width 29 height 8
click at [29, 134] on span "Schedules" at bounding box center [31, 136] width 24 height 8
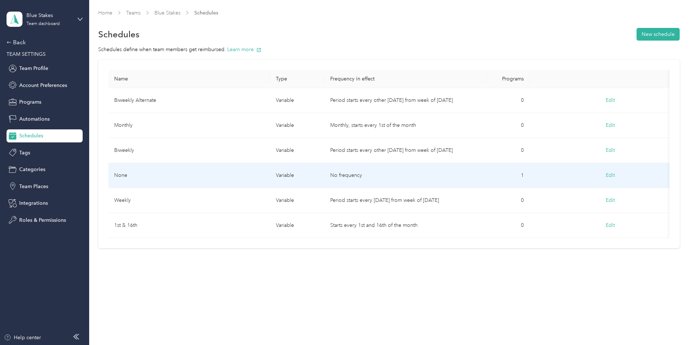
click at [523, 176] on td "1" at bounding box center [508, 175] width 44 height 25
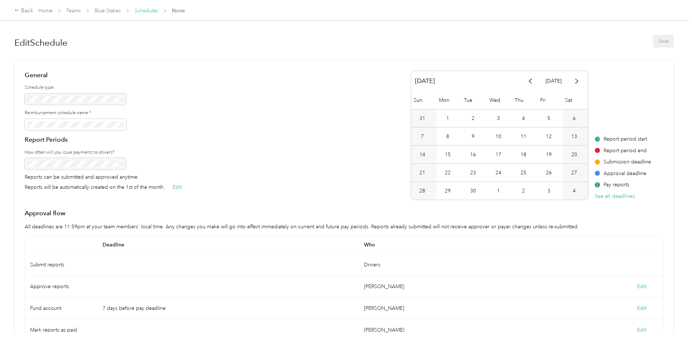
click at [147, 11] on link "Schedules" at bounding box center [147, 11] width 24 height 6
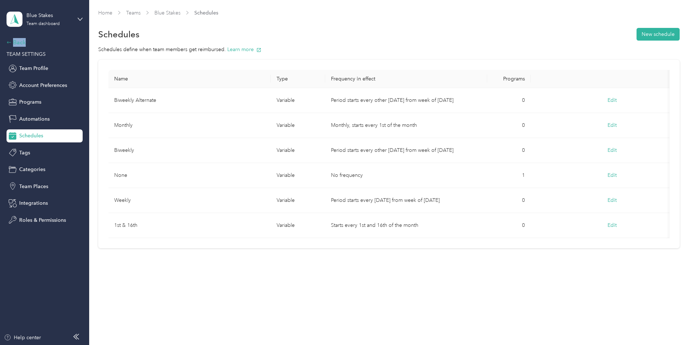
click at [21, 43] on div "Back" at bounding box center [43, 42] width 73 height 9
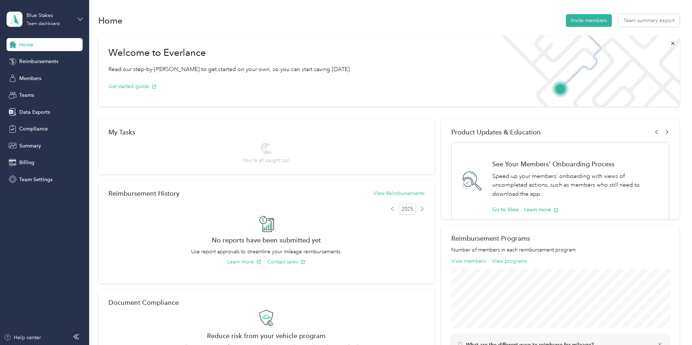
click at [78, 18] on icon at bounding box center [80, 19] width 5 height 5
click at [36, 80] on div "Team dashboard Personal dashboard Log out" at bounding box center [104, 76] width 184 height 46
click at [81, 16] on div "Blue Stakes Team dashboard" at bounding box center [45, 19] width 76 height 25
click at [47, 73] on div "Personal dashboard" at bounding box center [36, 76] width 46 height 8
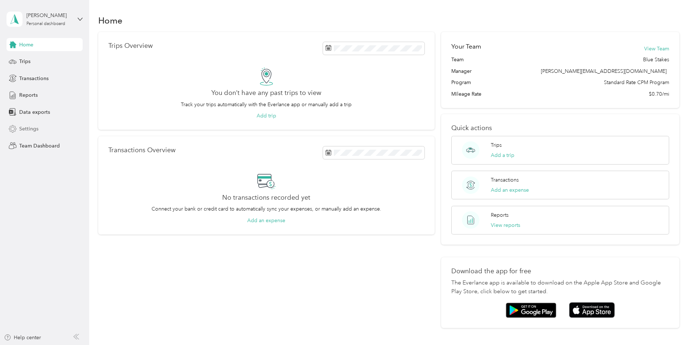
click at [29, 128] on span "Settings" at bounding box center [28, 129] width 19 height 8
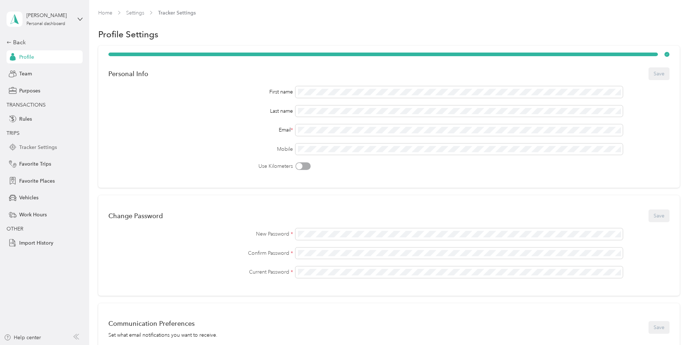
click at [36, 144] on span "Tracker Settings" at bounding box center [38, 148] width 38 height 8
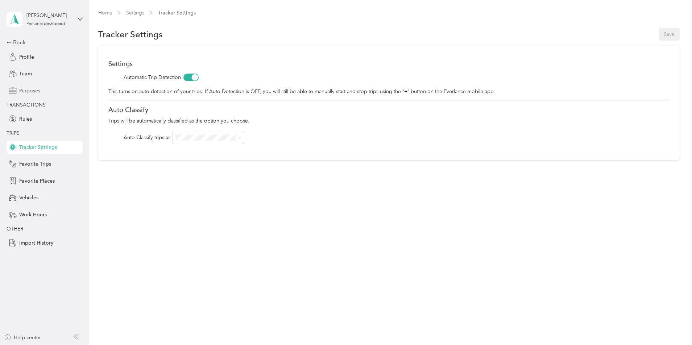
click at [25, 90] on span "Purposes" at bounding box center [29, 91] width 21 height 8
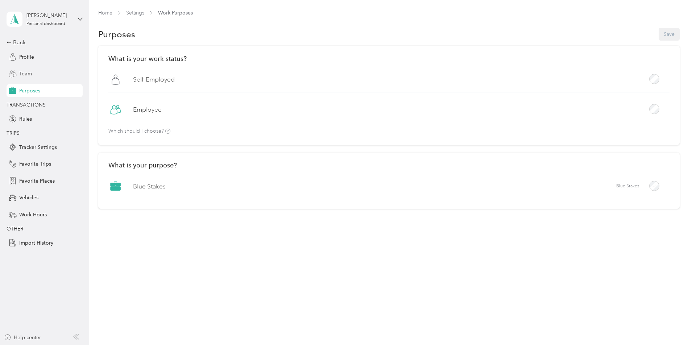
click at [24, 72] on span "Team" at bounding box center [25, 74] width 13 height 8
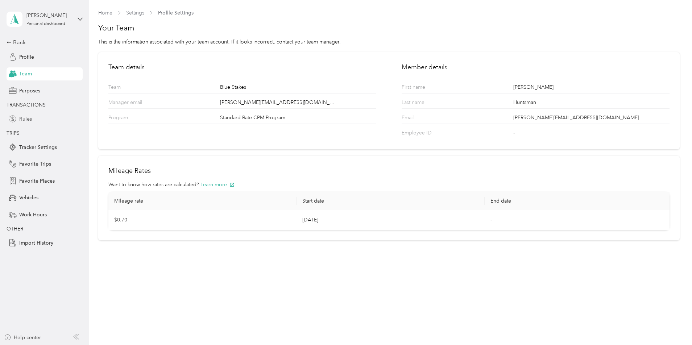
click at [25, 119] on span "Rules" at bounding box center [25, 119] width 13 height 8
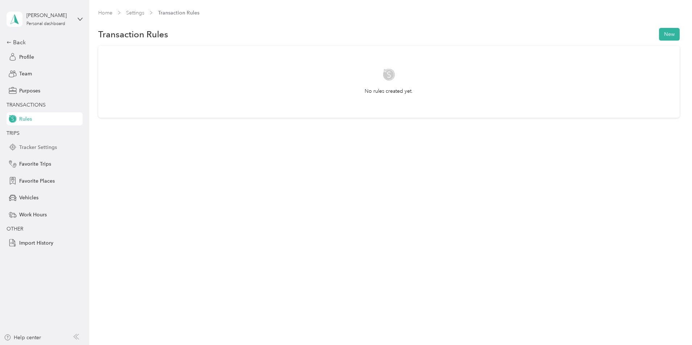
click at [35, 151] on span "Tracker Settings" at bounding box center [38, 148] width 38 height 8
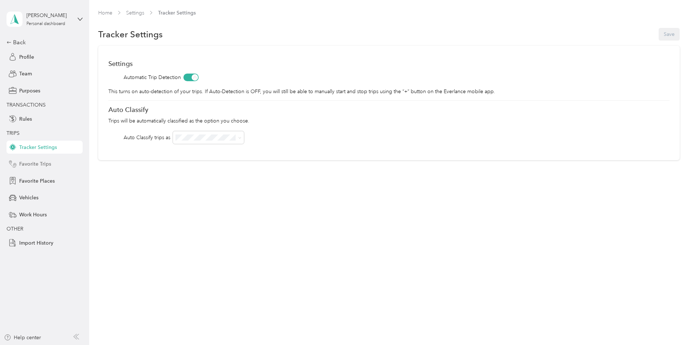
click at [35, 161] on span "Favorite Trips" at bounding box center [35, 164] width 32 height 8
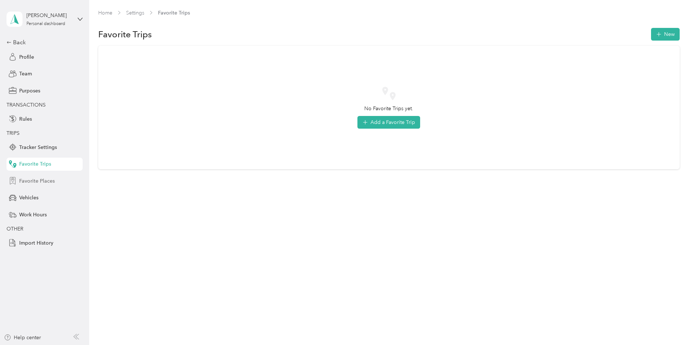
click at [37, 182] on span "Favorite Places" at bounding box center [37, 181] width 36 height 8
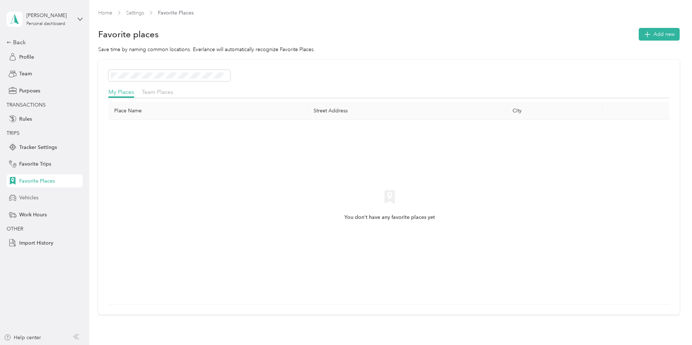
click at [36, 198] on span "Vehicles" at bounding box center [28, 198] width 19 height 8
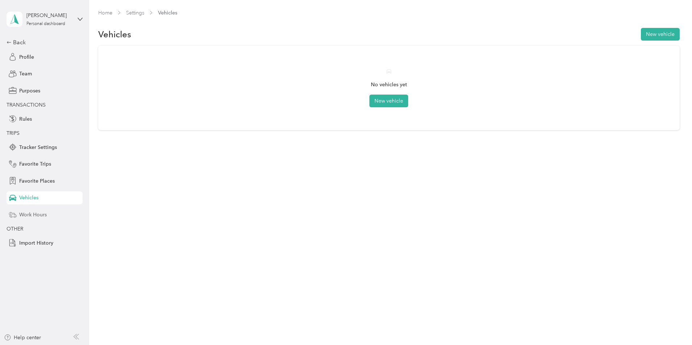
click at [38, 215] on span "Work Hours" at bounding box center [33, 215] width 28 height 8
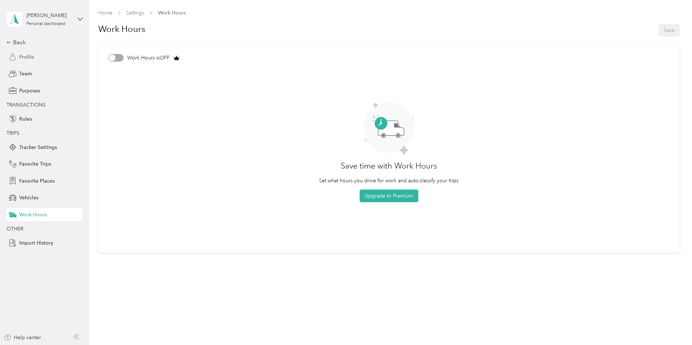
click at [24, 58] on span "Profile" at bounding box center [26, 57] width 15 height 8
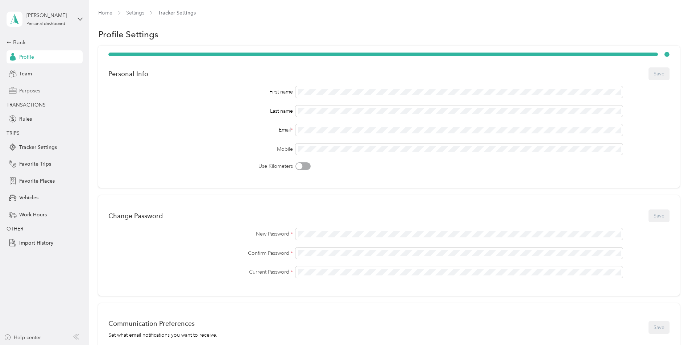
click at [26, 92] on span "Purposes" at bounding box center [29, 91] width 21 height 8
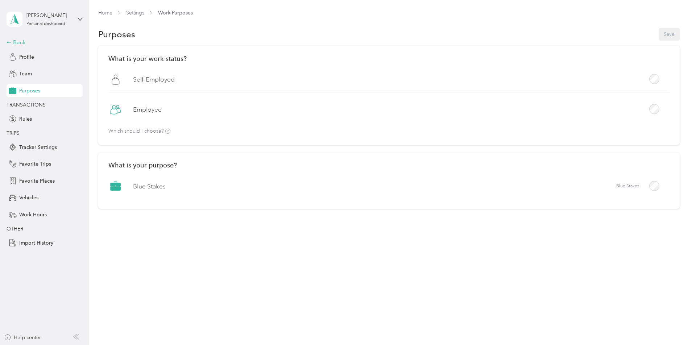
click at [21, 42] on div "Back" at bounding box center [43, 42] width 73 height 9
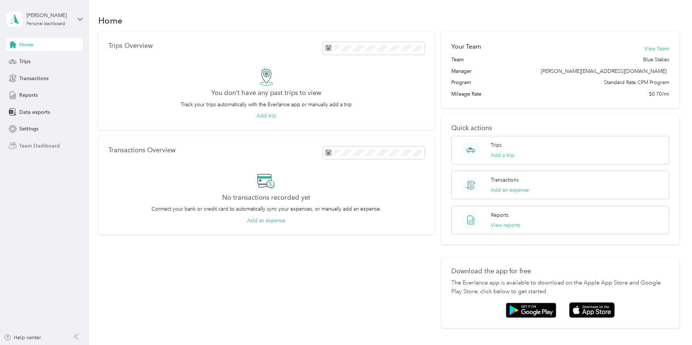
click at [30, 146] on span "Team Dashboard" at bounding box center [39, 146] width 41 height 8
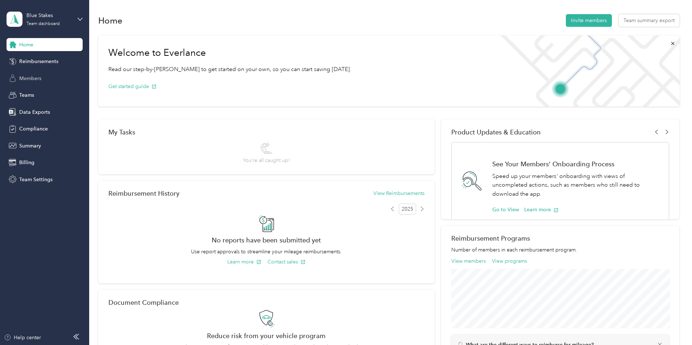
click at [36, 77] on span "Members" at bounding box center [30, 79] width 22 height 8
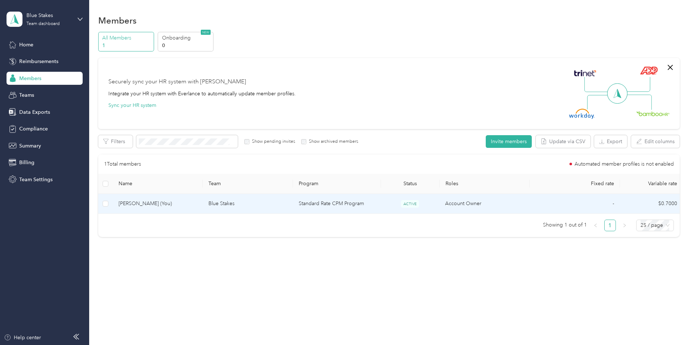
click at [468, 201] on td "Account Owner" at bounding box center [485, 204] width 90 height 20
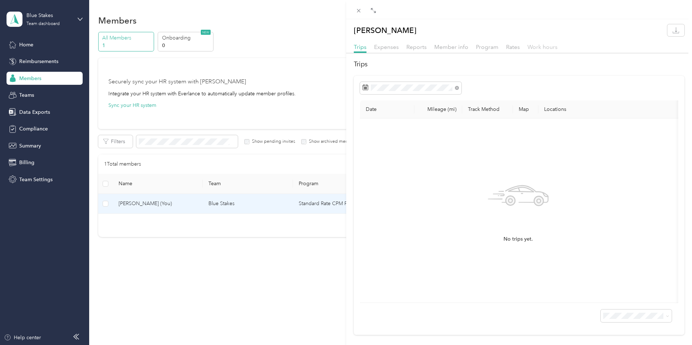
click at [544, 49] on span "Work hours" at bounding box center [543, 47] width 30 height 7
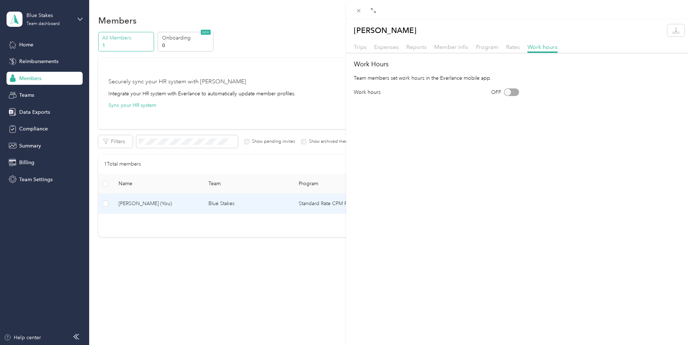
click at [507, 91] on div "OFF" at bounding box center [505, 93] width 28 height 8
click at [510, 92] on div "OFF" at bounding box center [505, 93] width 28 height 8
click at [513, 45] on span "Rates" at bounding box center [513, 47] width 14 height 7
click at [486, 45] on span "Program" at bounding box center [487, 47] width 22 height 7
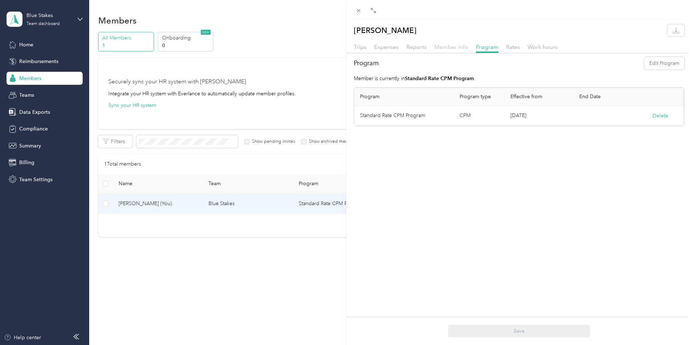
click at [453, 45] on span "Member info" at bounding box center [452, 47] width 34 height 7
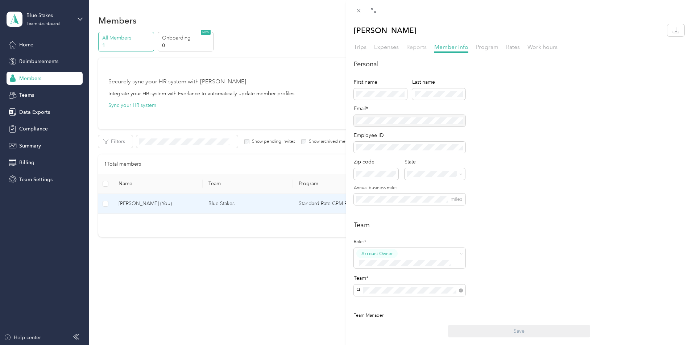
click at [421, 45] on span "Reports" at bounding box center [417, 47] width 20 height 7
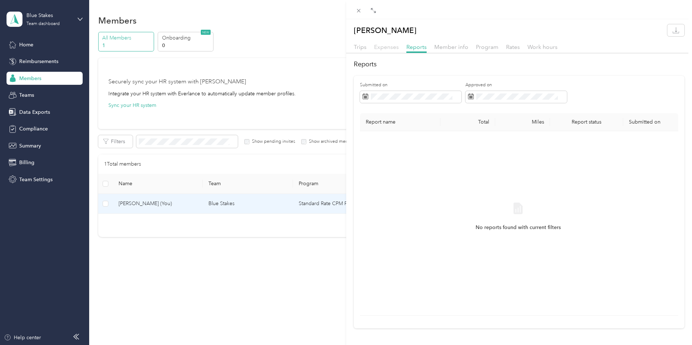
click at [389, 48] on span "Expenses" at bounding box center [386, 47] width 25 height 7
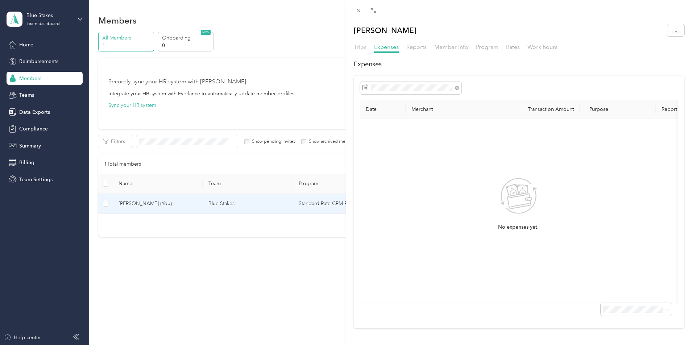
click at [366, 46] on span "Trips" at bounding box center [360, 47] width 13 height 7
click at [549, 45] on span "Work hours" at bounding box center [543, 47] width 30 height 7
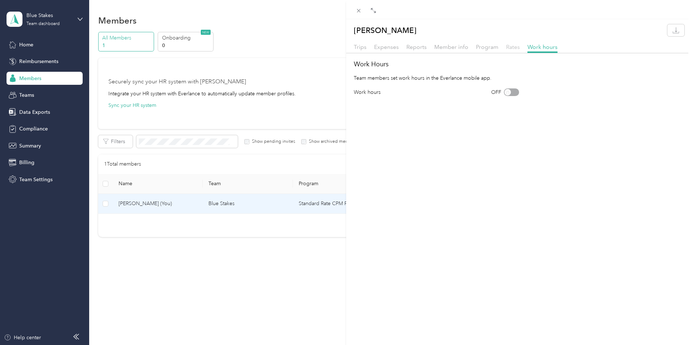
click at [511, 46] on span "Rates" at bounding box center [513, 47] width 14 height 7
click at [544, 45] on span "Work hours" at bounding box center [543, 47] width 30 height 7
click at [358, 45] on span "Trips" at bounding box center [360, 47] width 13 height 7
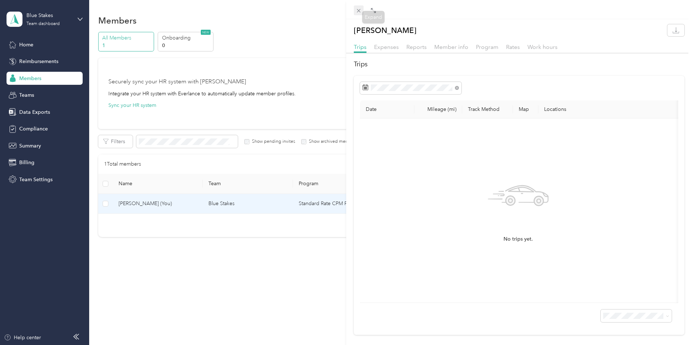
click at [360, 9] on icon at bounding box center [359, 11] width 6 height 6
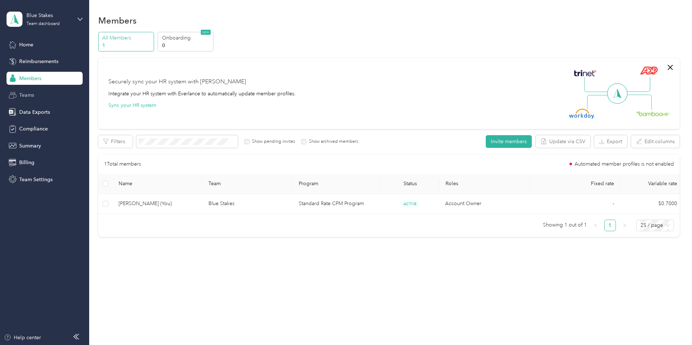
click at [28, 93] on span "Teams" at bounding box center [26, 95] width 15 height 8
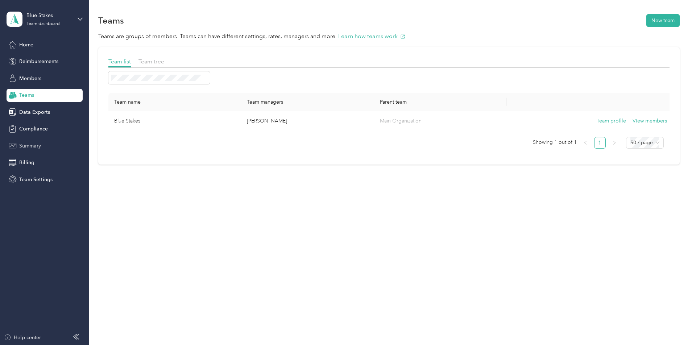
click at [29, 145] on span "Summary" at bounding box center [30, 146] width 22 height 8
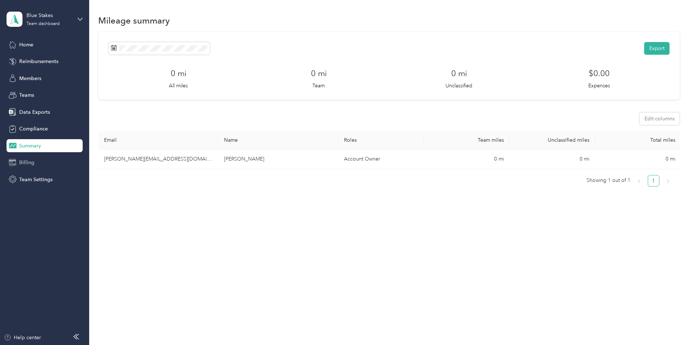
click at [28, 165] on span "Billing" at bounding box center [26, 163] width 15 height 8
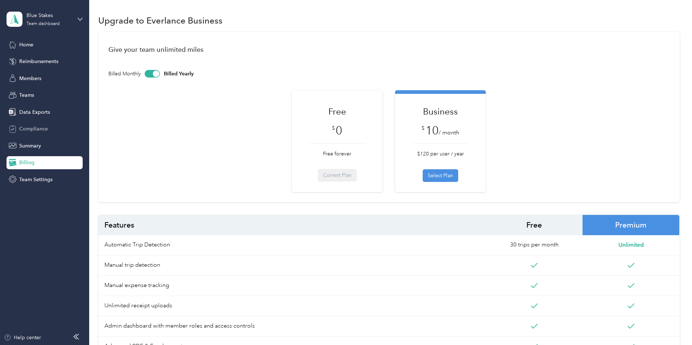
click at [35, 130] on span "Compliance" at bounding box center [33, 129] width 29 height 8
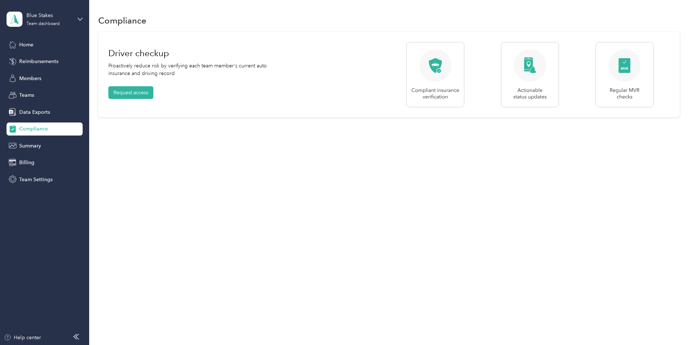
click at [437, 67] on img at bounding box center [436, 74] width 58 height 65
click at [535, 70] on img at bounding box center [530, 74] width 58 height 65
click at [631, 69] on img at bounding box center [625, 74] width 58 height 65
click at [122, 92] on button "Request access" at bounding box center [130, 92] width 45 height 13
click at [22, 159] on span "Billing" at bounding box center [26, 163] width 15 height 8
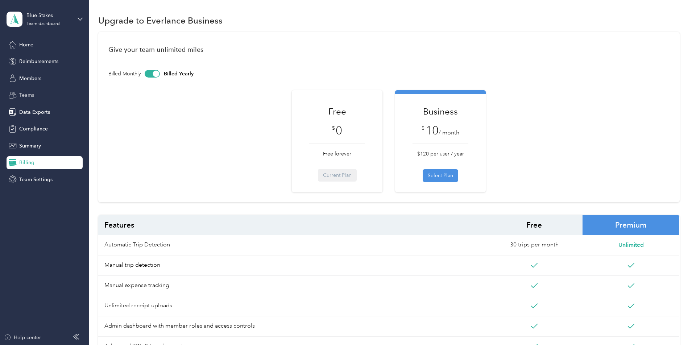
click at [29, 91] on div "Teams" at bounding box center [45, 95] width 76 height 13
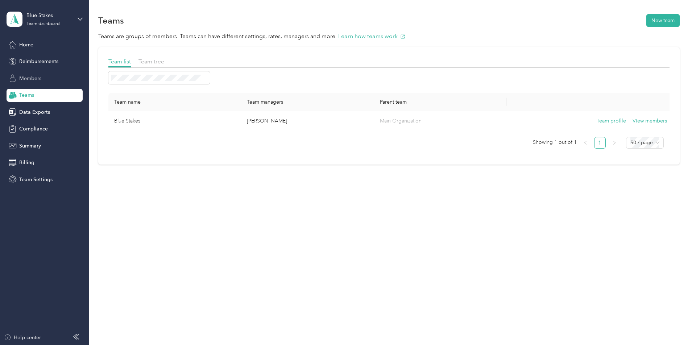
click at [30, 72] on div "Members" at bounding box center [45, 78] width 76 height 13
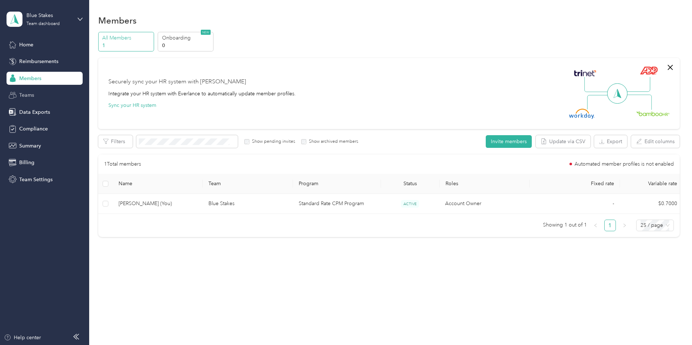
click at [29, 92] on span "Teams" at bounding box center [26, 95] width 15 height 8
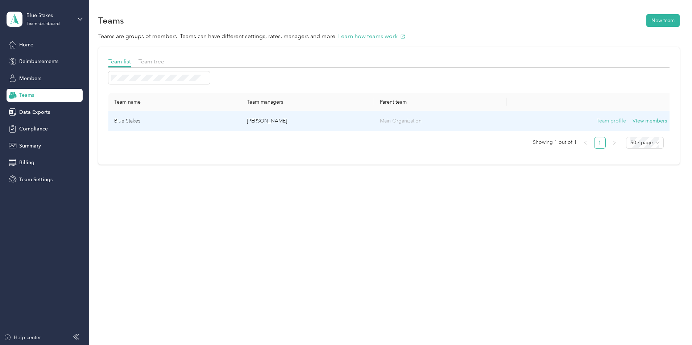
click at [608, 120] on button "Team profile" at bounding box center [611, 121] width 29 height 8
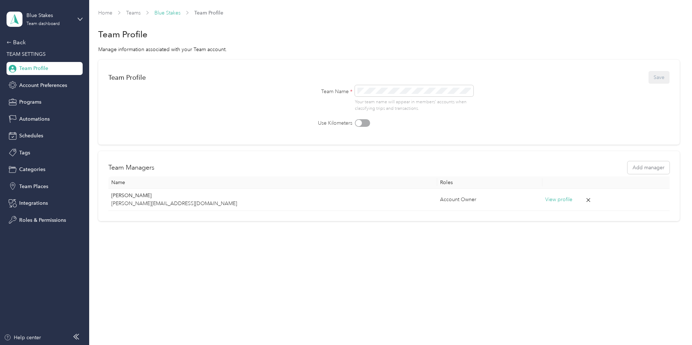
click at [164, 13] on link "Blue Stakes" at bounding box center [168, 13] width 26 height 6
click at [132, 11] on link "Teams" at bounding box center [133, 13] width 15 height 6
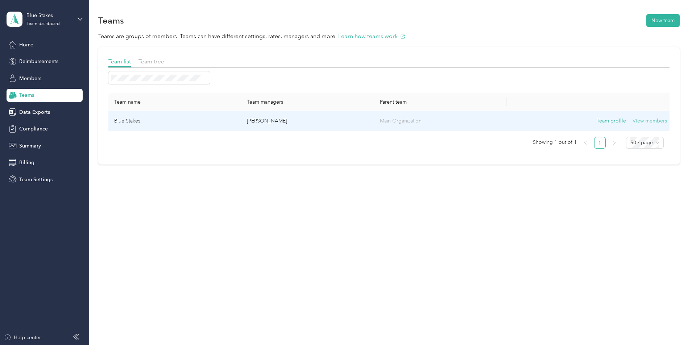
click at [649, 122] on button "View members" at bounding box center [650, 121] width 34 height 8
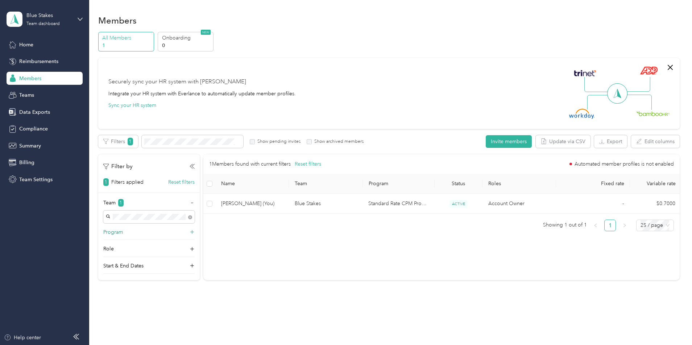
click at [192, 230] on icon at bounding box center [192, 232] width 7 height 7
click at [192, 230] on icon at bounding box center [192, 232] width 5 height 5
click at [193, 232] on icon at bounding box center [192, 232] width 7 height 7
click at [194, 232] on icon at bounding box center [192, 232] width 5 height 5
click at [190, 248] on icon at bounding box center [192, 249] width 7 height 7
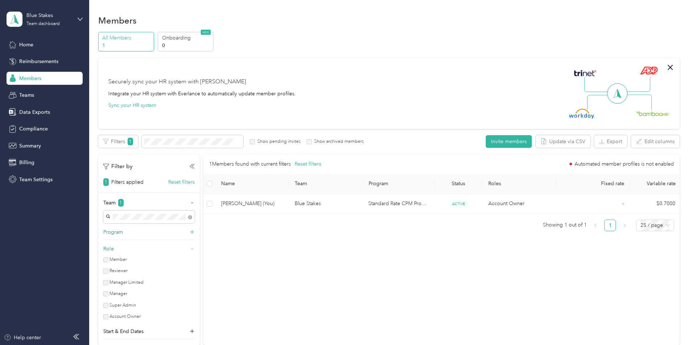
scroll to position [81, 0]
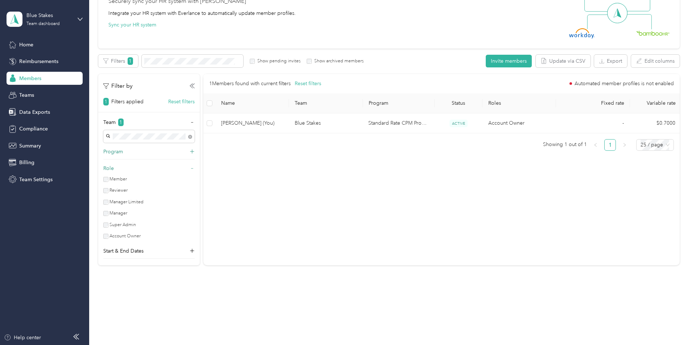
click at [193, 166] on icon at bounding box center [192, 168] width 5 height 5
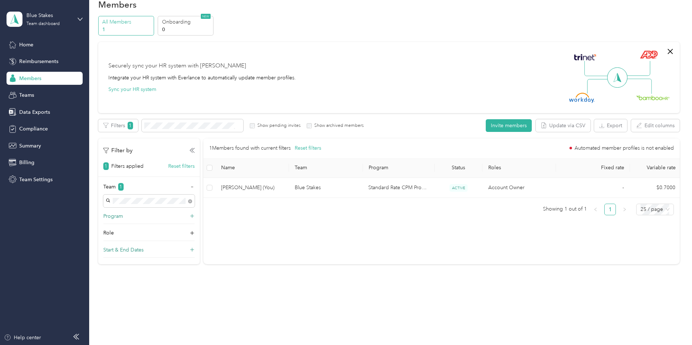
click at [190, 250] on icon at bounding box center [192, 250] width 7 height 7
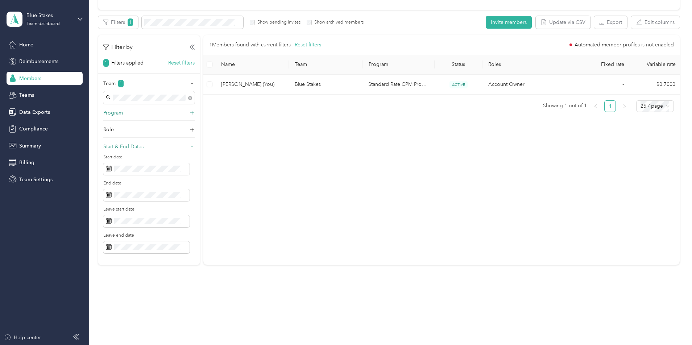
click at [189, 145] on div "Start & End Dates" at bounding box center [148, 149] width 91 height 12
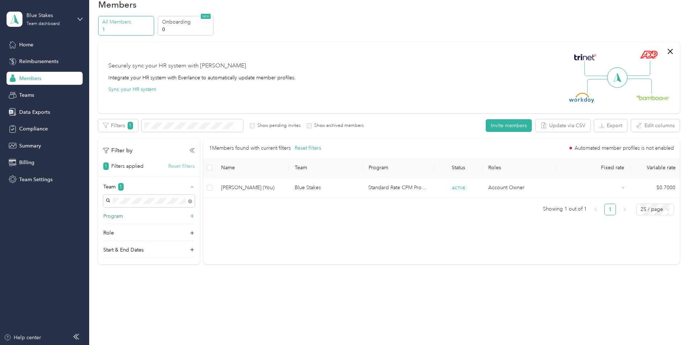
click at [186, 165] on button "Reset filters" at bounding box center [181, 166] width 26 height 8
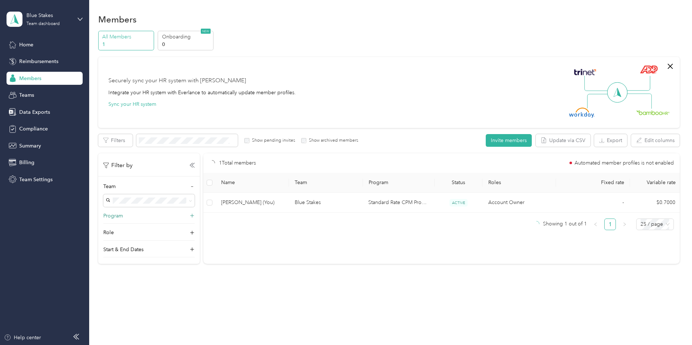
scroll to position [1, 0]
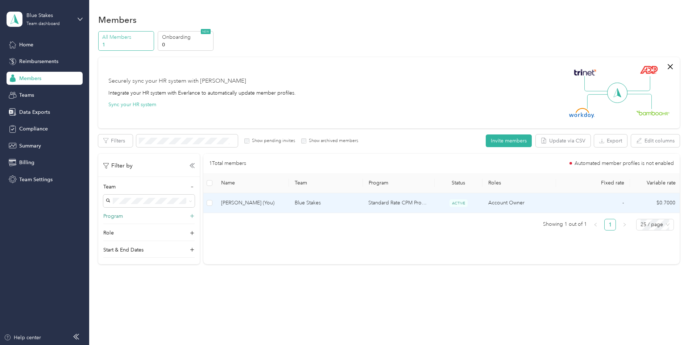
click at [392, 203] on td "Standard Rate CPM Program" at bounding box center [399, 203] width 72 height 20
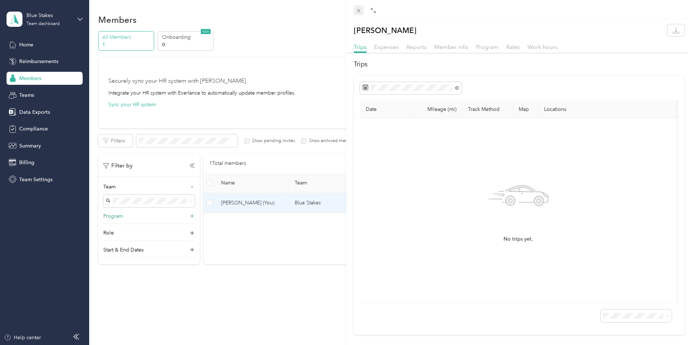
click at [357, 11] on icon at bounding box center [359, 11] width 6 height 6
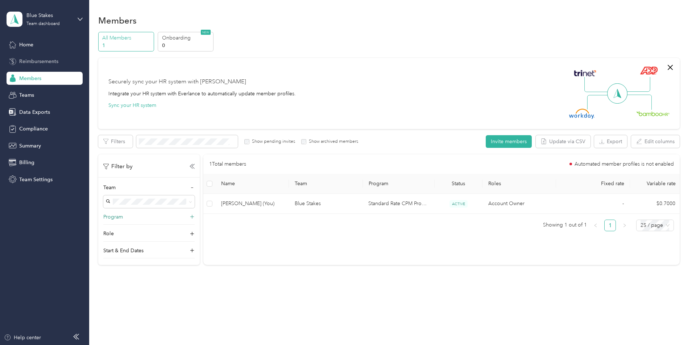
click at [35, 58] on span "Reimbursements" at bounding box center [38, 62] width 39 height 8
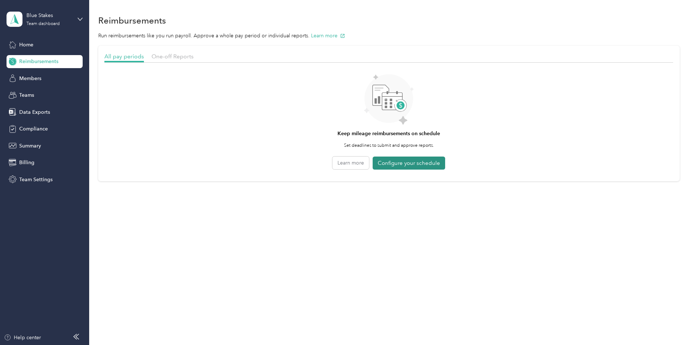
click at [421, 163] on button "Configure your schedule" at bounding box center [409, 163] width 73 height 13
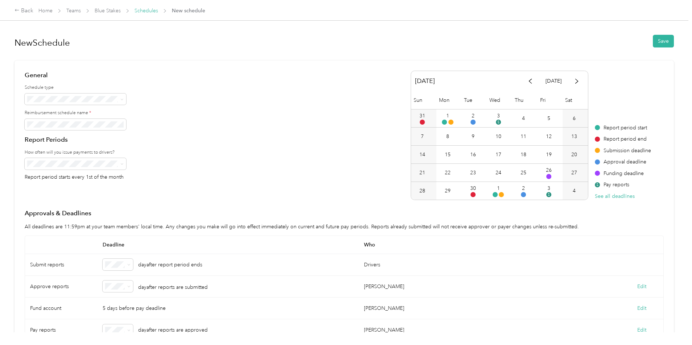
click at [151, 9] on link "Schedules" at bounding box center [147, 11] width 24 height 6
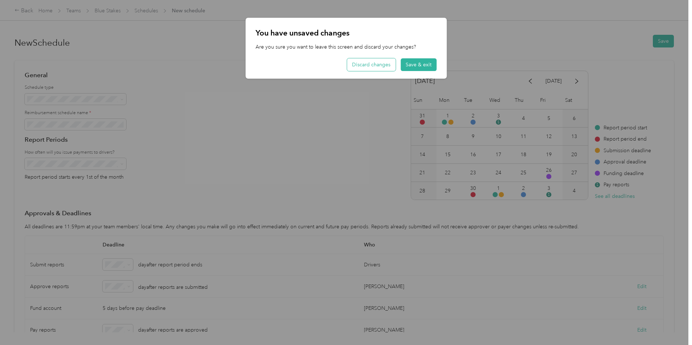
click at [380, 68] on button "Discard changes" at bounding box center [371, 64] width 49 height 13
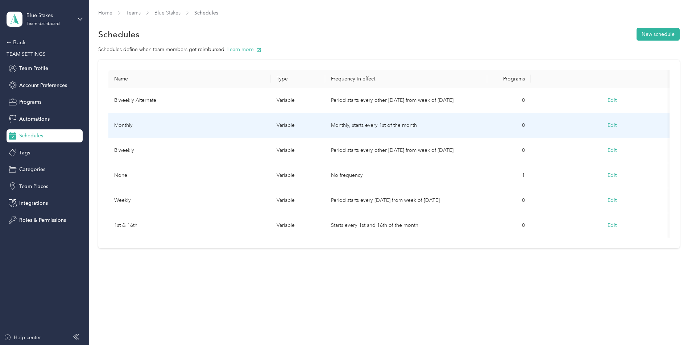
click at [165, 128] on td "Monthly" at bounding box center [189, 125] width 162 height 25
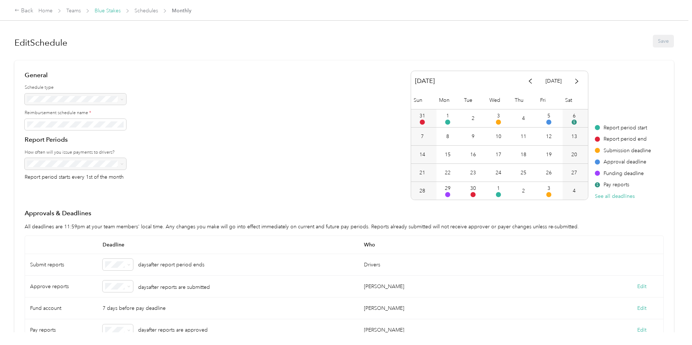
click at [99, 9] on link "Blue Stakes" at bounding box center [108, 11] width 26 height 6
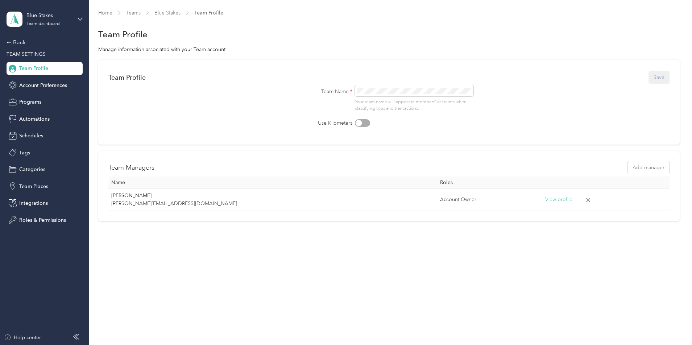
click at [28, 69] on span "Team Profile" at bounding box center [33, 69] width 29 height 8
click at [107, 11] on link "Home" at bounding box center [105, 13] width 14 height 6
